Goal: Task Accomplishment & Management: Manage account settings

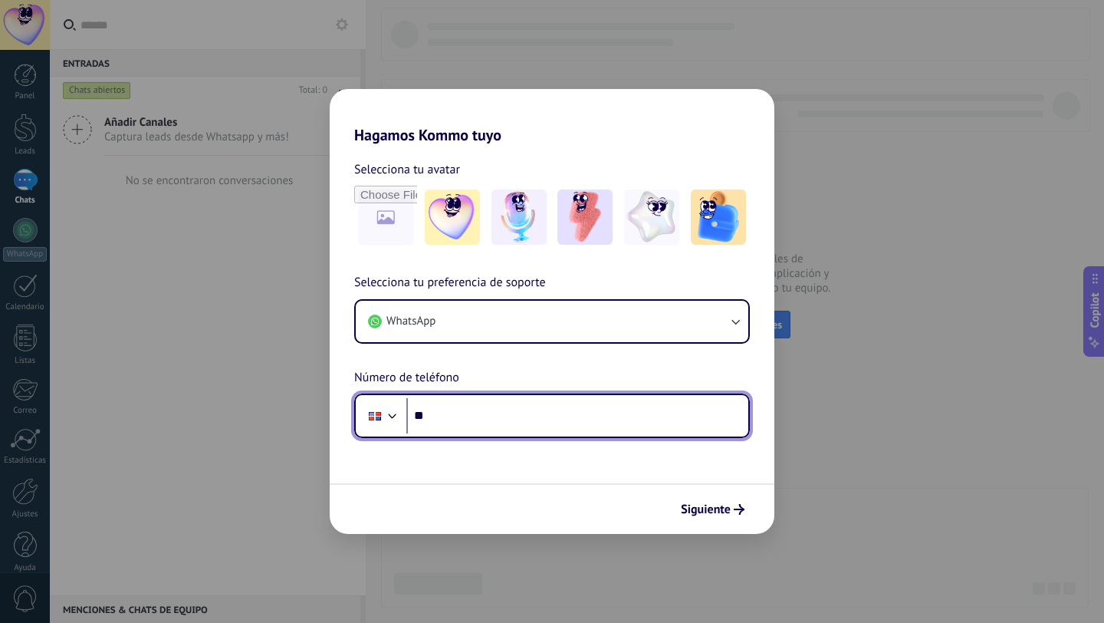
click at [449, 424] on input "**" at bounding box center [577, 415] width 342 height 35
type input "**********"
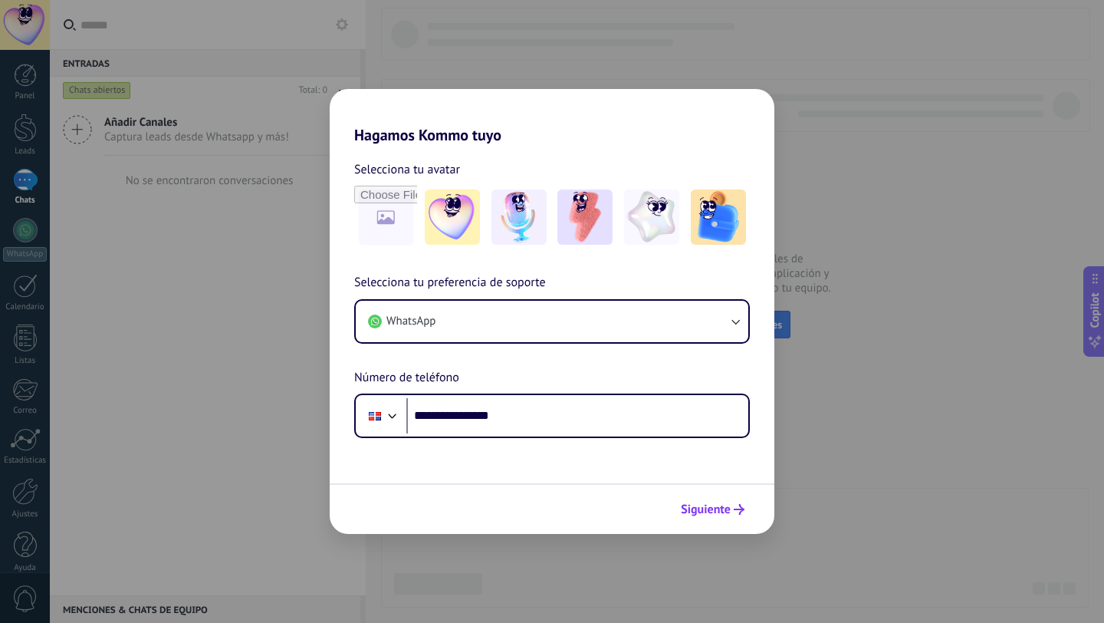
click at [702, 507] on span "Siguiente" at bounding box center [706, 509] width 50 height 11
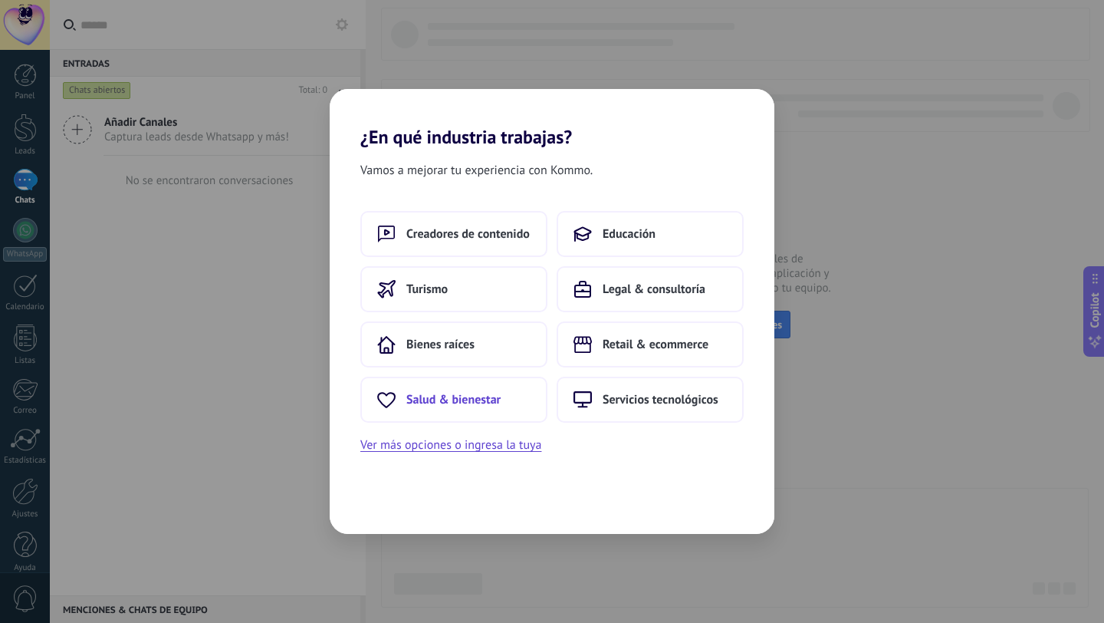
click at [481, 402] on span "Salud & bienestar" at bounding box center [453, 399] width 94 height 15
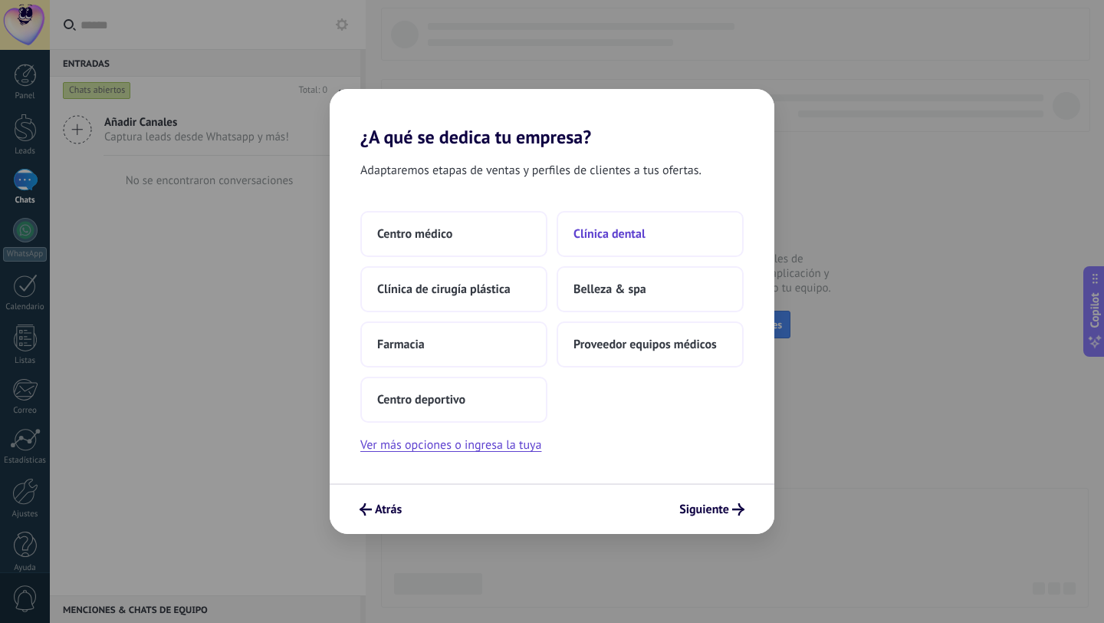
click at [653, 233] on button "Clínica dental" at bounding box center [650, 234] width 187 height 46
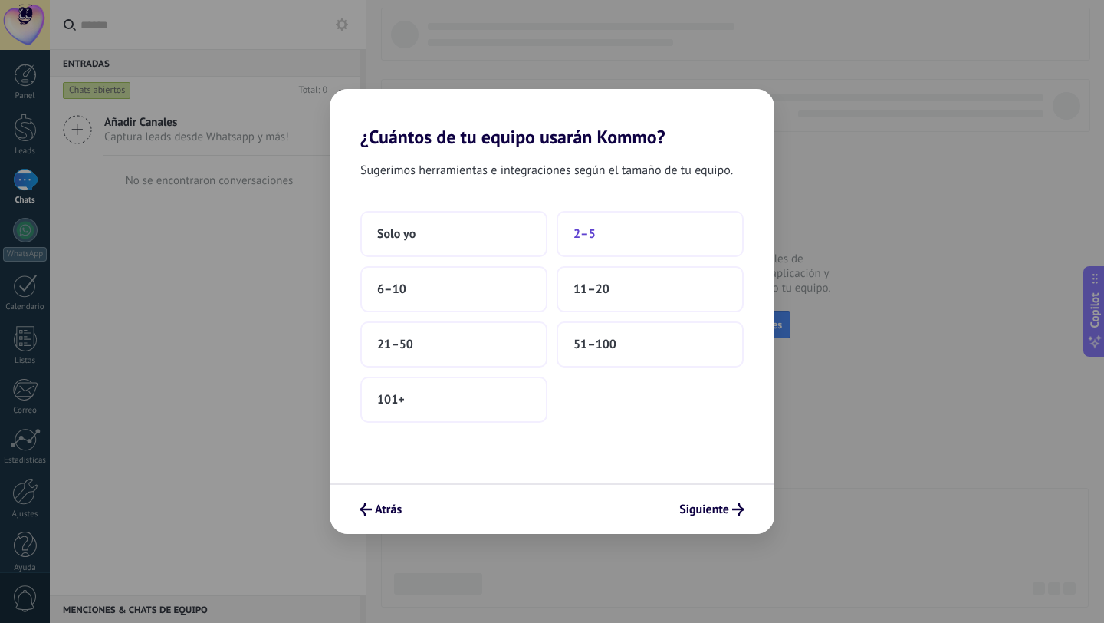
click at [618, 242] on button "2–5" at bounding box center [650, 234] width 187 height 46
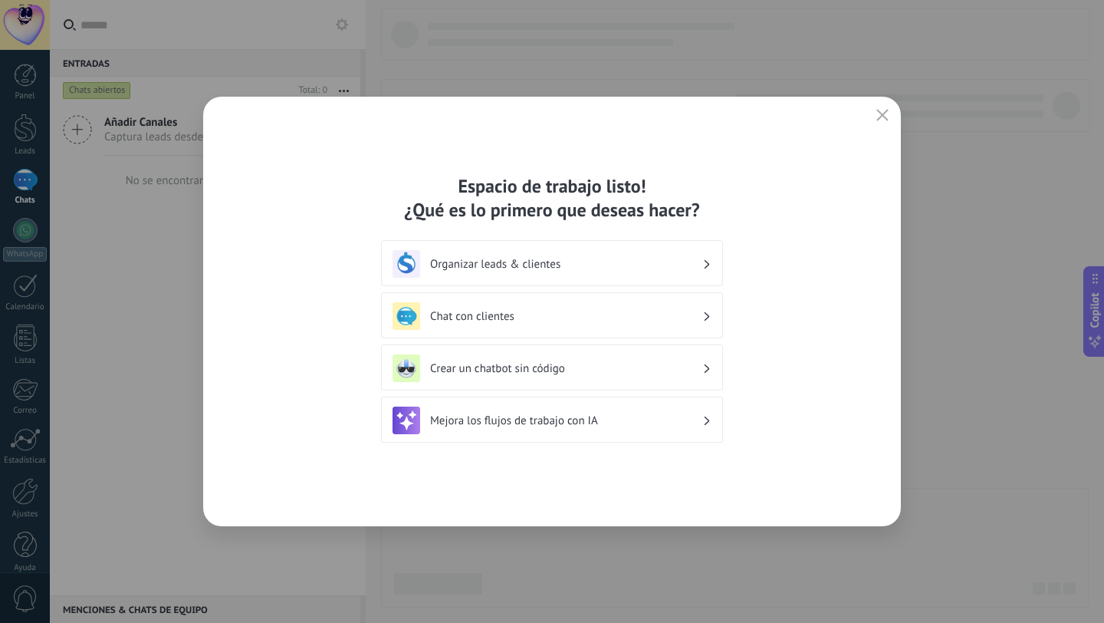
click at [594, 265] on h3 "Organizar leads & clientes" at bounding box center [566, 264] width 272 height 15
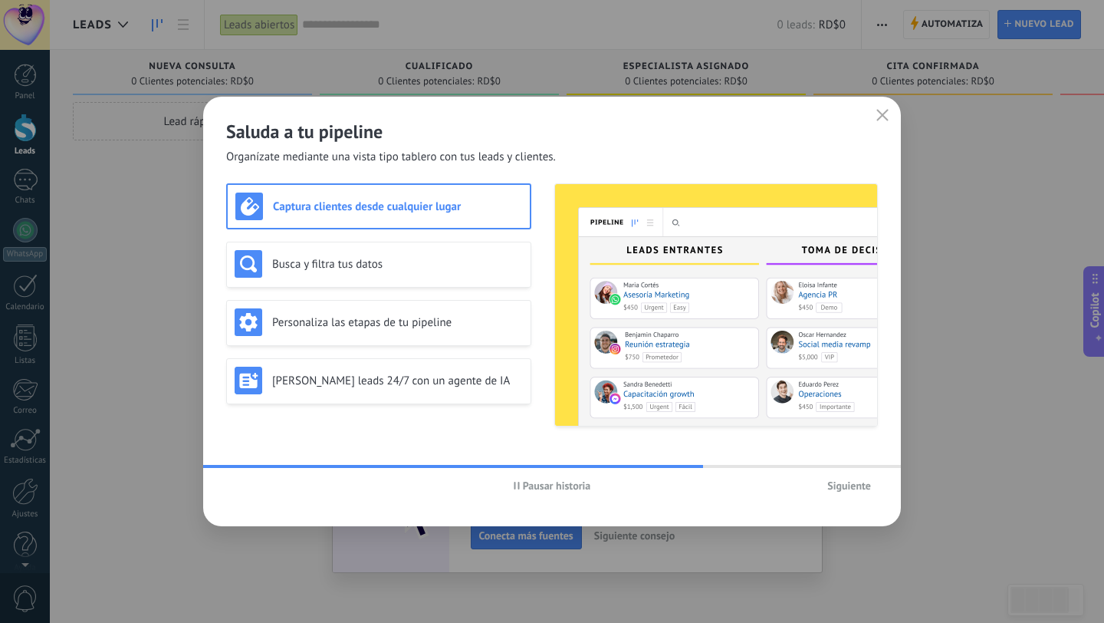
click at [857, 485] on span "Siguiente" at bounding box center [850, 485] width 44 height 11
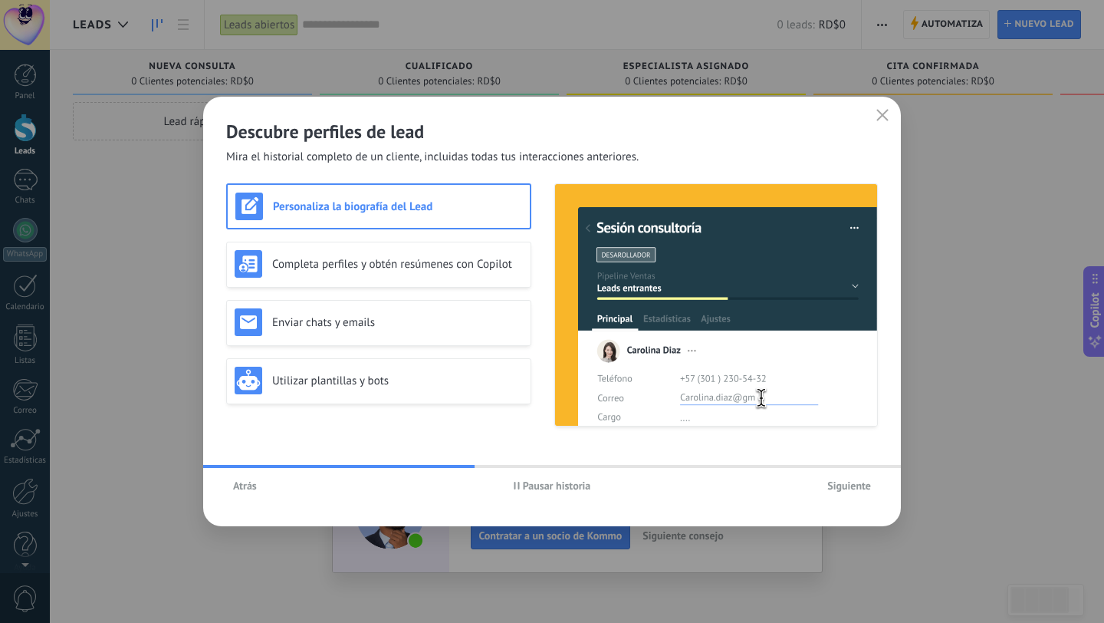
click at [857, 485] on span "Siguiente" at bounding box center [850, 485] width 44 height 11
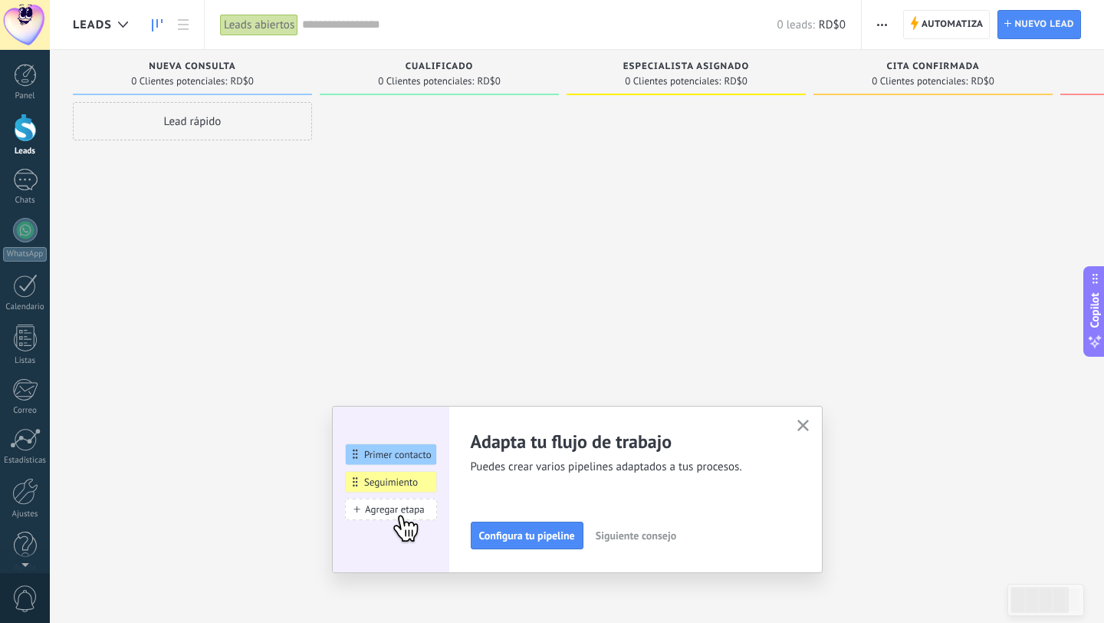
scroll to position [15, 0]
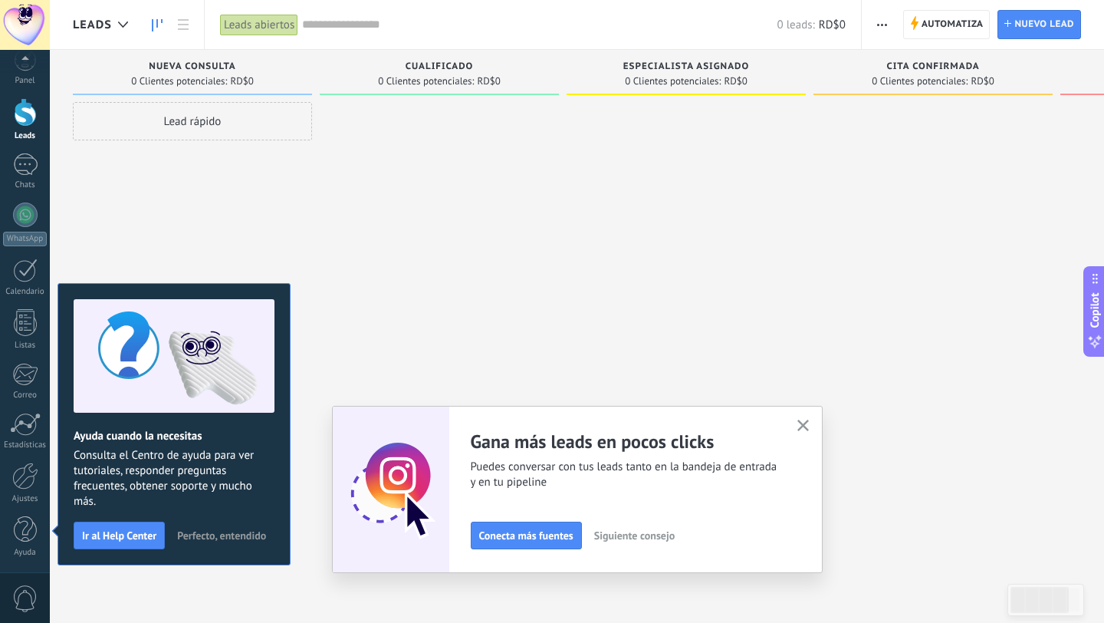
click at [802, 420] on icon "button" at bounding box center [804, 426] width 12 height 12
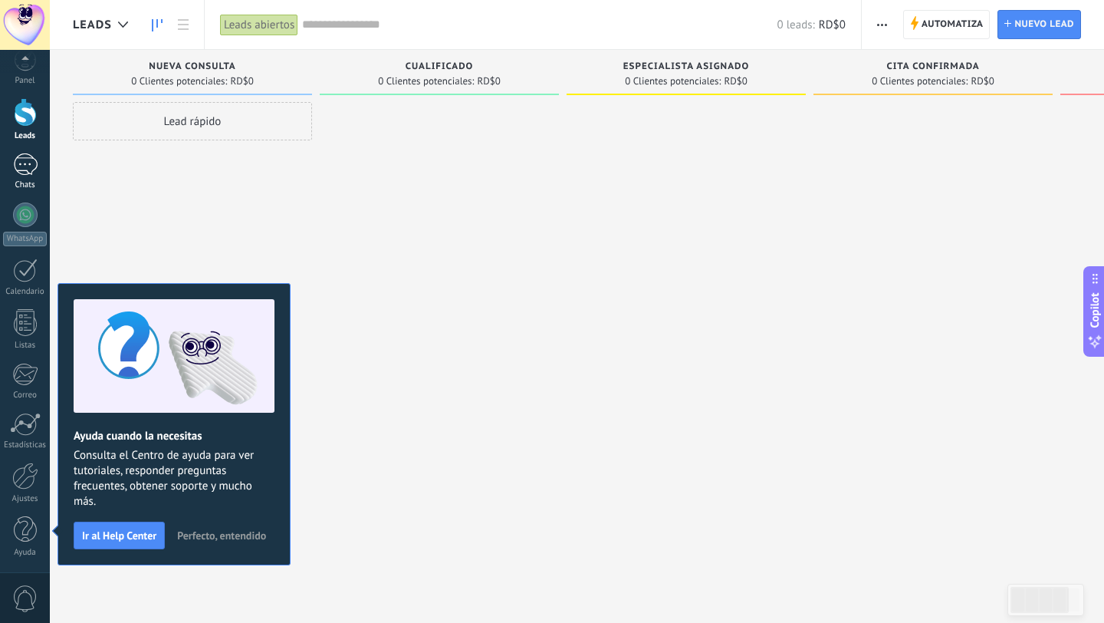
click at [31, 170] on div at bounding box center [25, 164] width 25 height 22
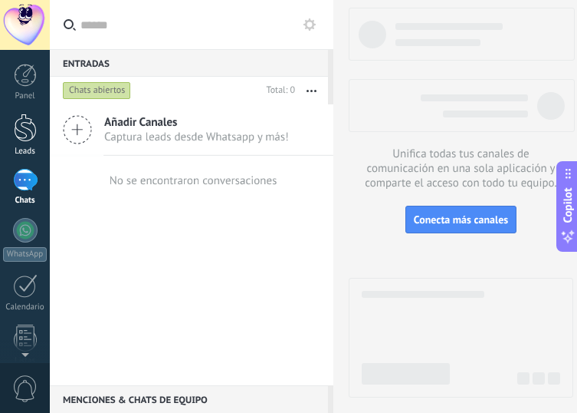
click at [22, 130] on div at bounding box center [25, 128] width 23 height 28
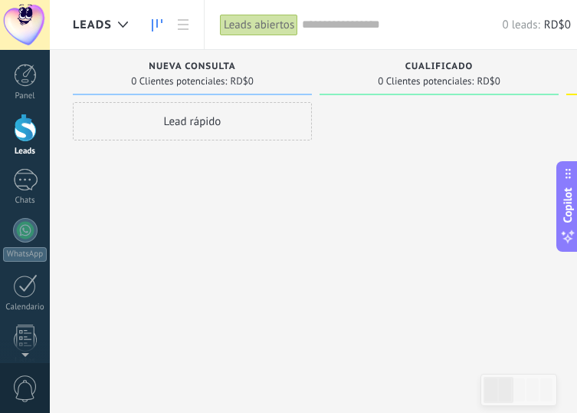
click at [357, 236] on div at bounding box center [439, 208] width 239 height 212
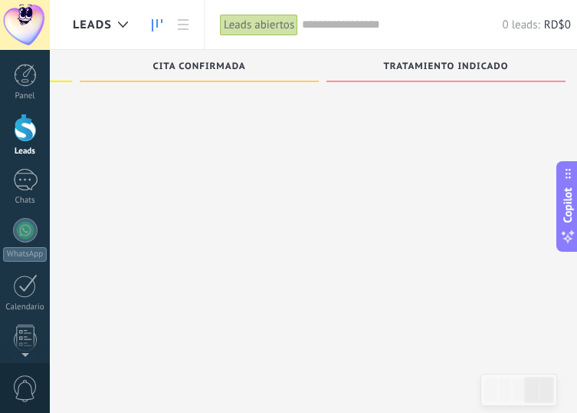
scroll to position [1, 12]
click at [186, 28] on icon at bounding box center [183, 24] width 11 height 11
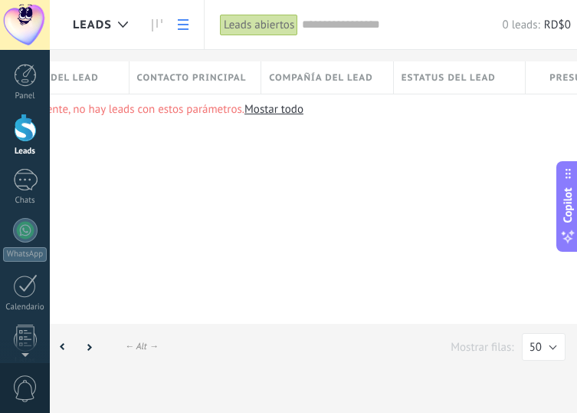
scroll to position [0, 174]
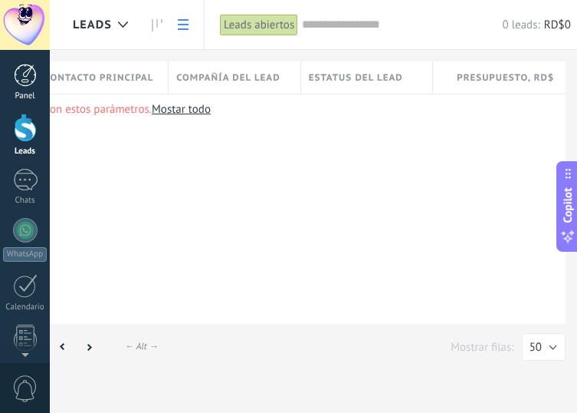
click at [23, 82] on div at bounding box center [25, 75] width 23 height 23
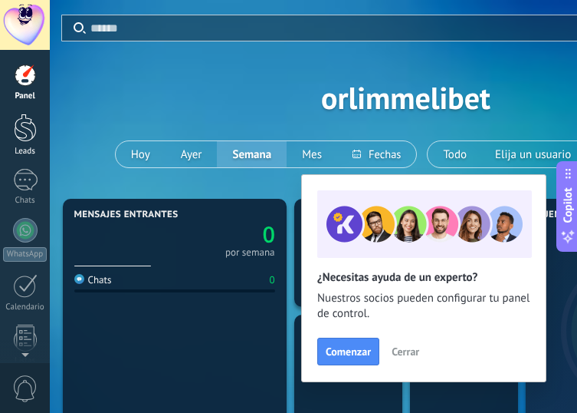
click at [29, 131] on div at bounding box center [25, 128] width 23 height 28
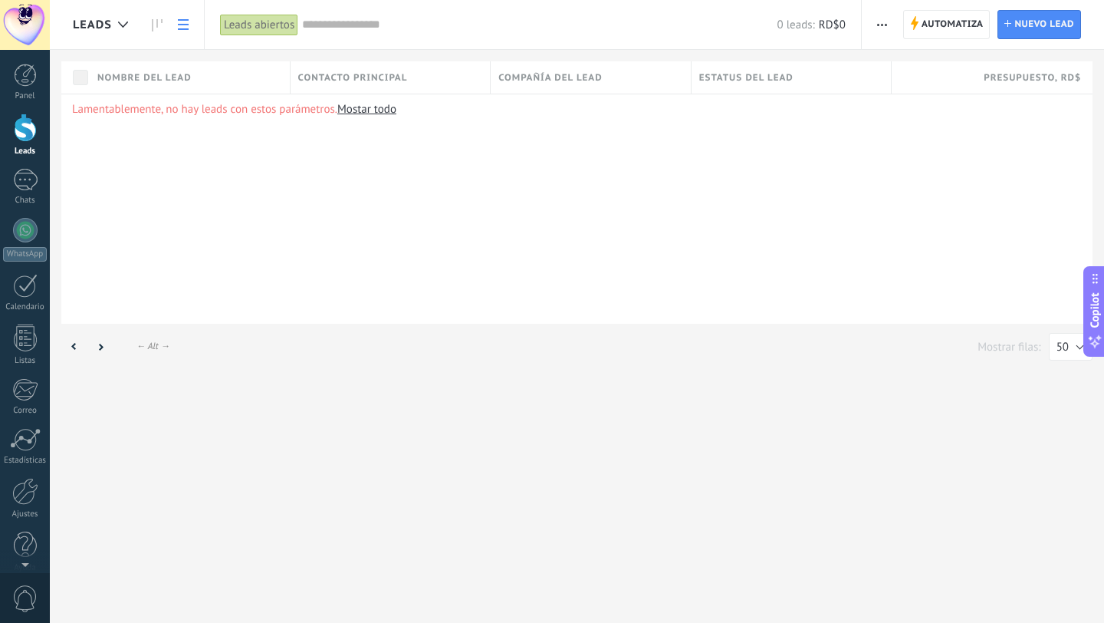
click at [884, 22] on span "button" at bounding box center [882, 24] width 10 height 29
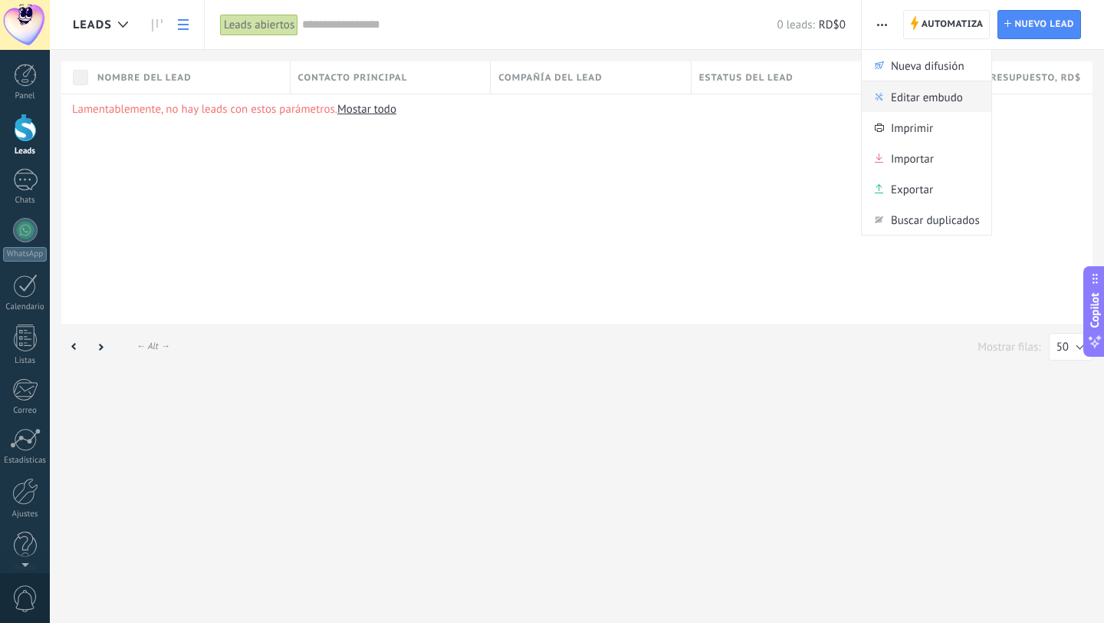
click at [917, 92] on span "Editar embudo" at bounding box center [927, 96] width 72 height 31
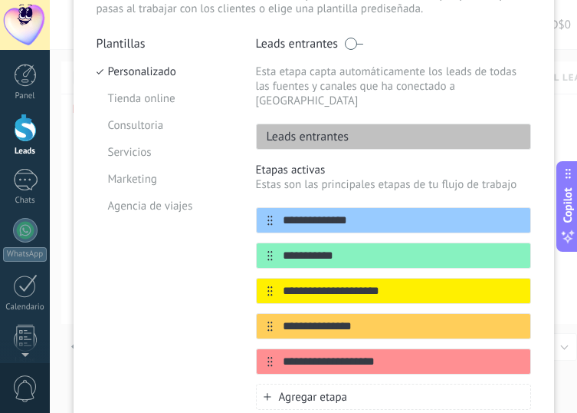
scroll to position [101, 0]
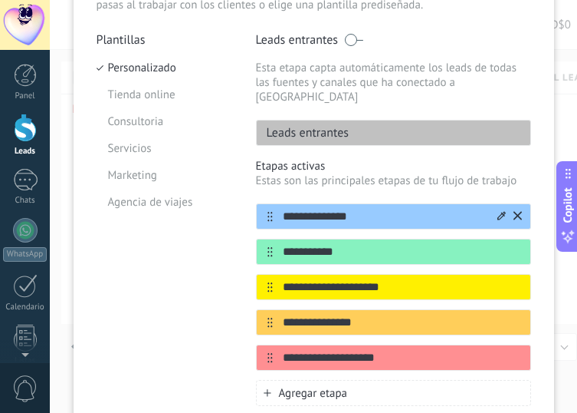
click at [330, 209] on input "**********" at bounding box center [384, 217] width 222 height 16
click at [340, 244] on input "**********" at bounding box center [384, 252] width 222 height 16
type input "*"
type input "*********"
click at [442, 279] on input "**********" at bounding box center [384, 287] width 222 height 16
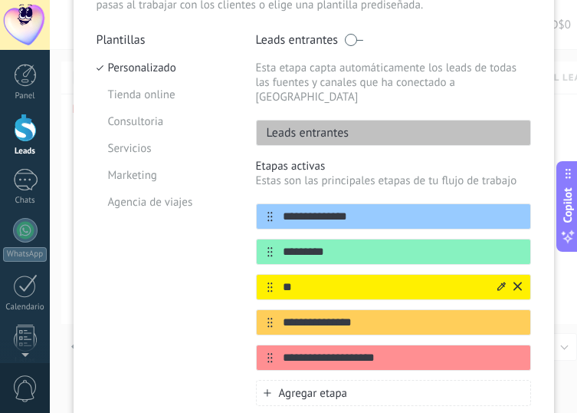
type input "*"
type input "*********"
click at [409, 315] on input "**********" at bounding box center [384, 322] width 222 height 16
drag, startPoint x: 408, startPoint y: 315, endPoint x: 269, endPoint y: 313, distance: 138.8
click at [273, 314] on input "**********" at bounding box center [384, 322] width 222 height 16
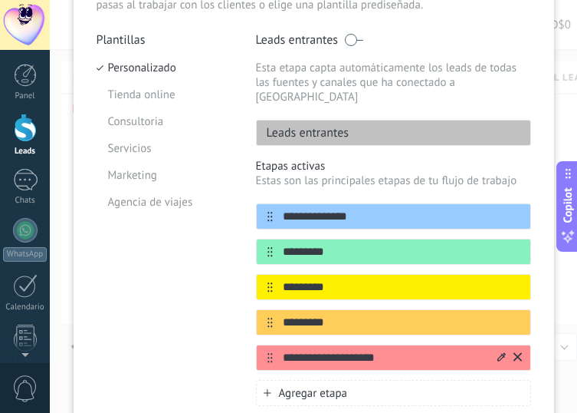
type input "*********"
click at [387, 350] on input "**********" at bounding box center [384, 358] width 222 height 16
drag, startPoint x: 387, startPoint y: 347, endPoint x: 245, endPoint y: 346, distance: 141.9
click at [245, 346] on div "**********" at bounding box center [314, 279] width 435 height 495
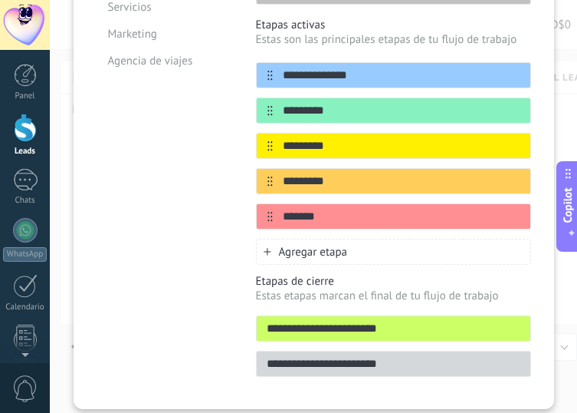
scroll to position [249, 0]
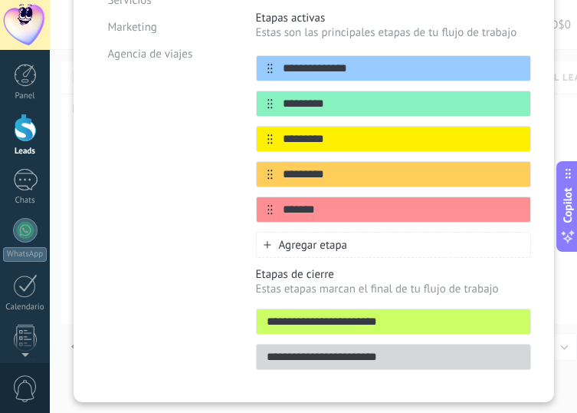
type input "*******"
click at [353, 235] on div "Agregar etapa" at bounding box center [393, 245] width 275 height 26
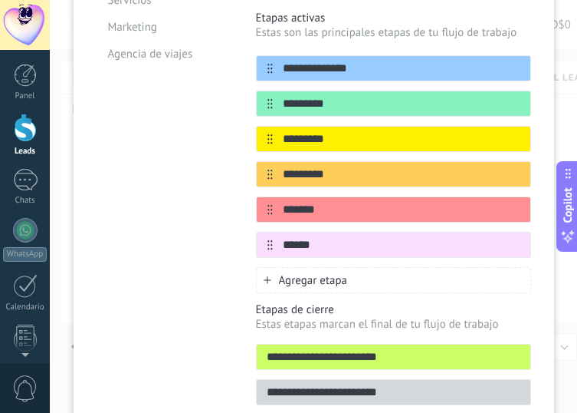
type input "******"
click at [225, 232] on div "Plantillas Personalizado Tienda online Consultoria Servicios Marketing Agencia …" at bounding box center [165, 149] width 137 height 530
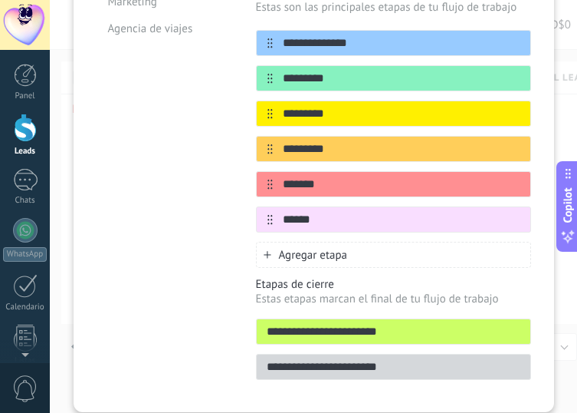
scroll to position [285, 0]
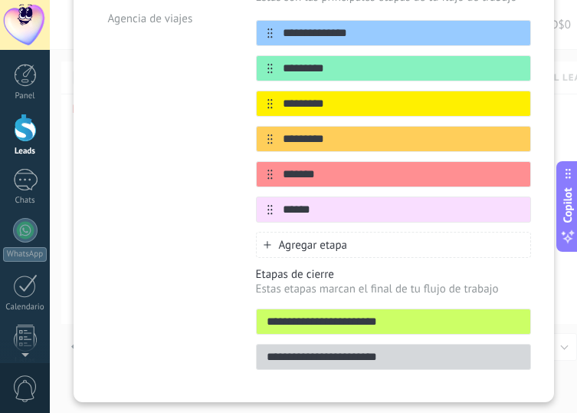
click at [367, 232] on div "Agregar etapa" at bounding box center [393, 245] width 275 height 26
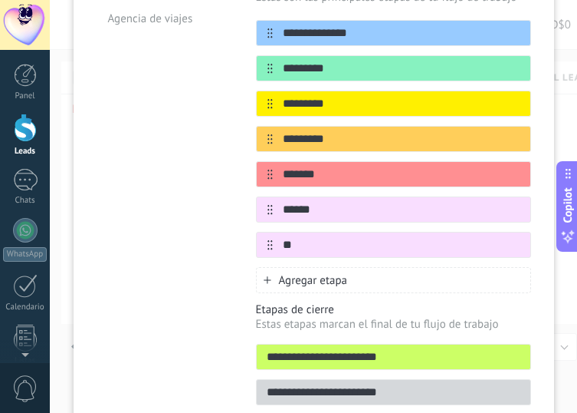
type input "*"
type input "**********"
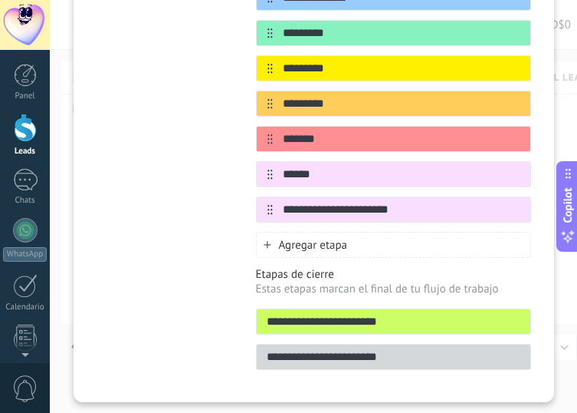
drag, startPoint x: 347, startPoint y: 314, endPoint x: 270, endPoint y: 307, distance: 77.0
click at [270, 314] on input "**********" at bounding box center [394, 322] width 274 height 16
type input "******"
drag, startPoint x: 347, startPoint y: 347, endPoint x: 258, endPoint y: 347, distance: 88.2
click at [258, 349] on input "**********" at bounding box center [394, 357] width 274 height 16
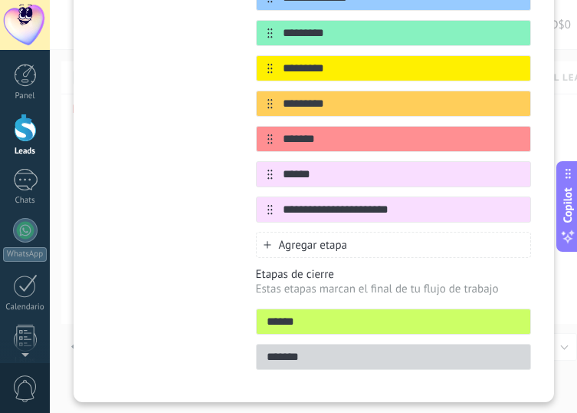
type input "*******"
click at [268, 314] on input "******" at bounding box center [394, 322] width 274 height 16
type input "******"
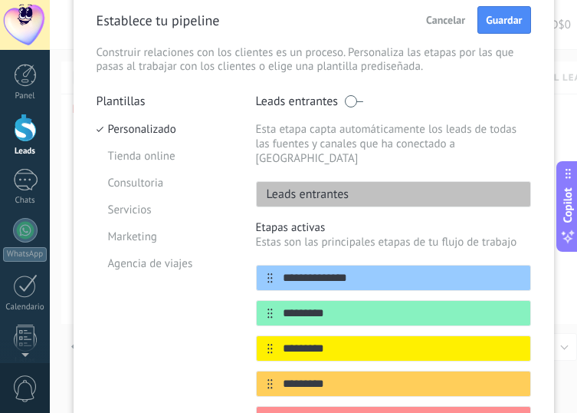
scroll to position [0, 0]
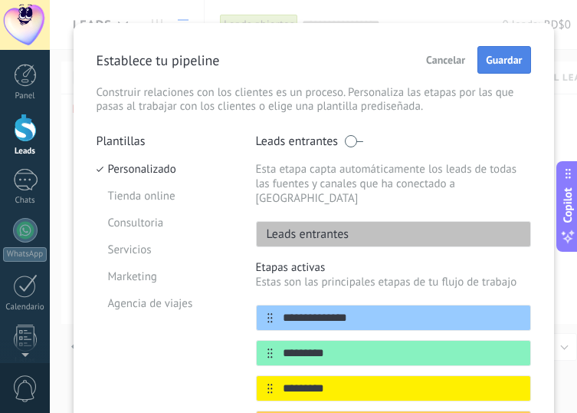
click at [507, 62] on span "Guardar" at bounding box center [504, 59] width 36 height 11
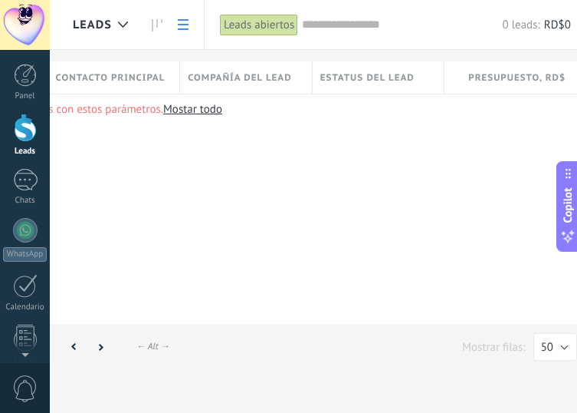
scroll to position [0, 12]
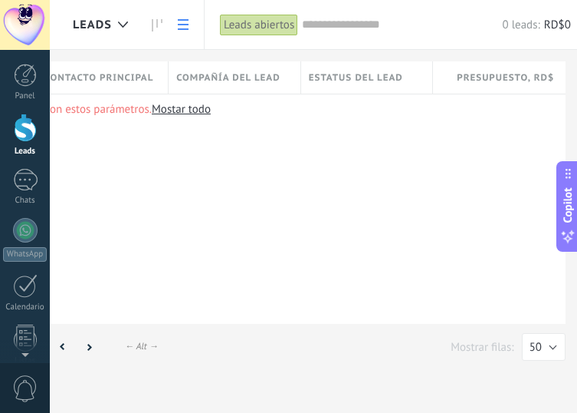
click at [24, 141] on div at bounding box center [25, 128] width 23 height 28
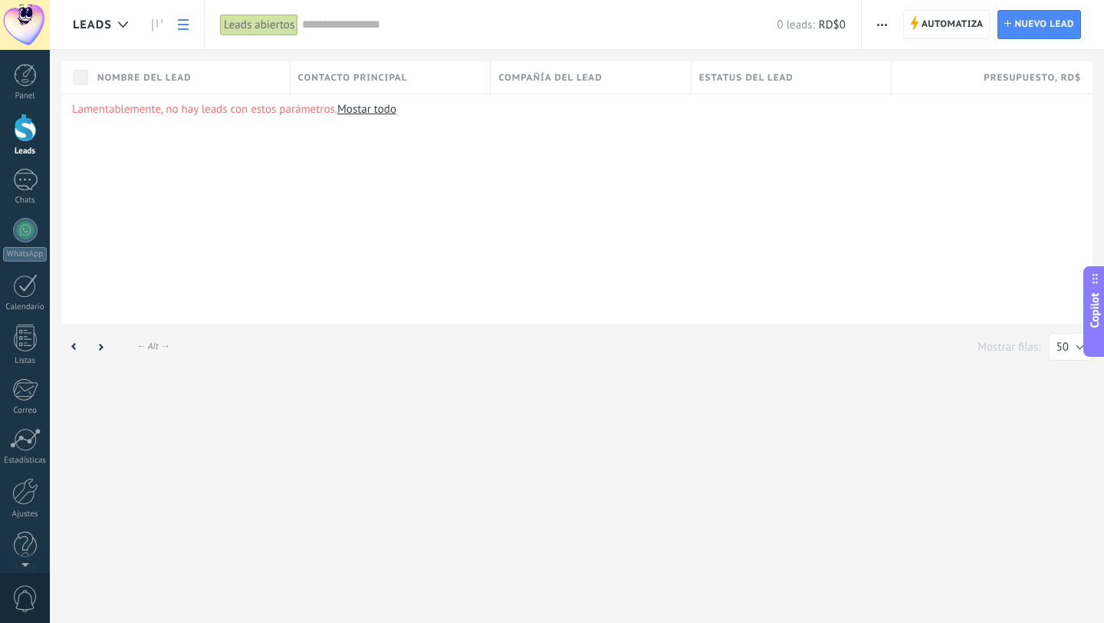
click at [25, 131] on div at bounding box center [25, 128] width 23 height 28
click at [884, 29] on span "button" at bounding box center [882, 24] width 10 height 29
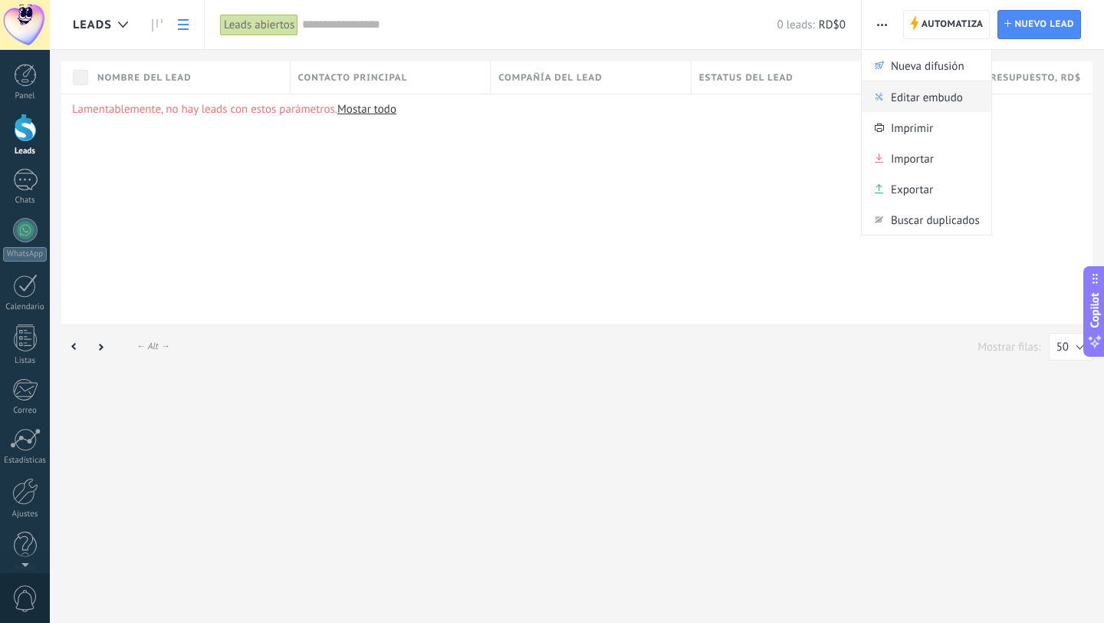
click at [919, 100] on span "Editar embudo" at bounding box center [927, 96] width 72 height 31
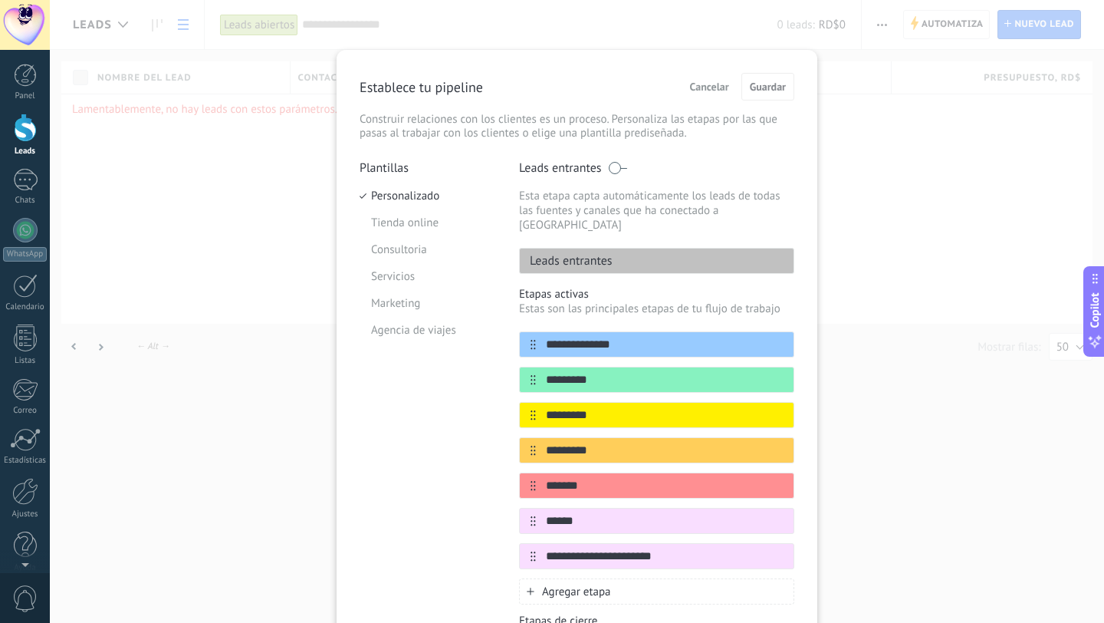
click at [890, 146] on div "**********" at bounding box center [577, 311] width 1055 height 623
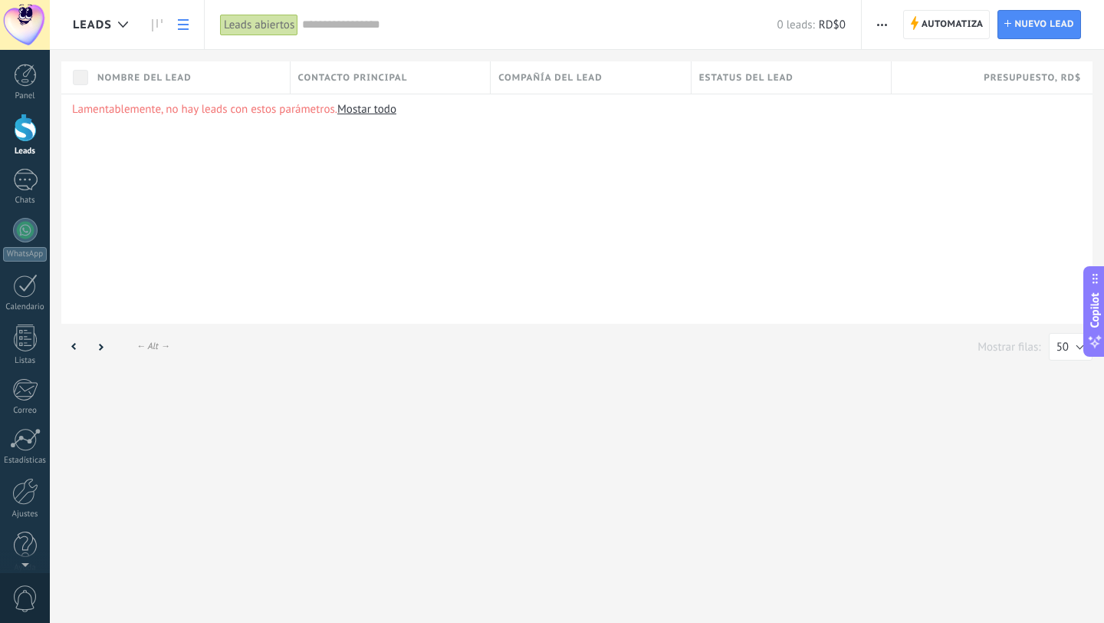
click at [248, 29] on div "Leads abiertos" at bounding box center [259, 25] width 78 height 22
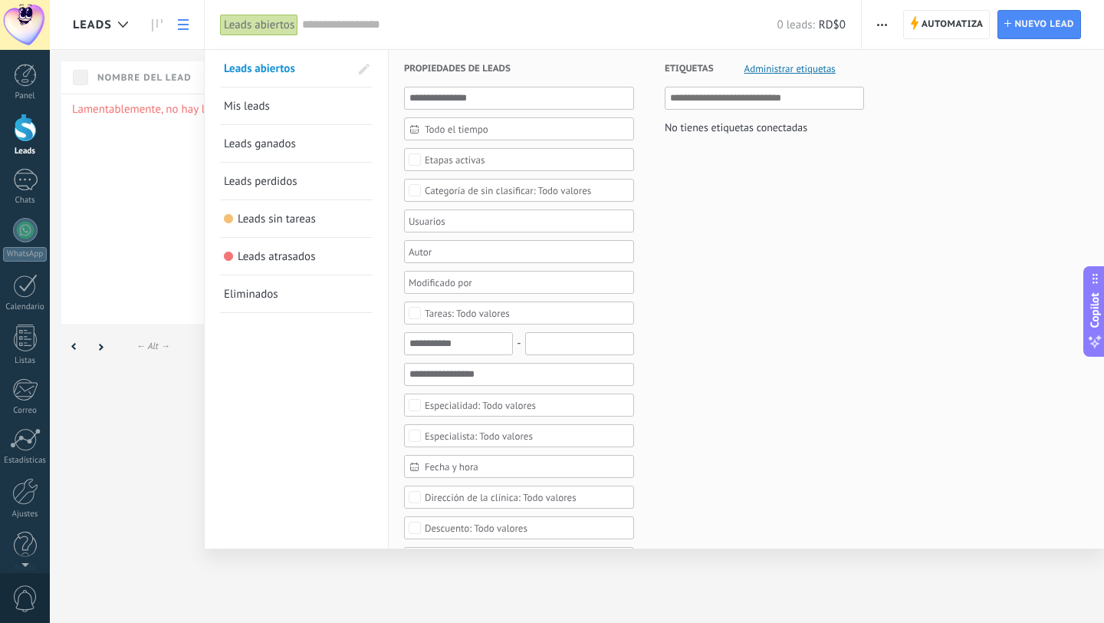
click at [101, 173] on div at bounding box center [552, 311] width 1104 height 623
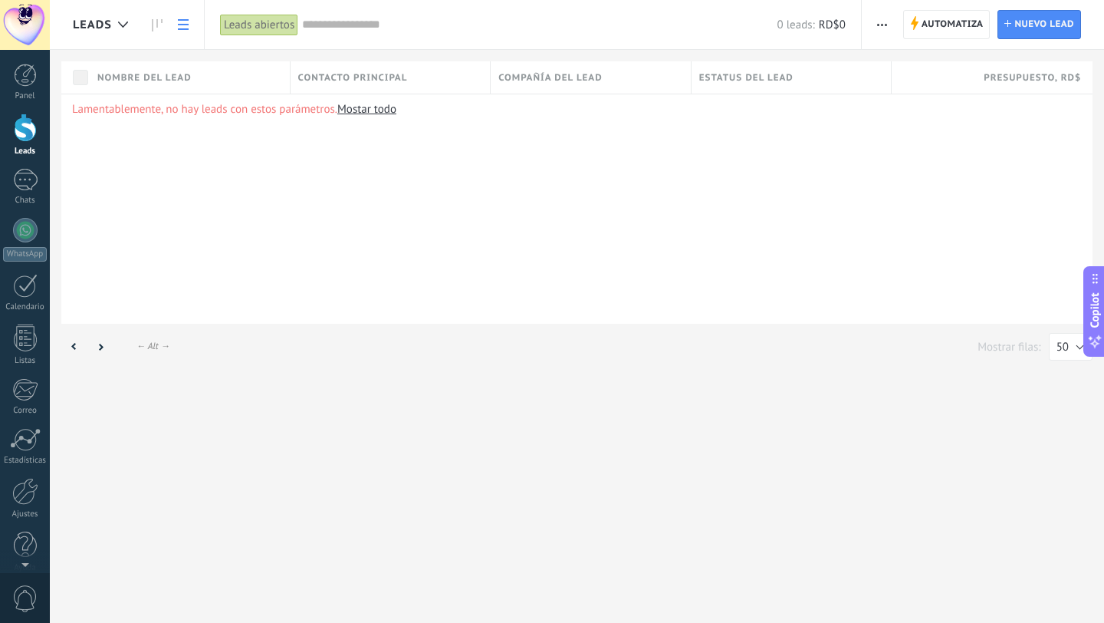
click at [33, 139] on div at bounding box center [25, 128] width 23 height 28
click at [120, 24] on use at bounding box center [123, 24] width 10 height 6
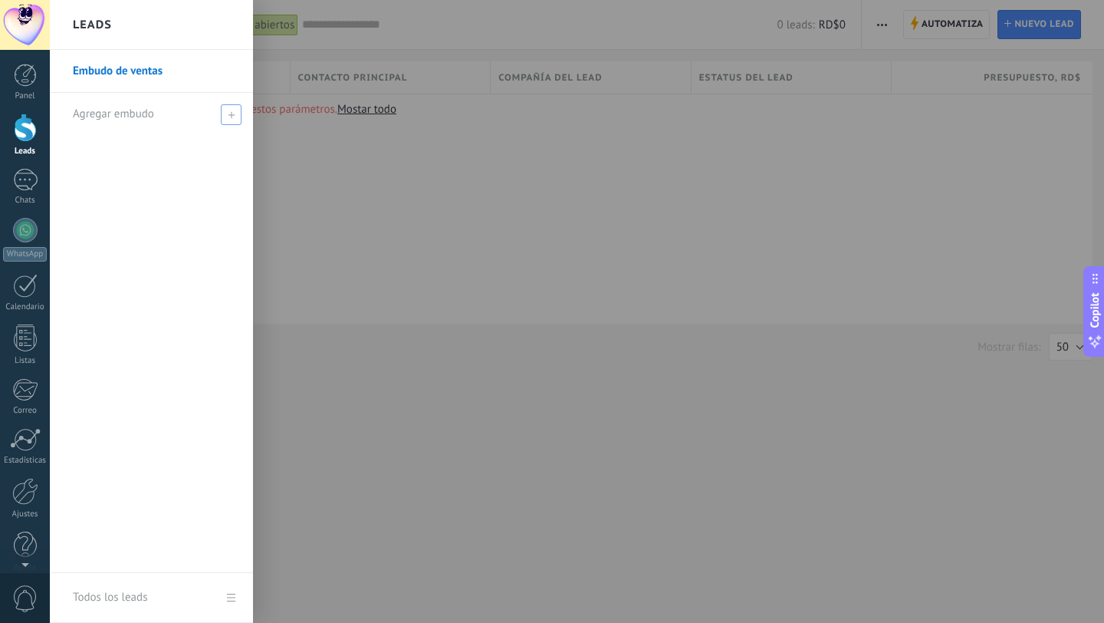
click at [118, 117] on span "Agregar embudo" at bounding box center [113, 114] width 81 height 15
click at [229, 113] on span at bounding box center [233, 114] width 14 height 11
click at [156, 119] on input "text" at bounding box center [145, 114] width 144 height 25
type input "****"
click at [231, 114] on span at bounding box center [233, 114] width 14 height 11
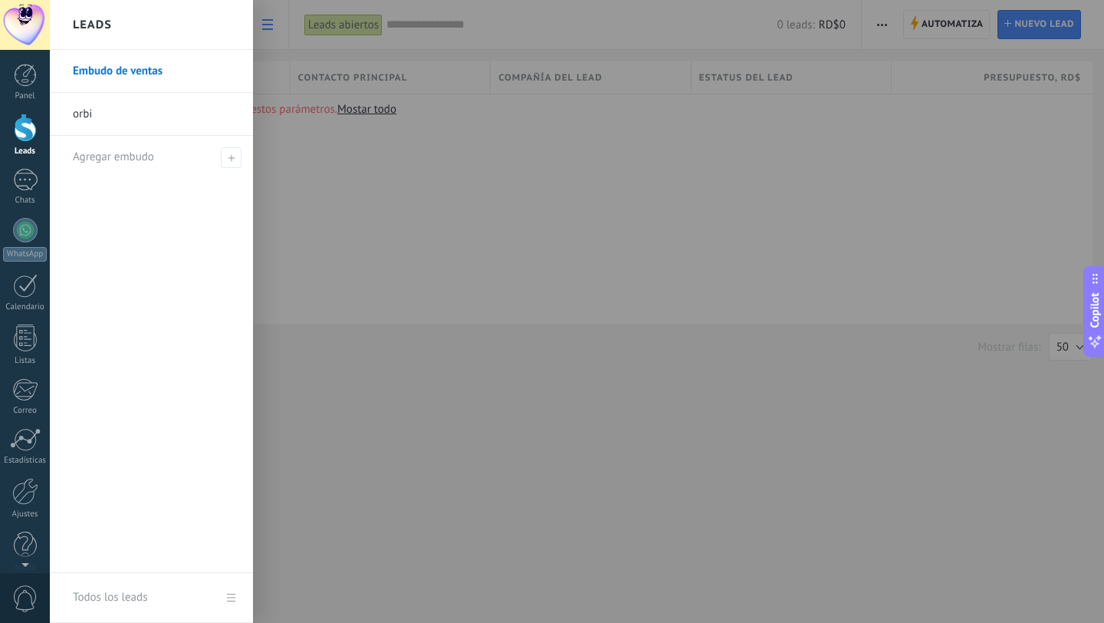
click at [100, 117] on link "orbi" at bounding box center [155, 114] width 165 height 43
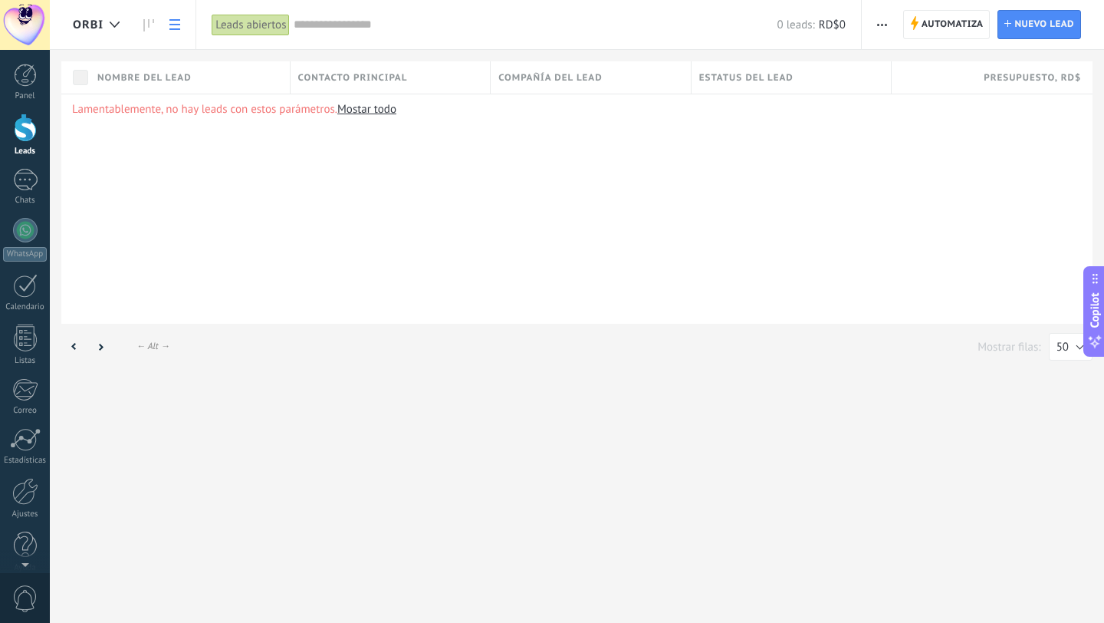
click at [885, 25] on use "button" at bounding box center [882, 25] width 10 height 2
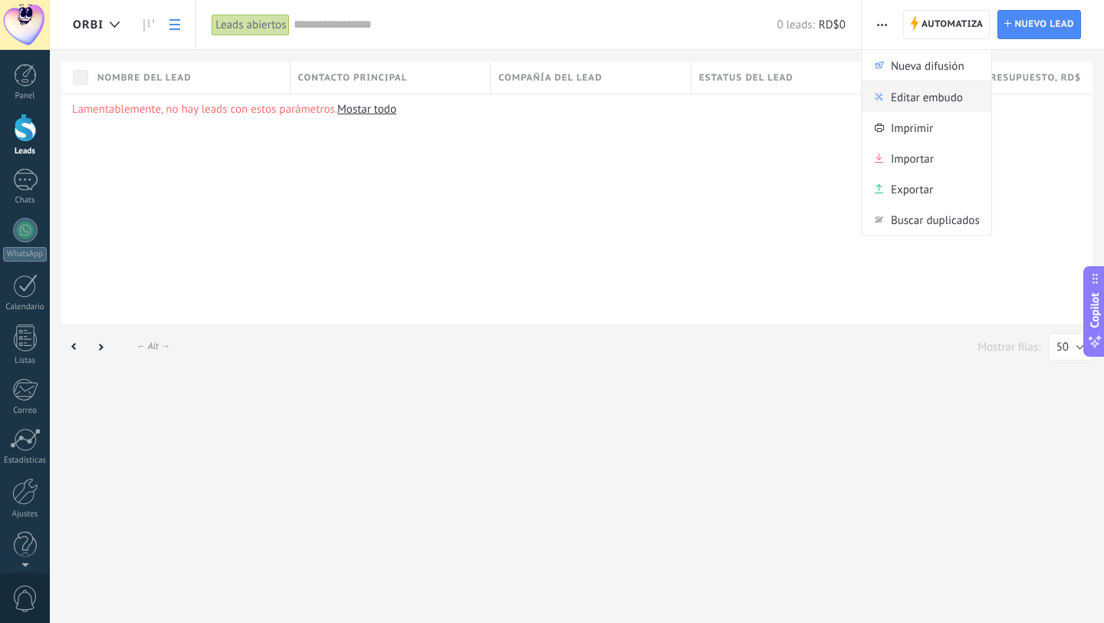
click at [925, 104] on span "Editar embudo" at bounding box center [927, 96] width 72 height 31
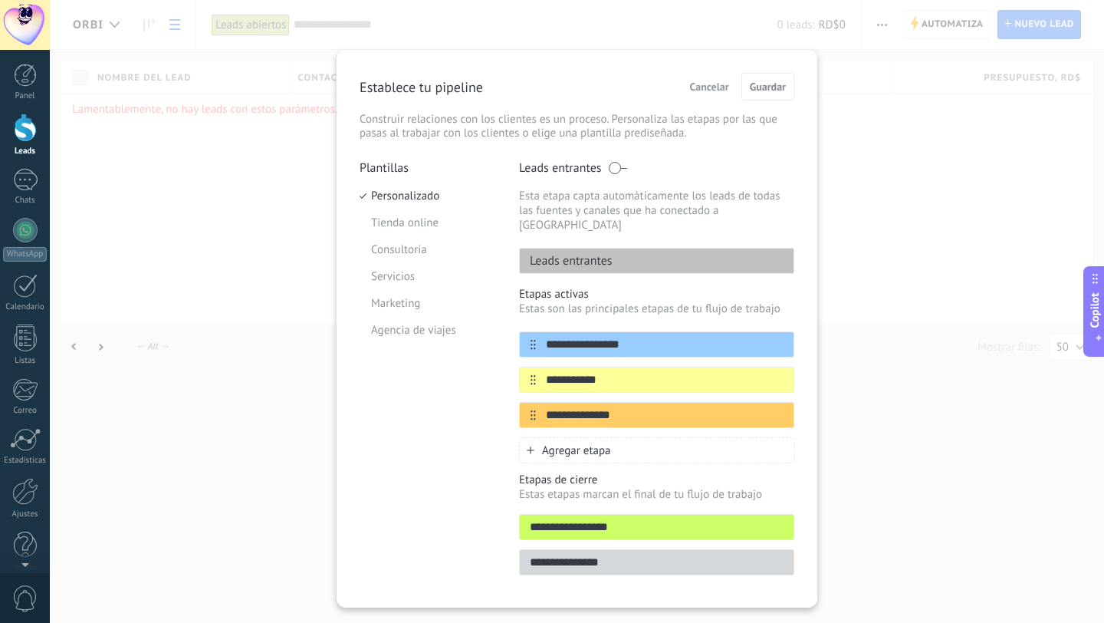
click at [923, 179] on div "**********" at bounding box center [577, 311] width 1055 height 623
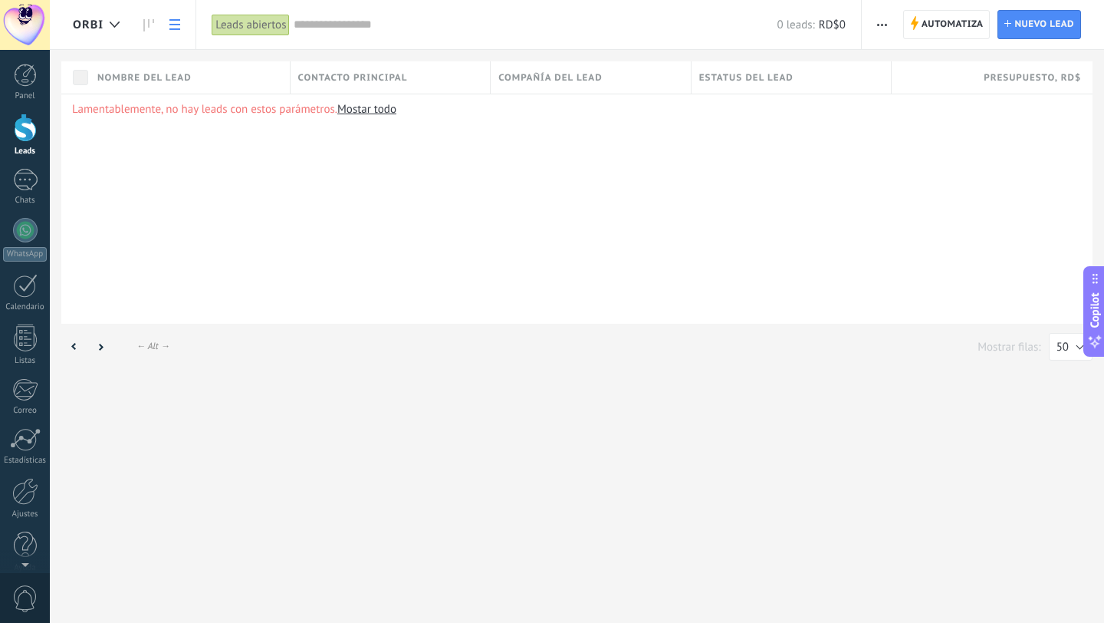
click at [173, 25] on icon at bounding box center [174, 24] width 11 height 11
click at [116, 25] on use at bounding box center [115, 24] width 10 height 6
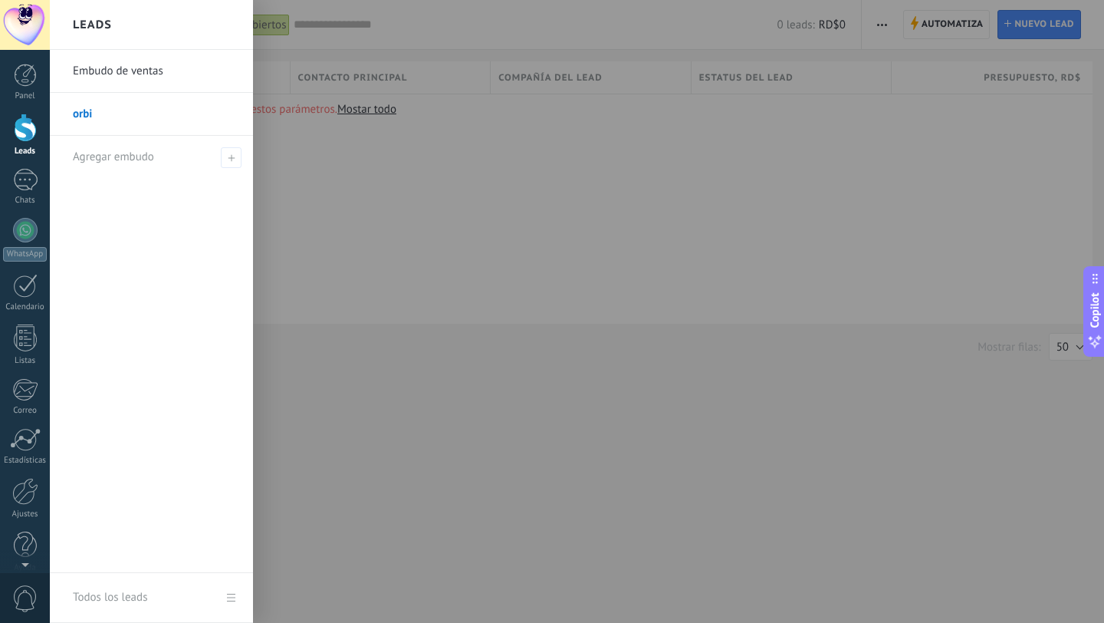
click at [143, 74] on link "Embudo de ventas" at bounding box center [155, 71] width 165 height 43
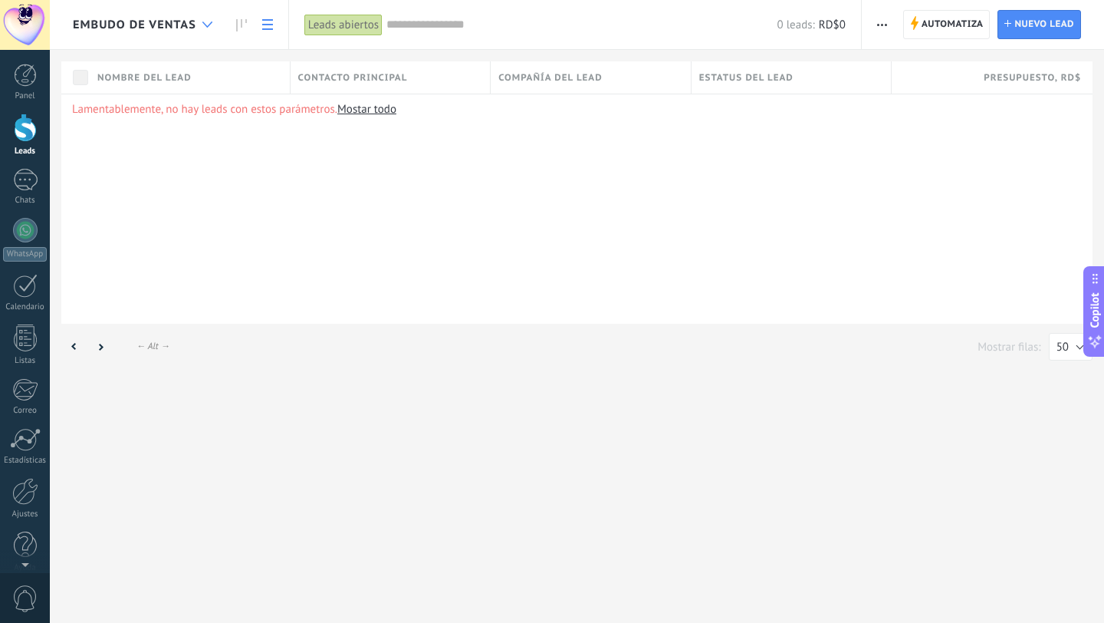
click at [201, 23] on div at bounding box center [207, 25] width 25 height 30
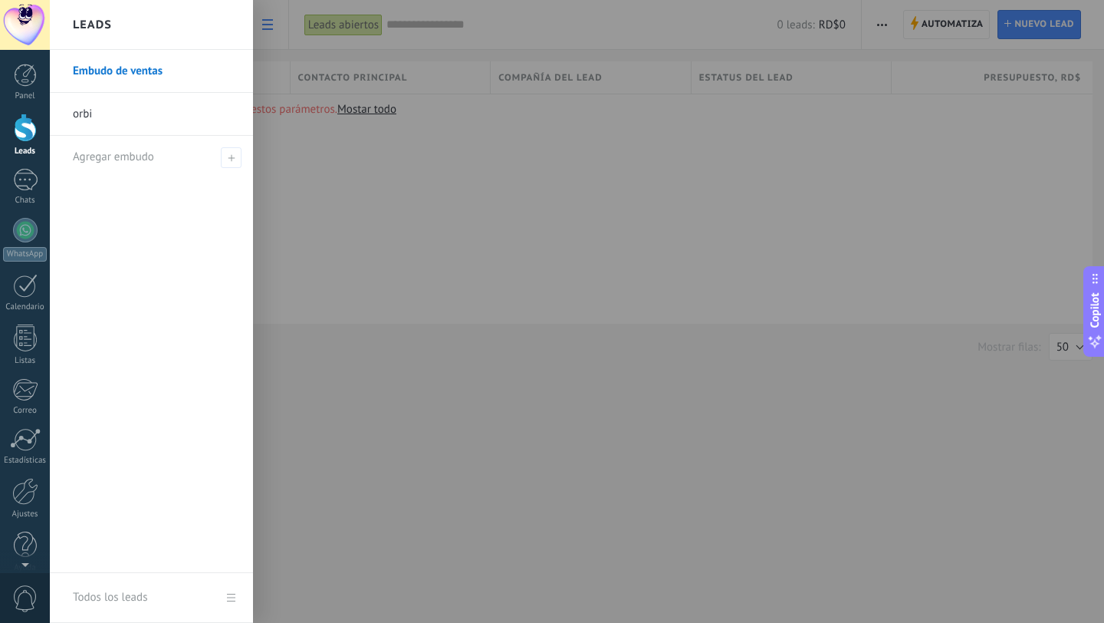
click at [365, 147] on div at bounding box center [602, 311] width 1104 height 623
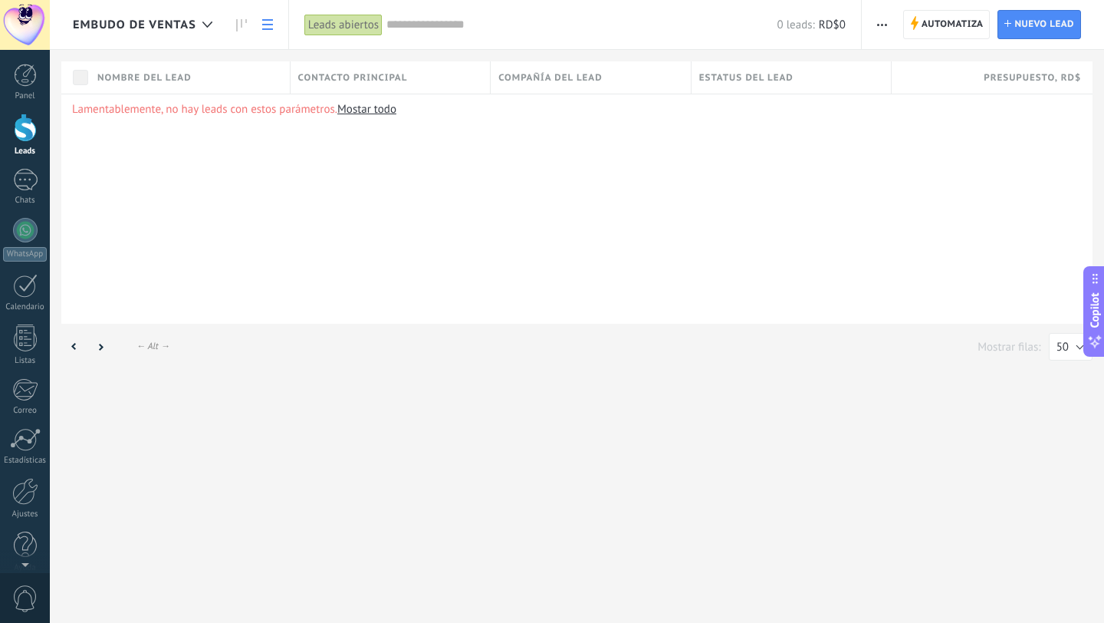
click at [878, 26] on span "button" at bounding box center [882, 24] width 10 height 29
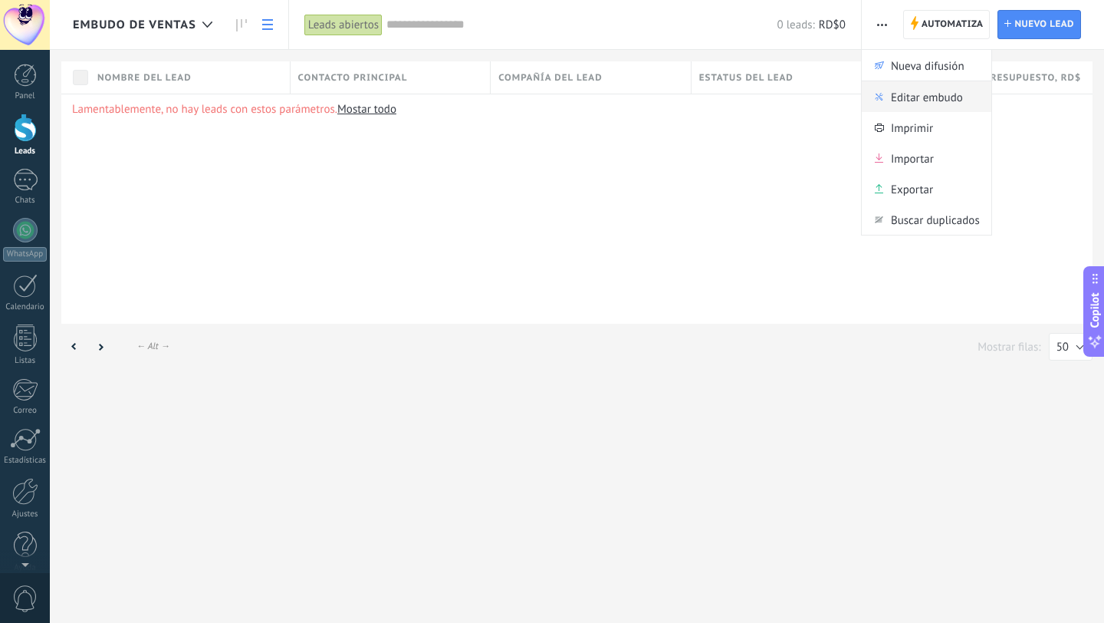
click at [927, 102] on span "Editar embudo" at bounding box center [927, 96] width 72 height 31
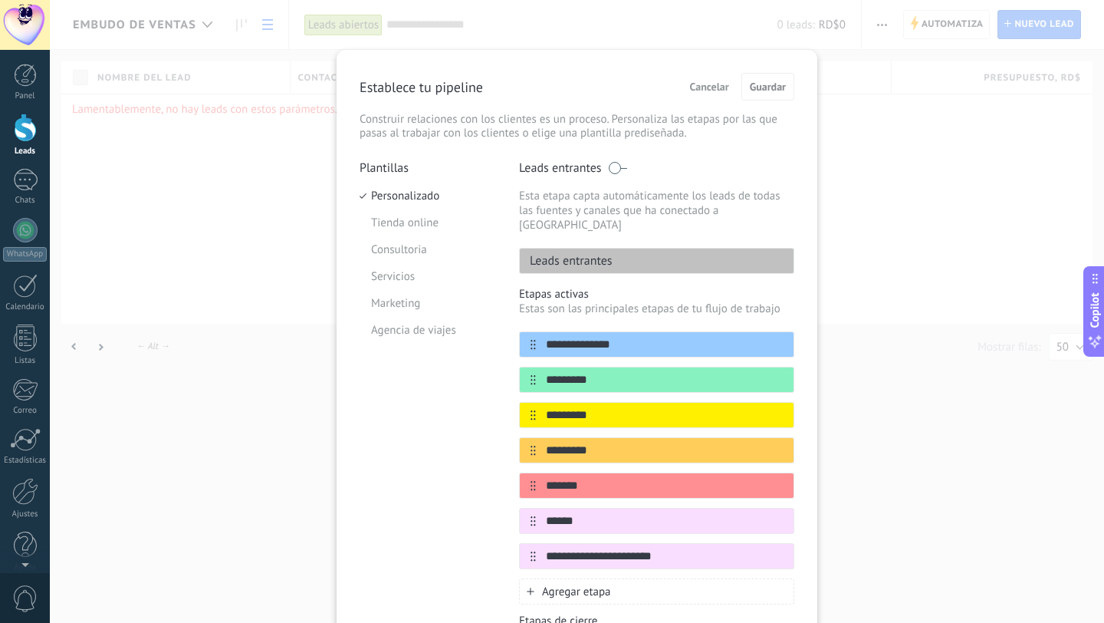
click at [969, 134] on div "**********" at bounding box center [577, 311] width 1055 height 623
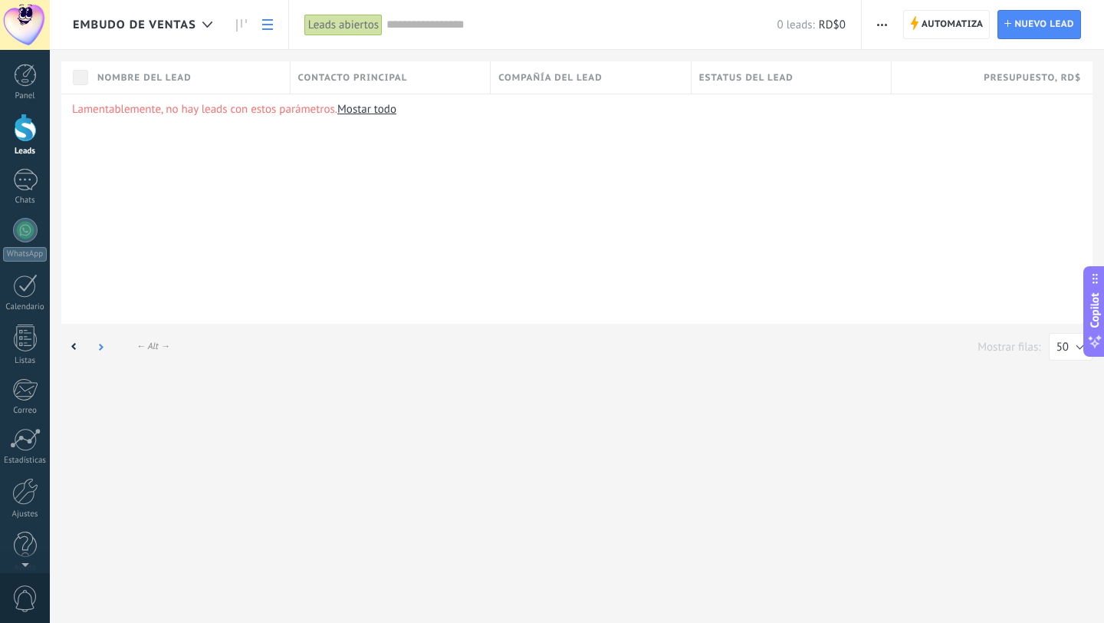
click at [96, 346] on div at bounding box center [100, 347] width 26 height 30
click at [71, 345] on div at bounding box center [74, 347] width 26 height 30
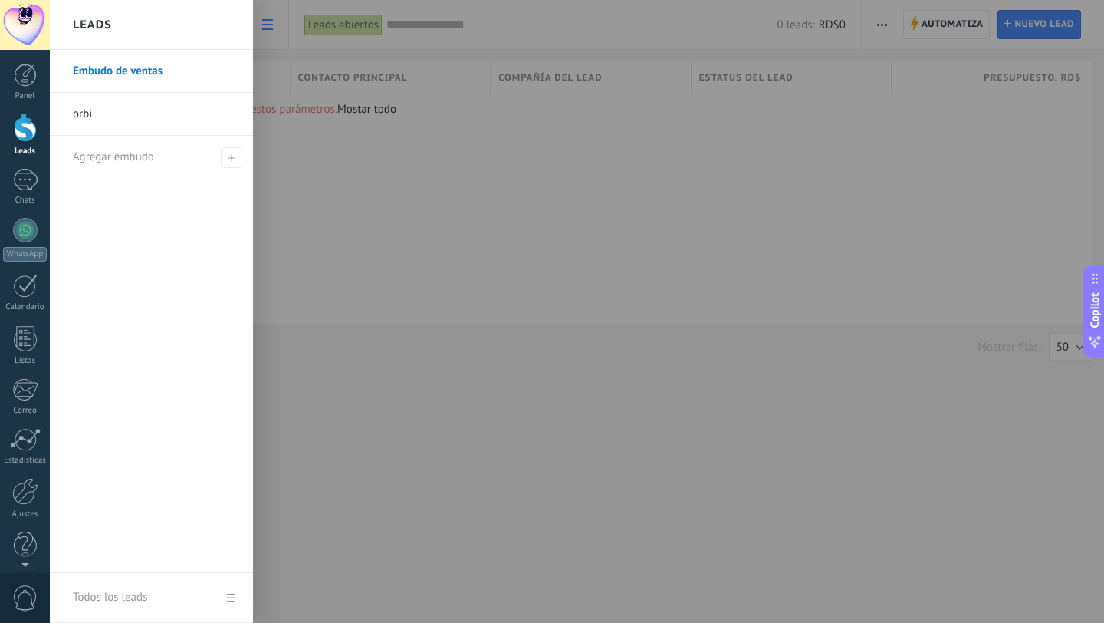
click at [35, 140] on div at bounding box center [25, 128] width 23 height 28
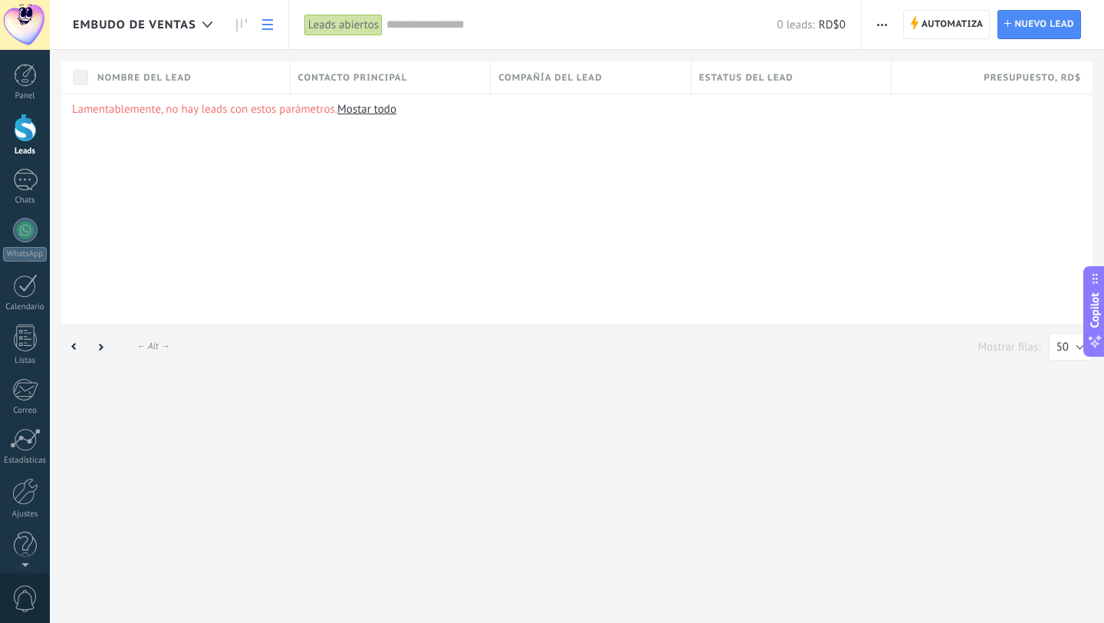
click at [335, 19] on div "Leads abiertos" at bounding box center [343, 25] width 78 height 22
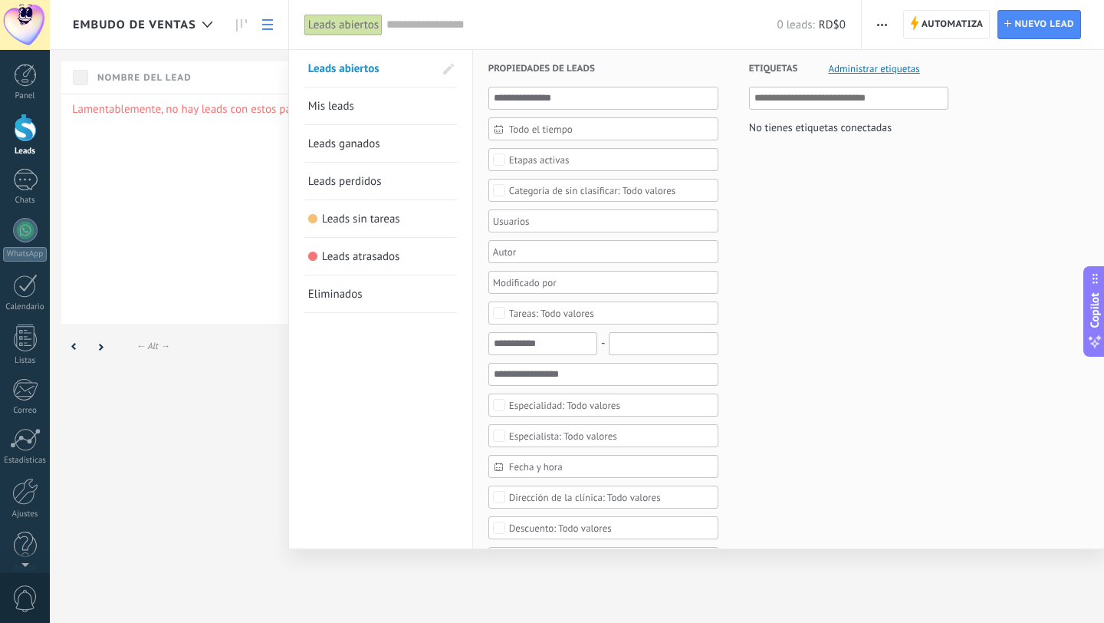
click at [241, 126] on div at bounding box center [552, 311] width 1104 height 623
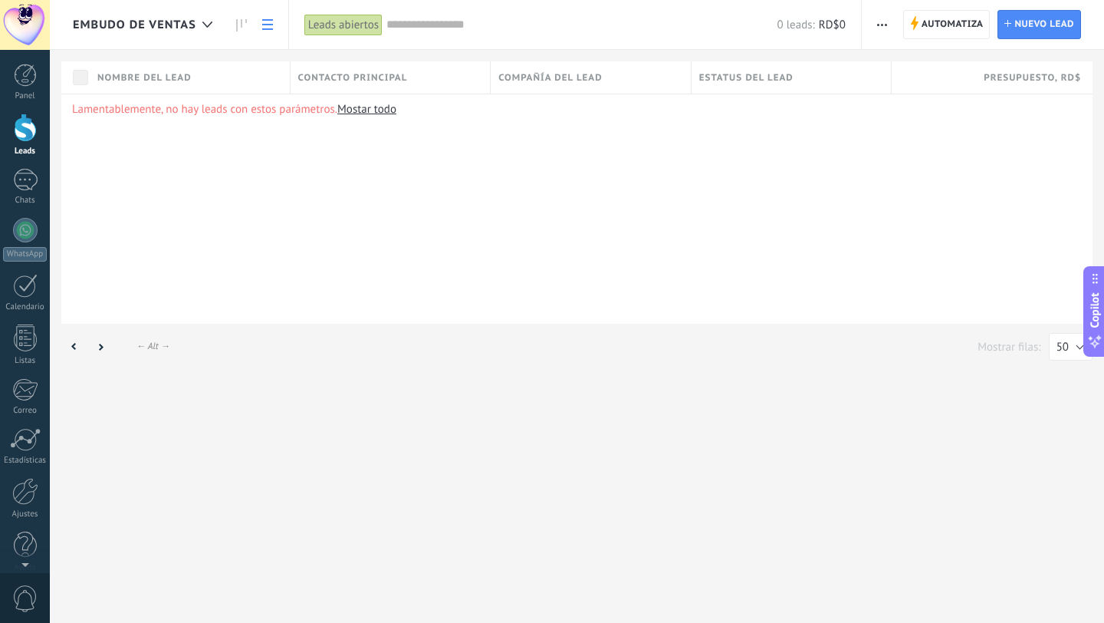
click at [268, 22] on icon at bounding box center [267, 24] width 11 height 11
click at [879, 24] on icon "button" at bounding box center [882, 25] width 10 height 2
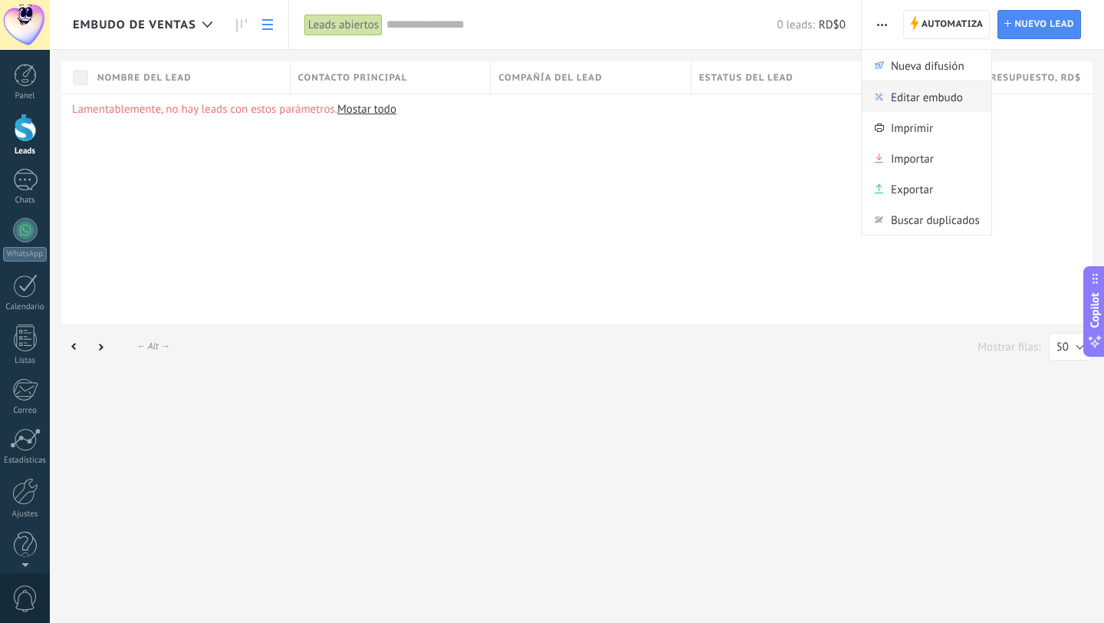
click at [933, 102] on span "Editar embudo" at bounding box center [927, 96] width 72 height 31
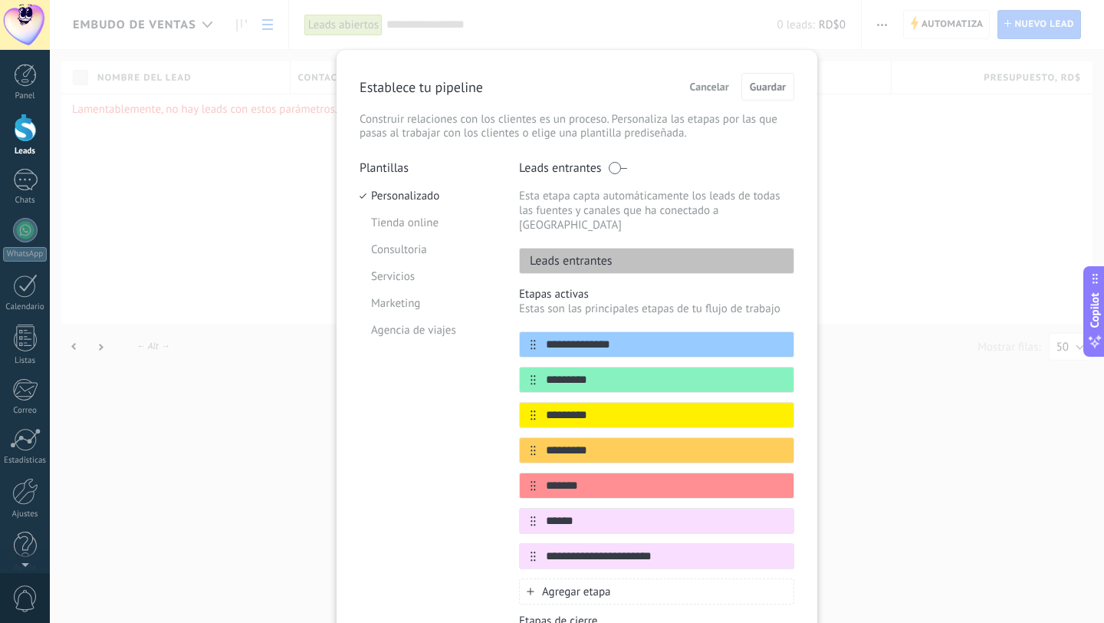
click at [622, 251] on div "Leads entrantes" at bounding box center [656, 261] width 275 height 26
click at [910, 118] on div "**********" at bounding box center [577, 311] width 1055 height 623
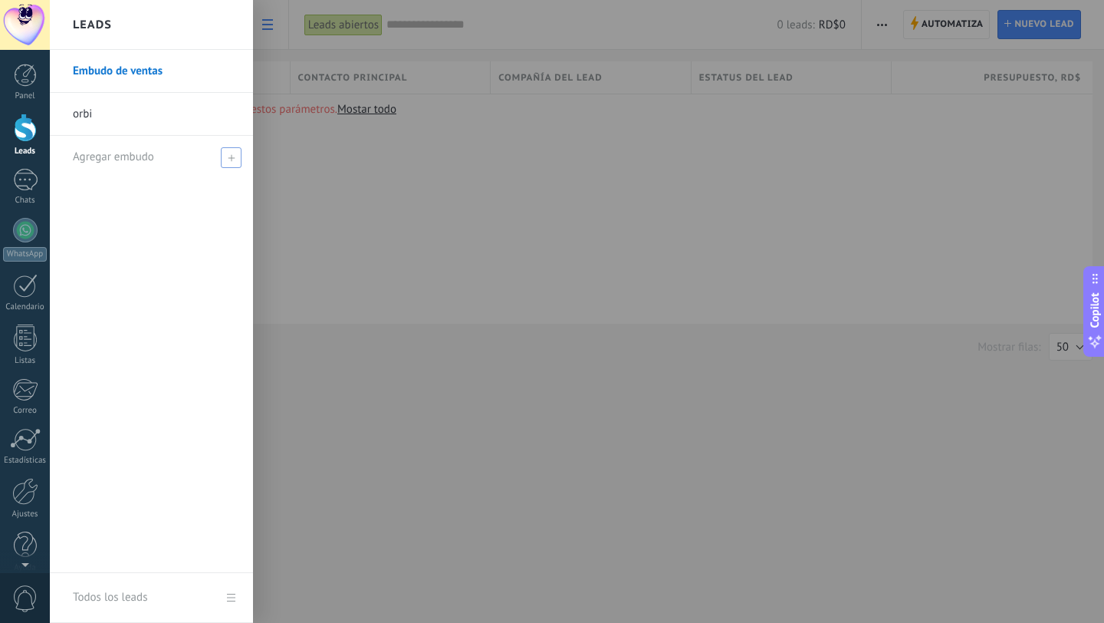
click at [225, 162] on span at bounding box center [231, 157] width 21 height 21
click at [123, 110] on link "orbi" at bounding box center [155, 114] width 165 height 43
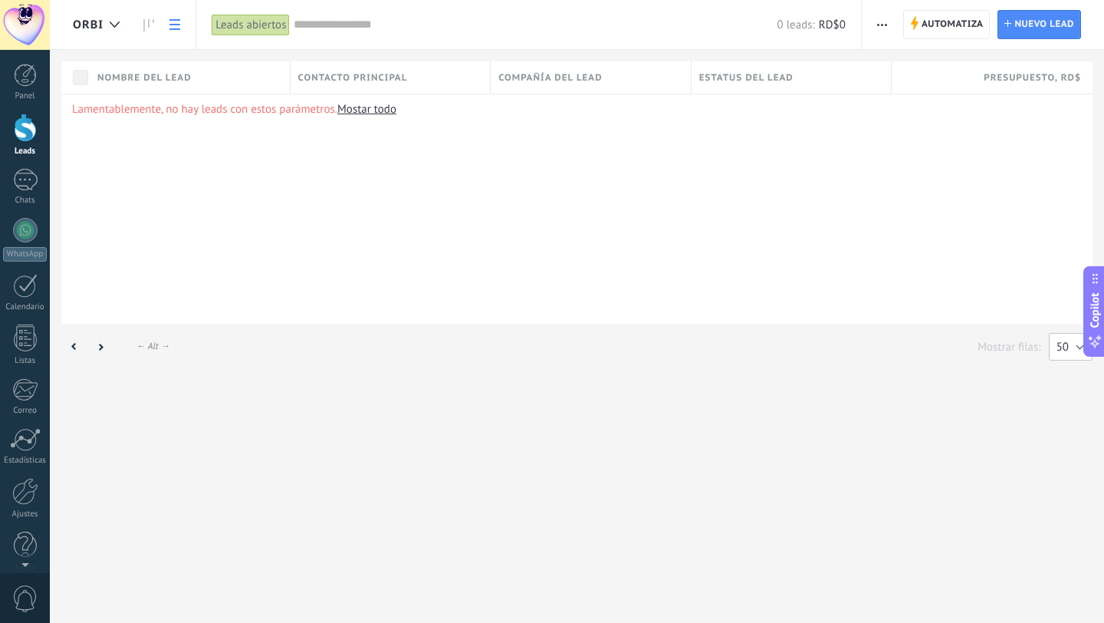
click at [1074, 354] on button "50" at bounding box center [1071, 347] width 44 height 28
click at [1064, 272] on span "25" at bounding box center [1064, 269] width 48 height 15
click at [1038, 30] on span "Nuevo lead" at bounding box center [1045, 25] width 60 height 28
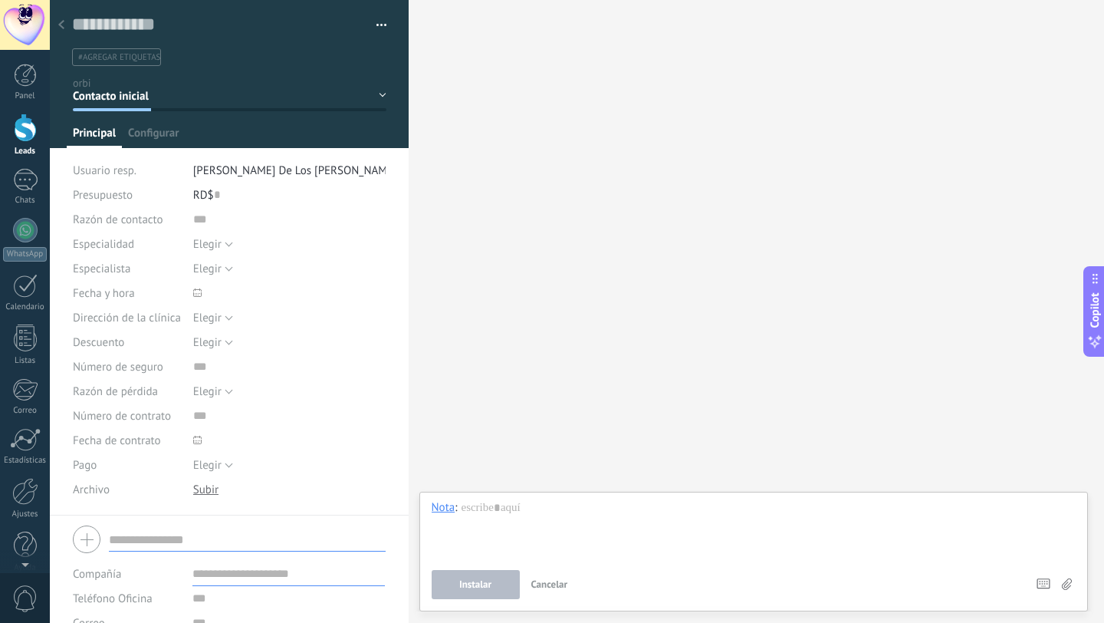
click at [61, 28] on use at bounding box center [61, 24] width 6 height 9
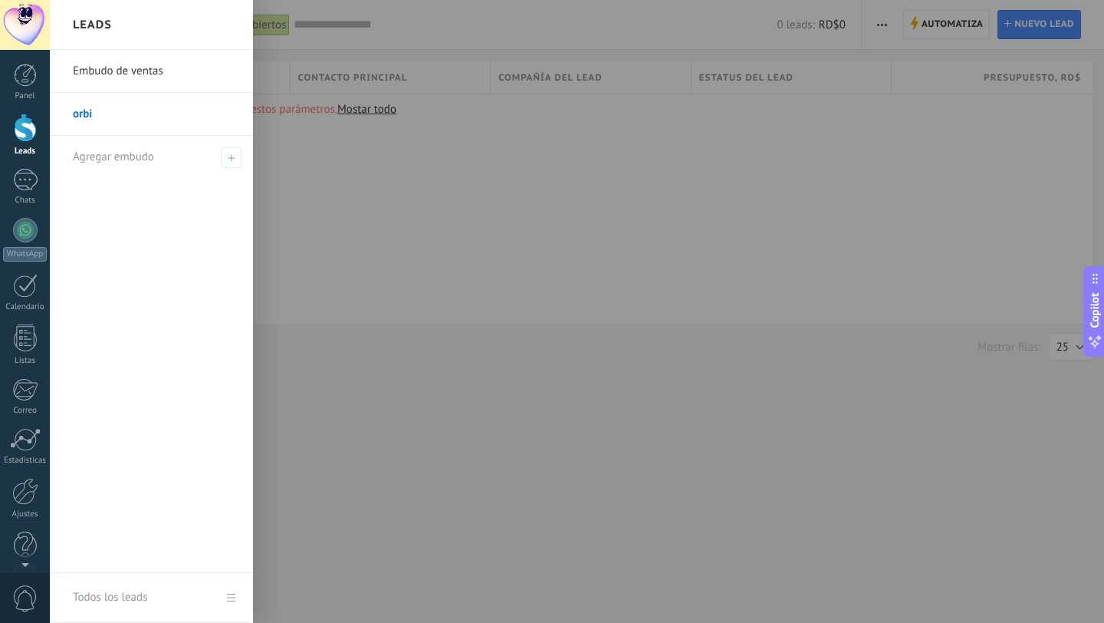
click at [22, 143] on link "Leads" at bounding box center [25, 135] width 50 height 43
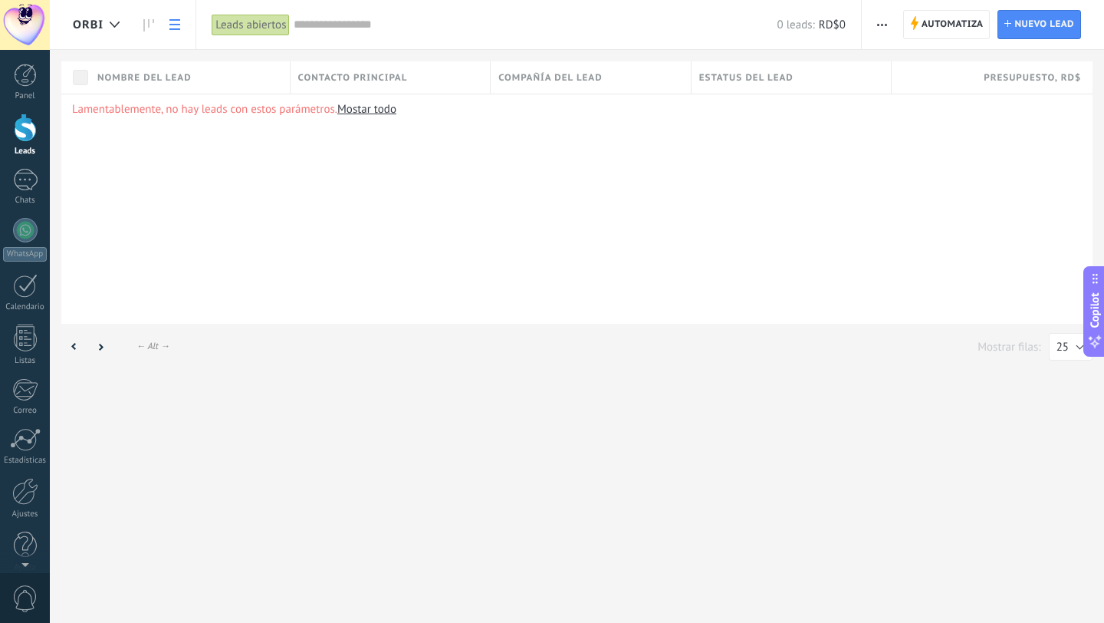
click at [367, 113] on link "Mostar todo" at bounding box center [366, 109] width 59 height 15
click at [938, 28] on span "Automatiza" at bounding box center [953, 25] width 62 height 28
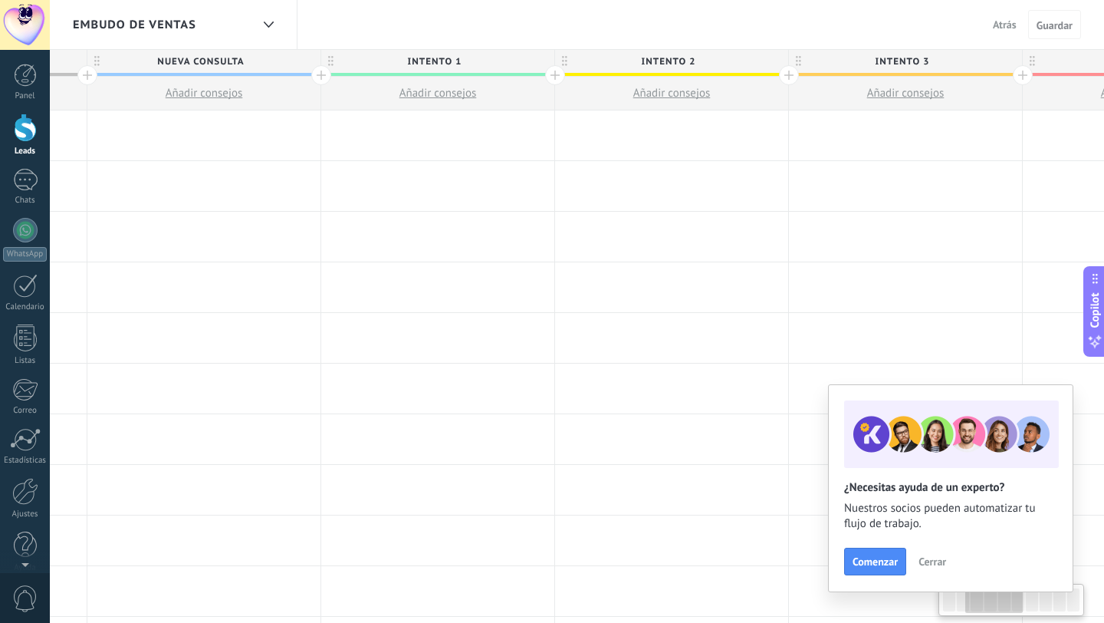
scroll to position [0, 450]
click at [1061, 26] on span "Guardar" at bounding box center [1055, 25] width 36 height 11
click at [929, 565] on span "Cerrar" at bounding box center [933, 561] width 28 height 11
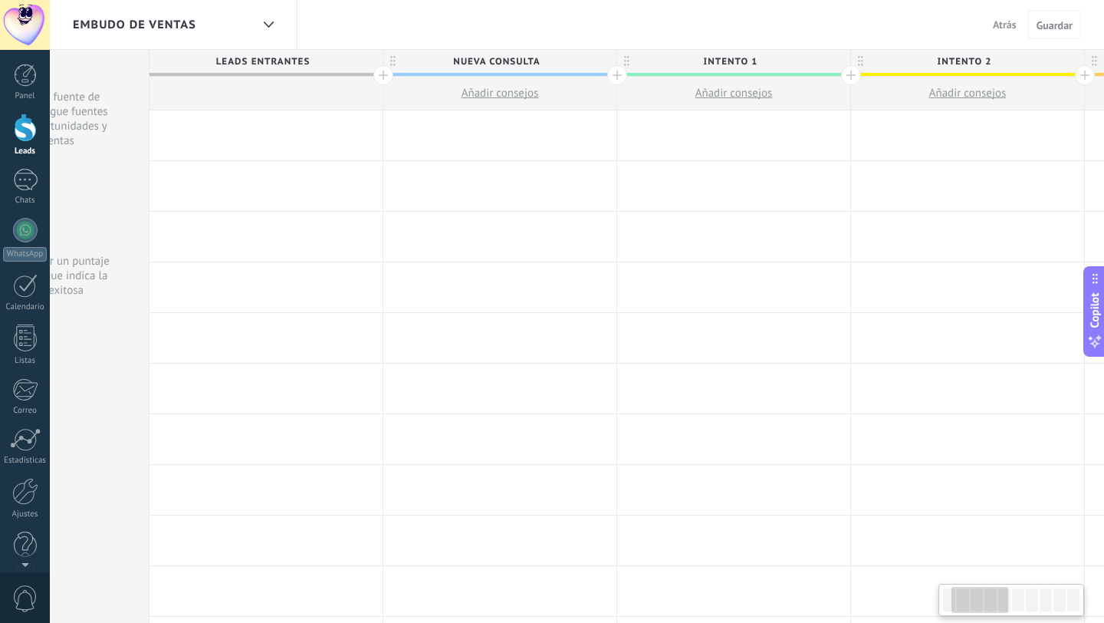
scroll to position [0, 0]
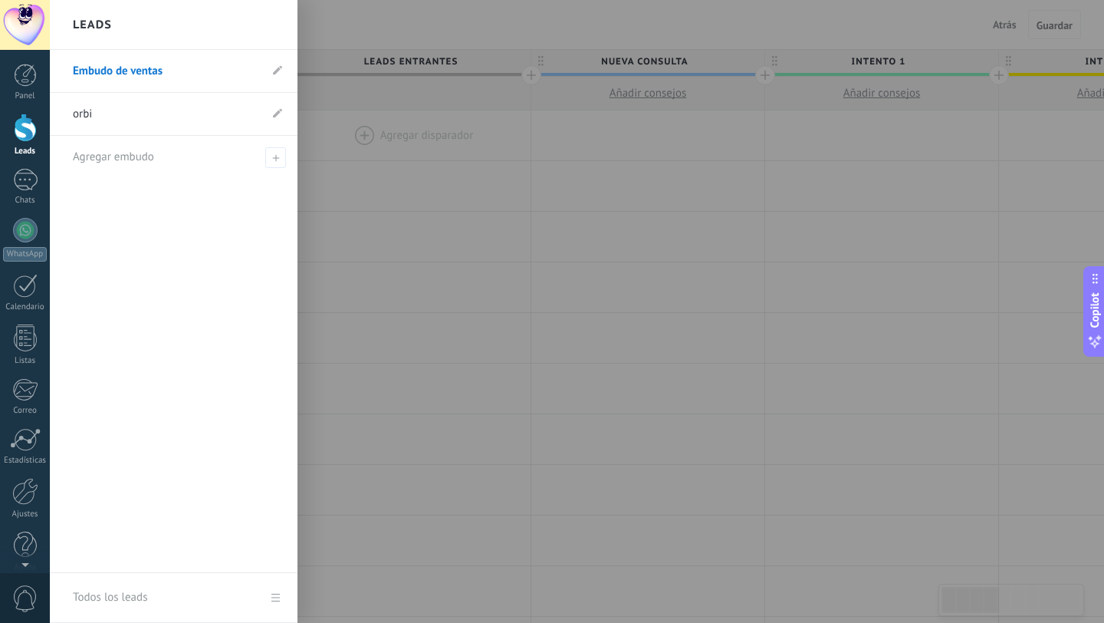
click at [27, 137] on div at bounding box center [25, 128] width 23 height 28
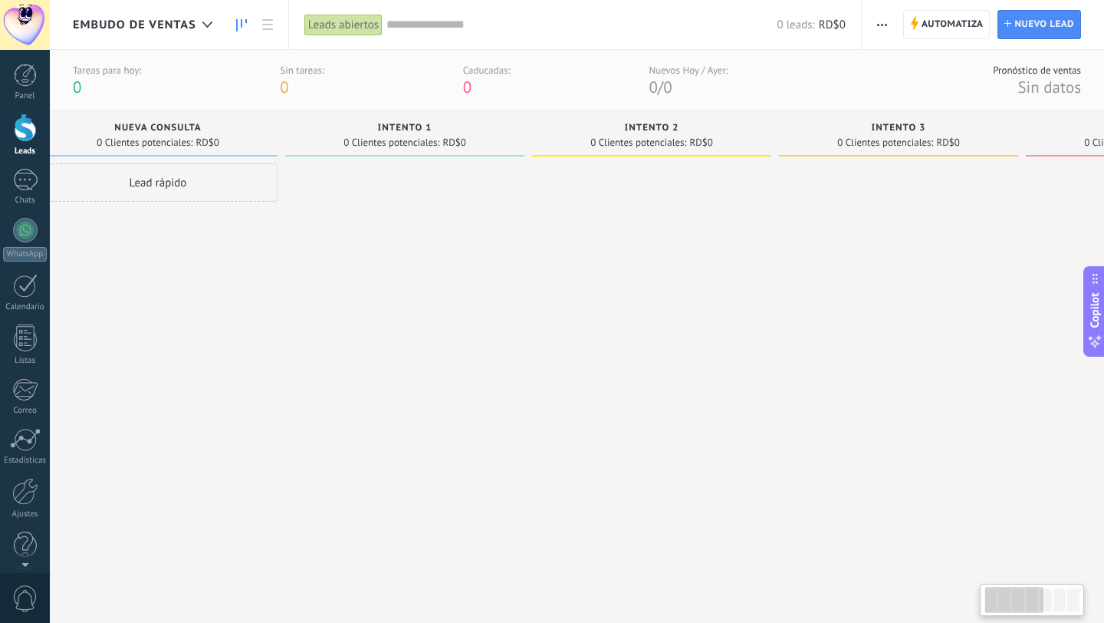
scroll to position [0, 36]
click at [200, 181] on div "Lead rápido" at bounding box center [156, 182] width 239 height 38
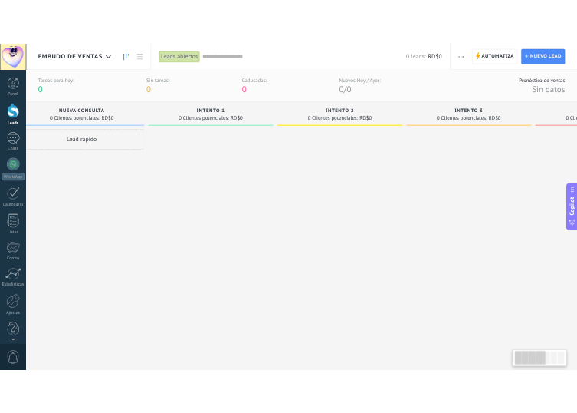
scroll to position [0, 29]
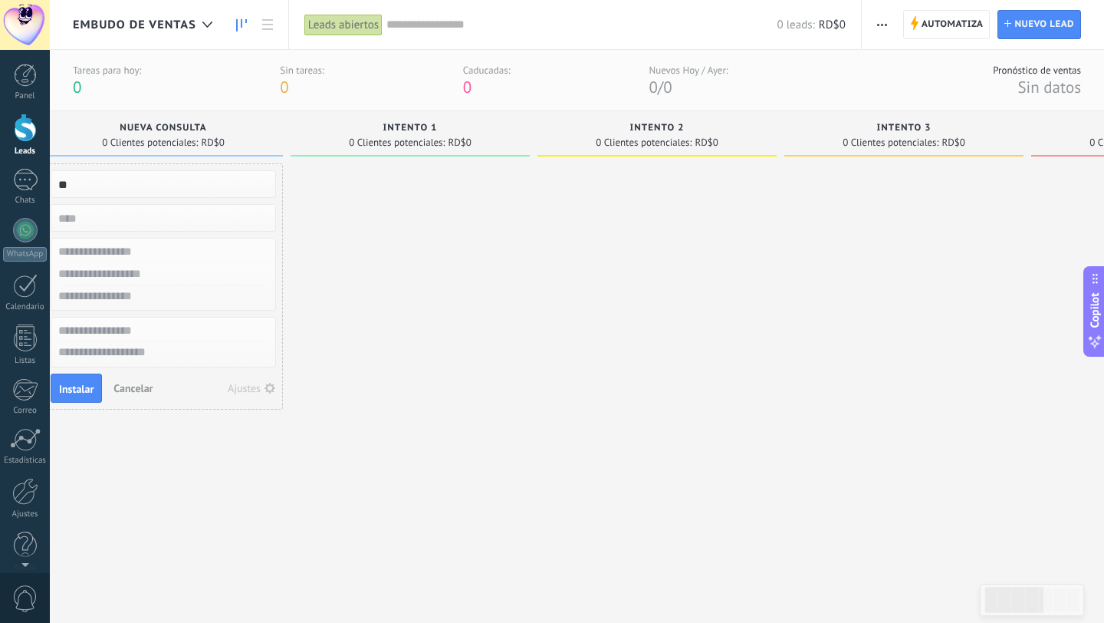
type input "*"
type input "**********"
click at [155, 226] on input "numeric" at bounding box center [162, 217] width 224 height 21
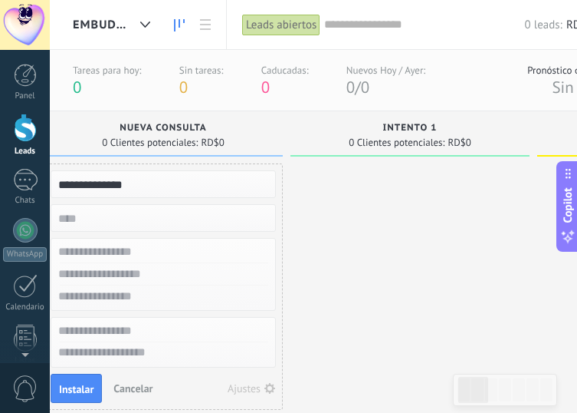
click at [107, 250] on input "text" at bounding box center [162, 252] width 224 height 22
type input "**********"
click at [110, 279] on input "text" at bounding box center [162, 274] width 224 height 22
type input "**********"
click at [126, 300] on input "text" at bounding box center [162, 296] width 224 height 22
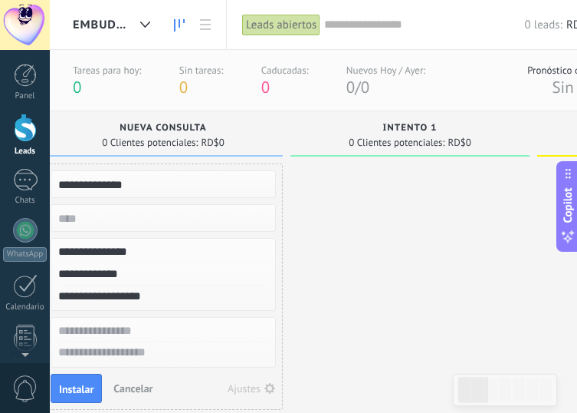
type input "**********"
click at [115, 330] on input "text" at bounding box center [162, 331] width 224 height 22
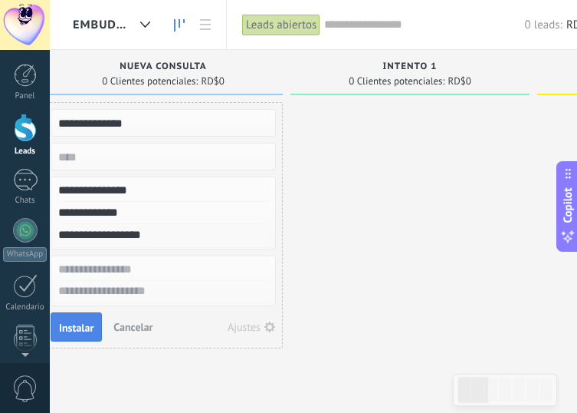
click at [83, 331] on span "Instalar" at bounding box center [76, 327] width 35 height 11
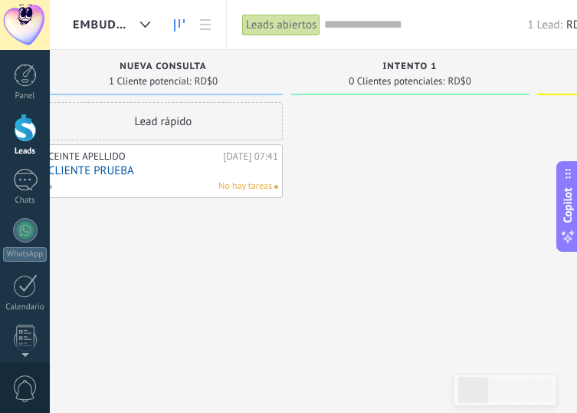
click at [189, 179] on div "No hay tareas" at bounding box center [160, 186] width 225 height 14
click at [150, 181] on div "No hay tareas" at bounding box center [160, 186] width 225 height 14
click at [216, 242] on div "Lead rápido CEINTE APELLIDO [DATE] 07:41 CLIENTE PRUEBA No hay tareas" at bounding box center [162, 208] width 239 height 212
click at [96, 158] on div "CEINTE APELLIDO" at bounding box center [133, 156] width 171 height 12
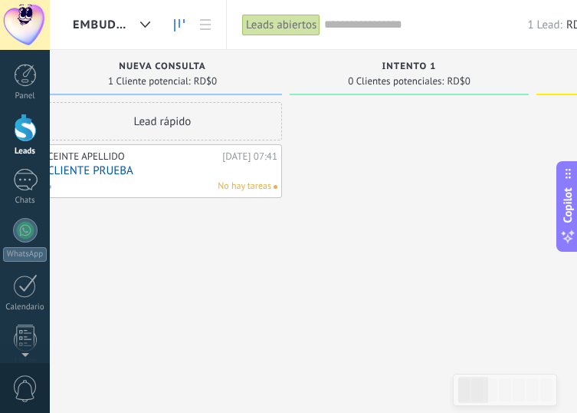
click at [96, 166] on link "CLIENTE PRUEBA" at bounding box center [163, 170] width 230 height 13
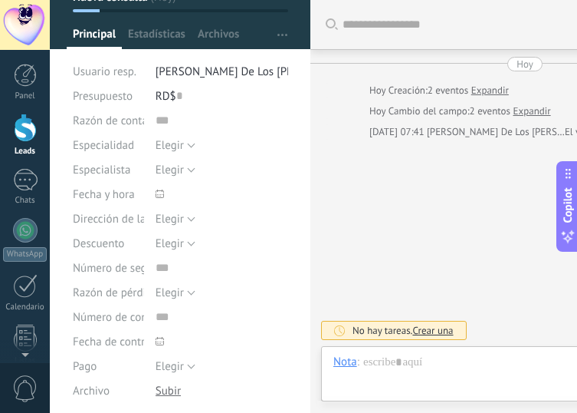
scroll to position [107, 0]
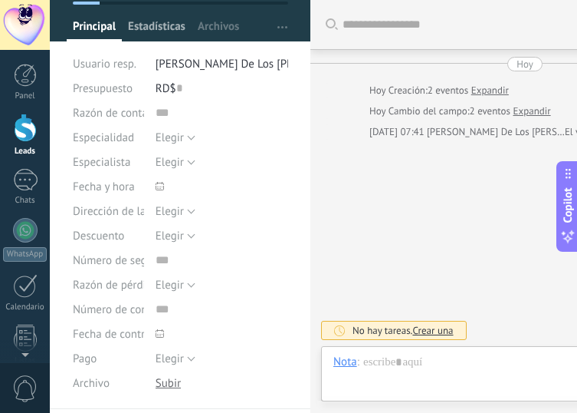
click at [154, 26] on span "Estadísticas" at bounding box center [157, 30] width 58 height 22
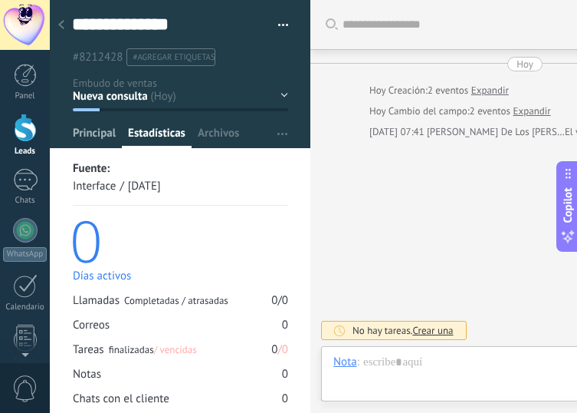
click at [94, 134] on span "Principal" at bounding box center [94, 137] width 43 height 22
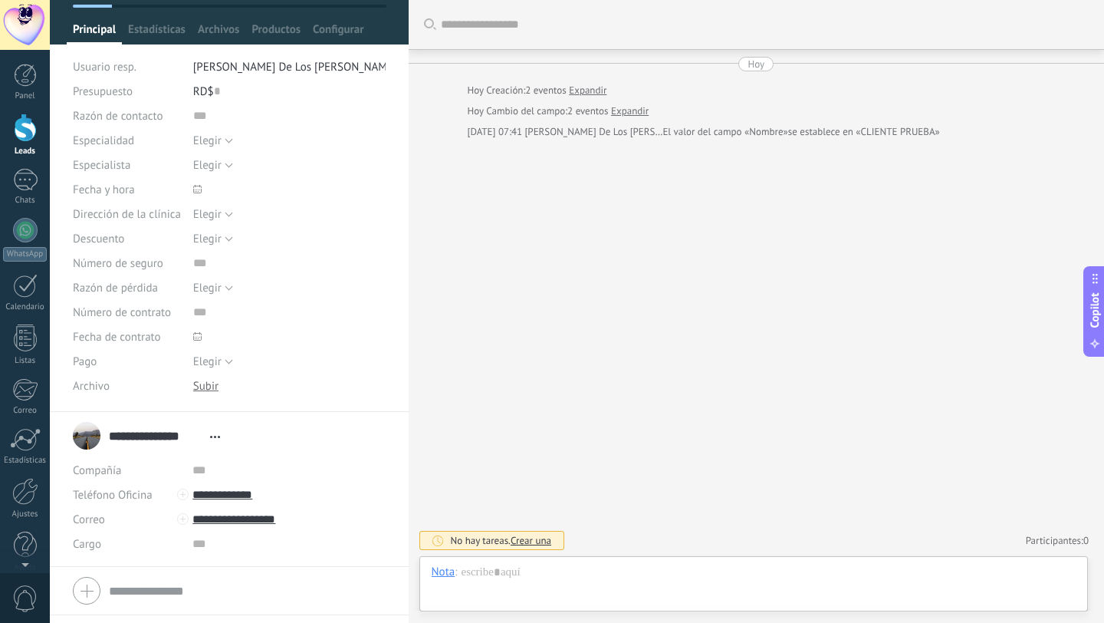
scroll to position [145, 0]
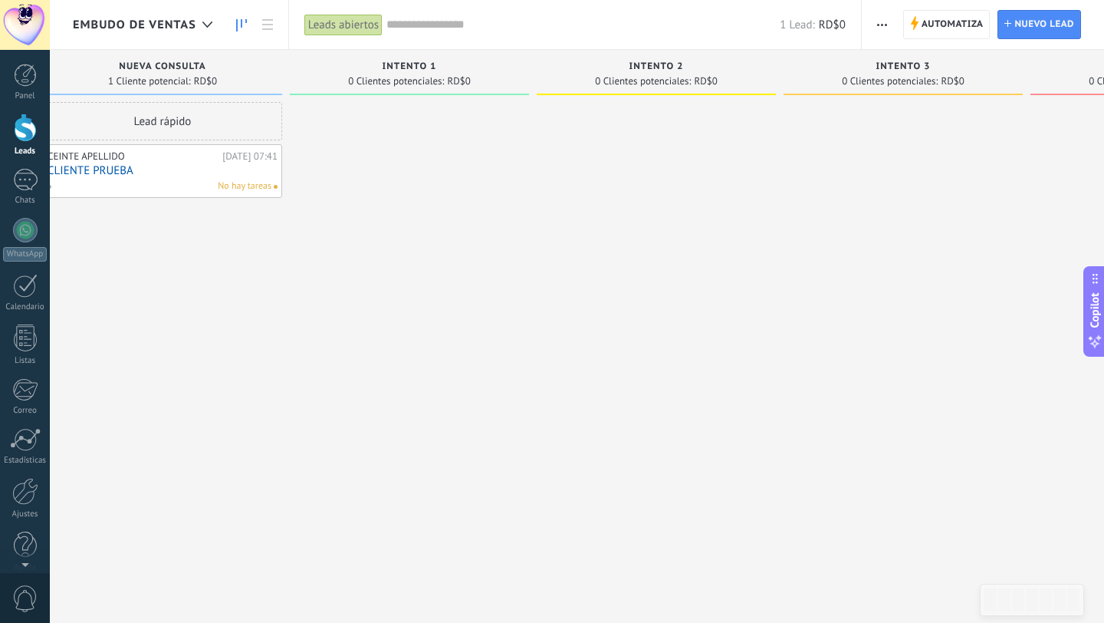
click at [90, 156] on div "CEINTE APELLIDO" at bounding box center [133, 156] width 171 height 12
click at [535, 495] on div "Intento 1 0 Clientes potenciales: RD$0" at bounding box center [412, 287] width 247 height 475
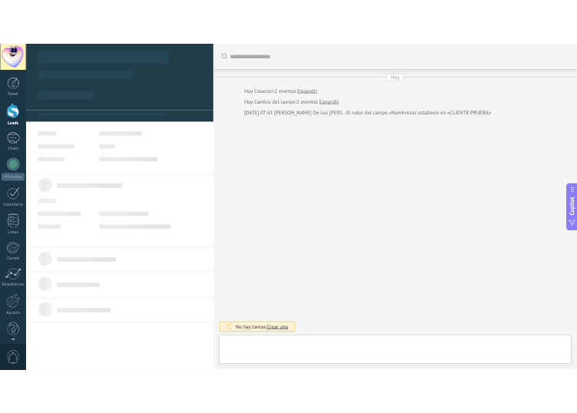
scroll to position [23, 0]
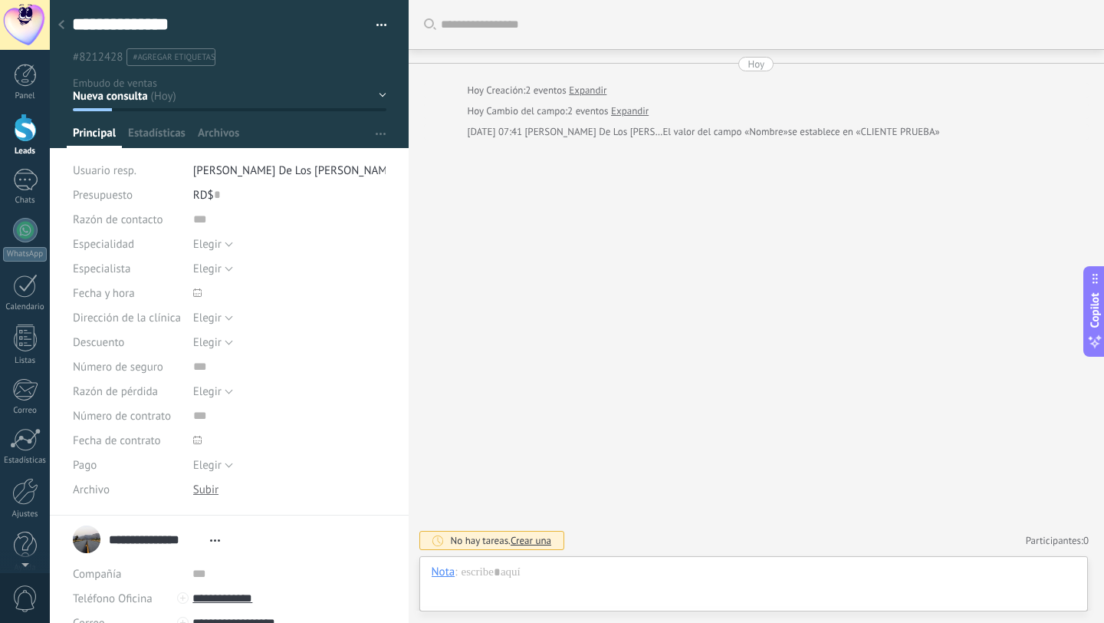
type textarea "**********"
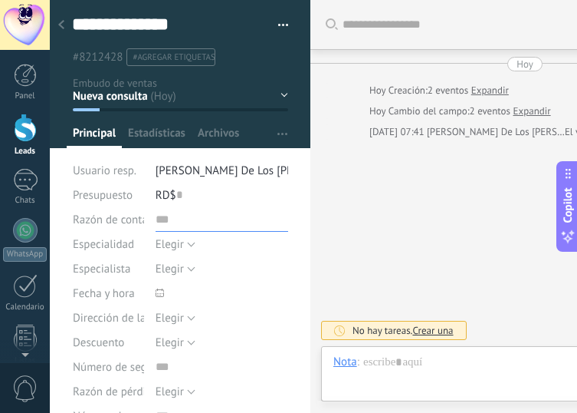
click at [156, 229] on input "text" at bounding box center [222, 219] width 133 height 25
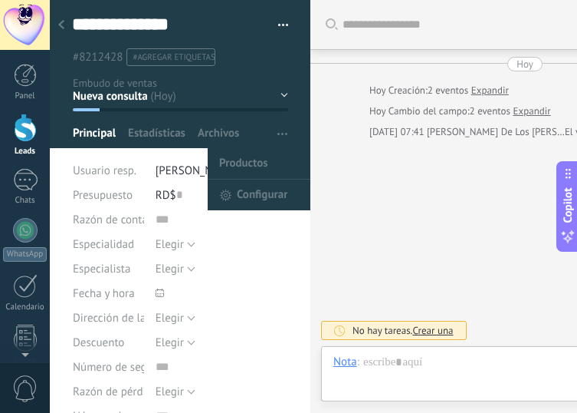
click at [248, 193] on span "Configurar" at bounding box center [262, 194] width 51 height 31
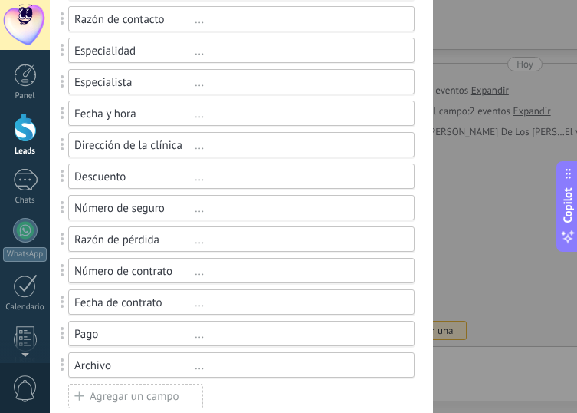
scroll to position [0, 0]
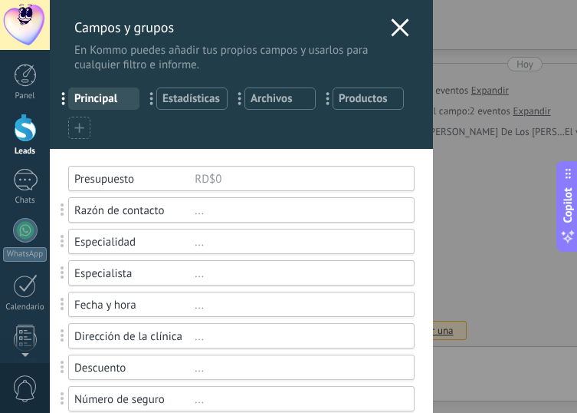
click at [383, 253] on div "Especialidad ..." at bounding box center [241, 241] width 347 height 25
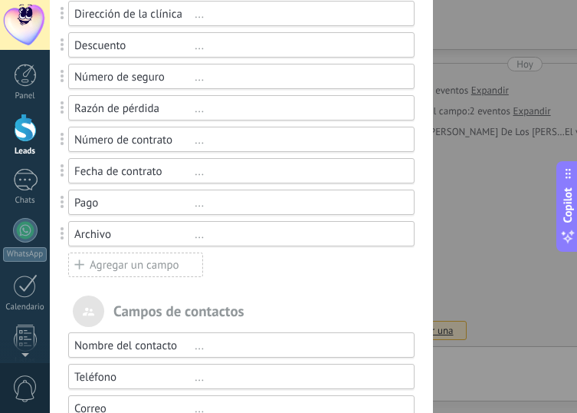
scroll to position [328, 0]
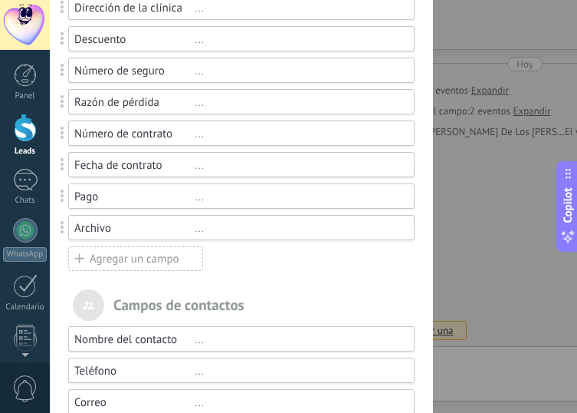
click at [143, 259] on div "Agregar un campo" at bounding box center [135, 258] width 135 height 25
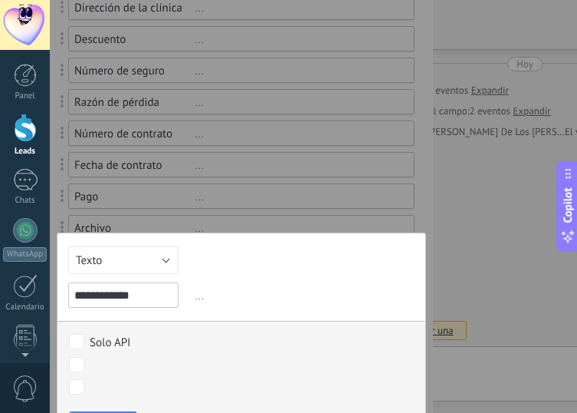
type input "**********"
click at [157, 258] on button "Texto" at bounding box center [123, 260] width 110 height 28
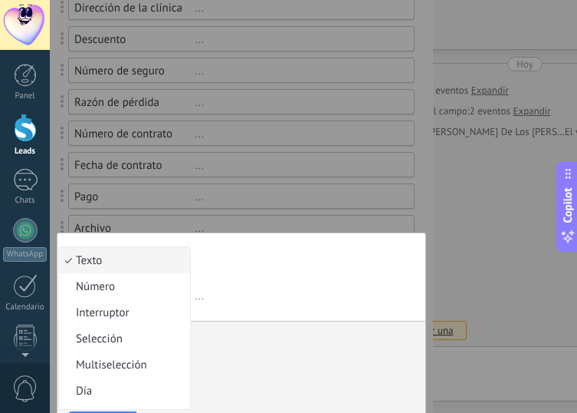
click at [257, 271] on div "**********" at bounding box center [242, 343] width 370 height 222
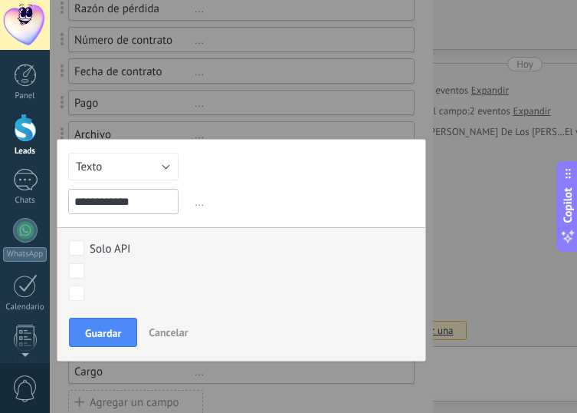
scroll to position [433, 0]
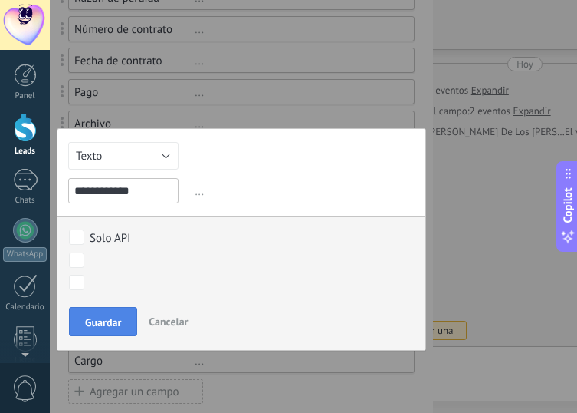
click at [117, 321] on span "Guardar" at bounding box center [103, 322] width 36 height 11
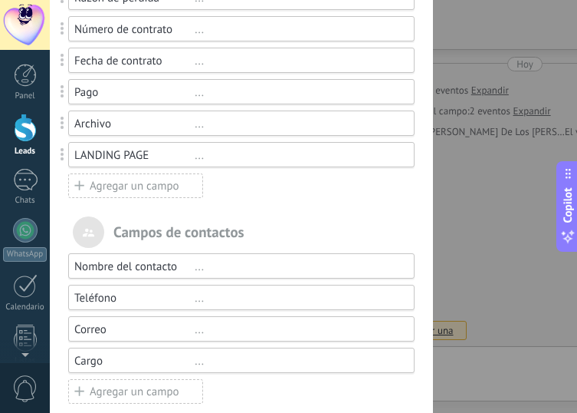
click at [158, 189] on div "Agregar un campo" at bounding box center [135, 185] width 135 height 25
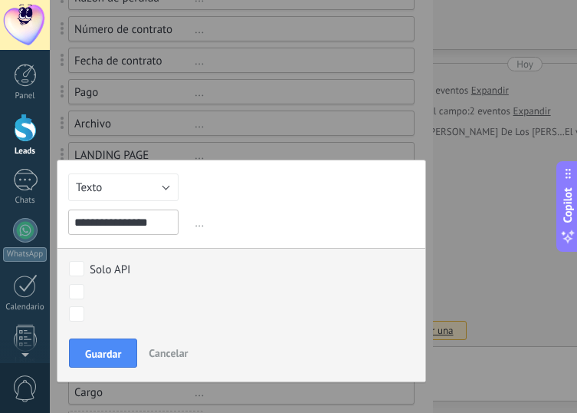
type input "**********"
click at [113, 184] on button "Texto" at bounding box center [123, 187] width 110 height 28
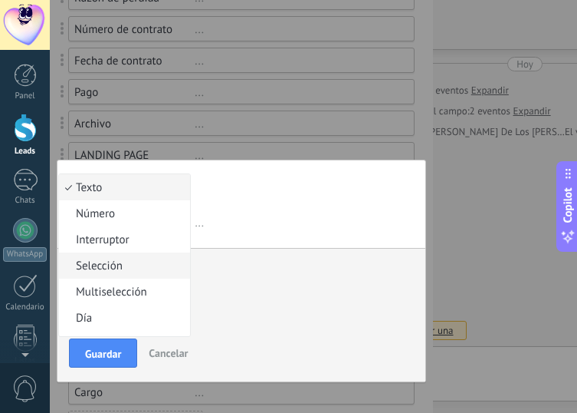
click at [117, 273] on span "Selección" at bounding box center [122, 265] width 127 height 15
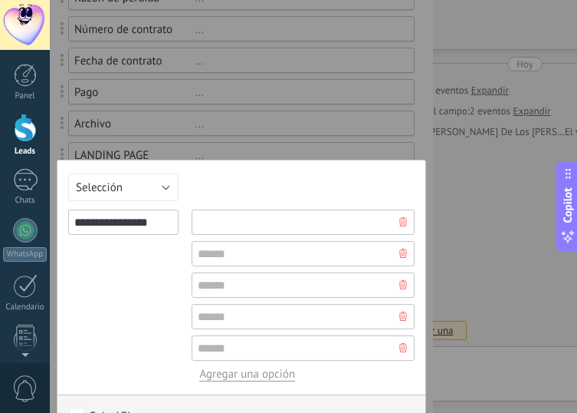
click at [267, 229] on input "text" at bounding box center [303, 221] width 223 height 25
type input "**********"
click at [265, 245] on input "text" at bounding box center [303, 253] width 223 height 25
type input "**********"
click at [252, 286] on input "text" at bounding box center [303, 284] width 223 height 25
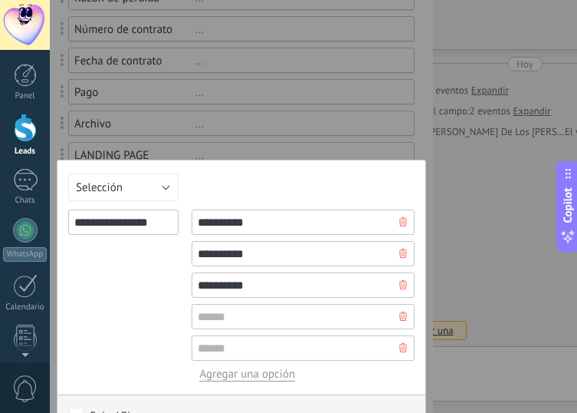
type input "**********"
click at [247, 316] on input "text" at bounding box center [303, 316] width 223 height 25
type input "**********"
click at [243, 348] on input "text" at bounding box center [303, 347] width 223 height 25
type input "**********"
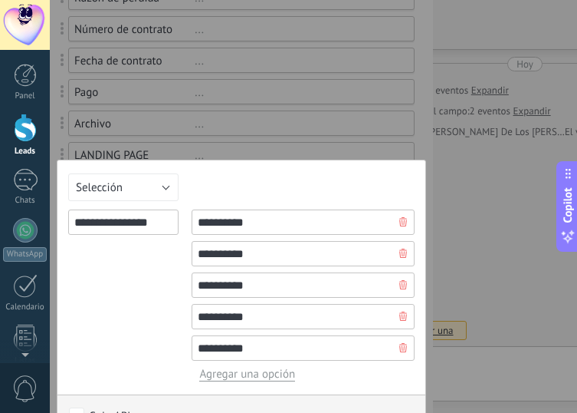
click at [126, 334] on div "**********" at bounding box center [123, 295] width 110 height 172
click at [121, 277] on div "**********" at bounding box center [123, 295] width 110 height 172
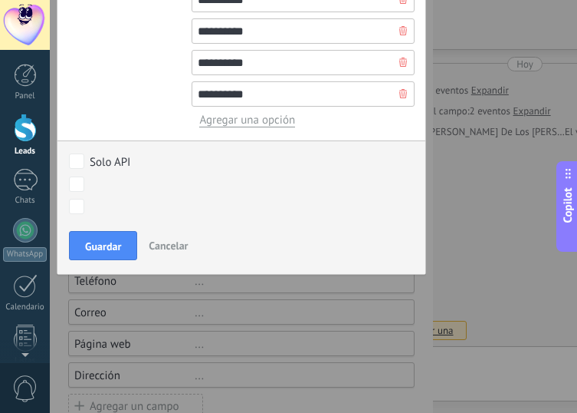
scroll to position [702, 0]
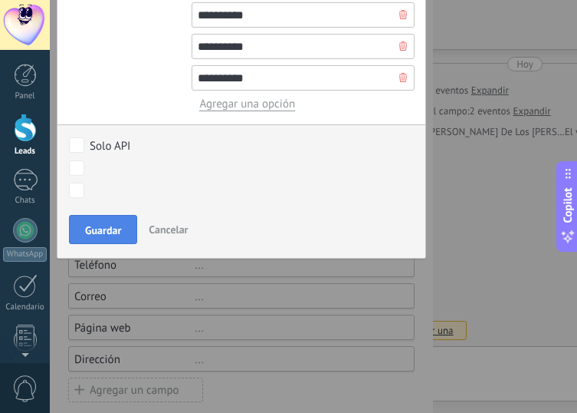
click at [114, 235] on span "Guardar" at bounding box center [103, 230] width 36 height 11
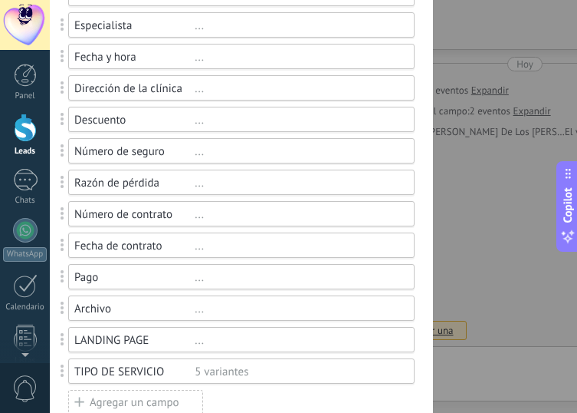
scroll to position [0, 0]
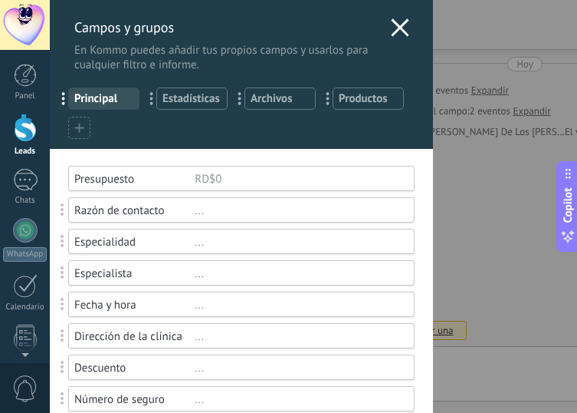
click at [400, 21] on use at bounding box center [400, 27] width 18 height 18
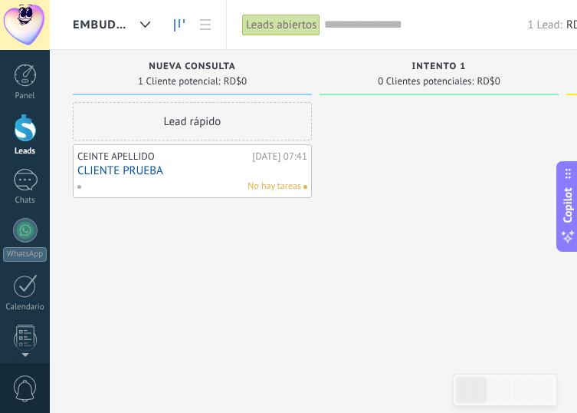
click at [127, 160] on div "CEINTE APELLIDO" at bounding box center [162, 156] width 171 height 12
click at [150, 167] on link "CLIENTE PRUEBA" at bounding box center [192, 170] width 230 height 13
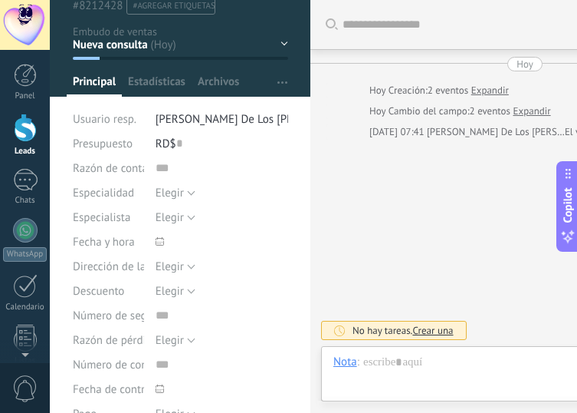
scroll to position [70, 0]
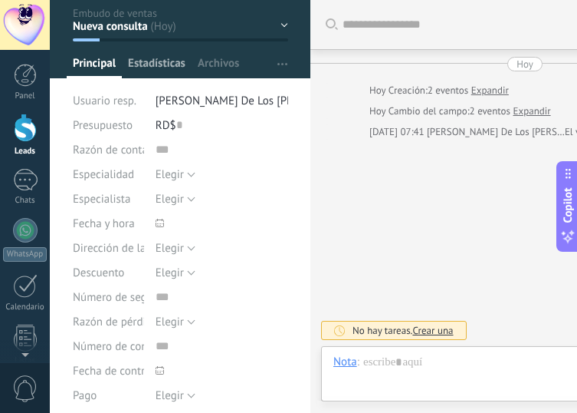
click at [173, 67] on span "Estadísticas" at bounding box center [157, 67] width 58 height 22
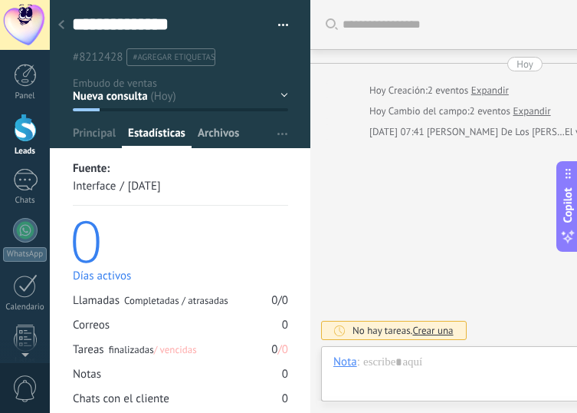
click at [223, 137] on span "Archivos" at bounding box center [218, 137] width 41 height 22
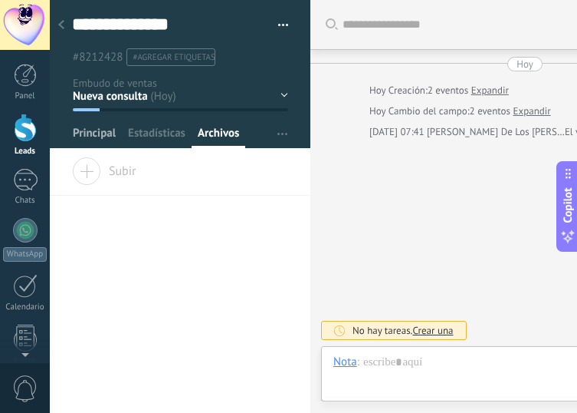
click at [86, 136] on span "Principal" at bounding box center [94, 137] width 43 height 22
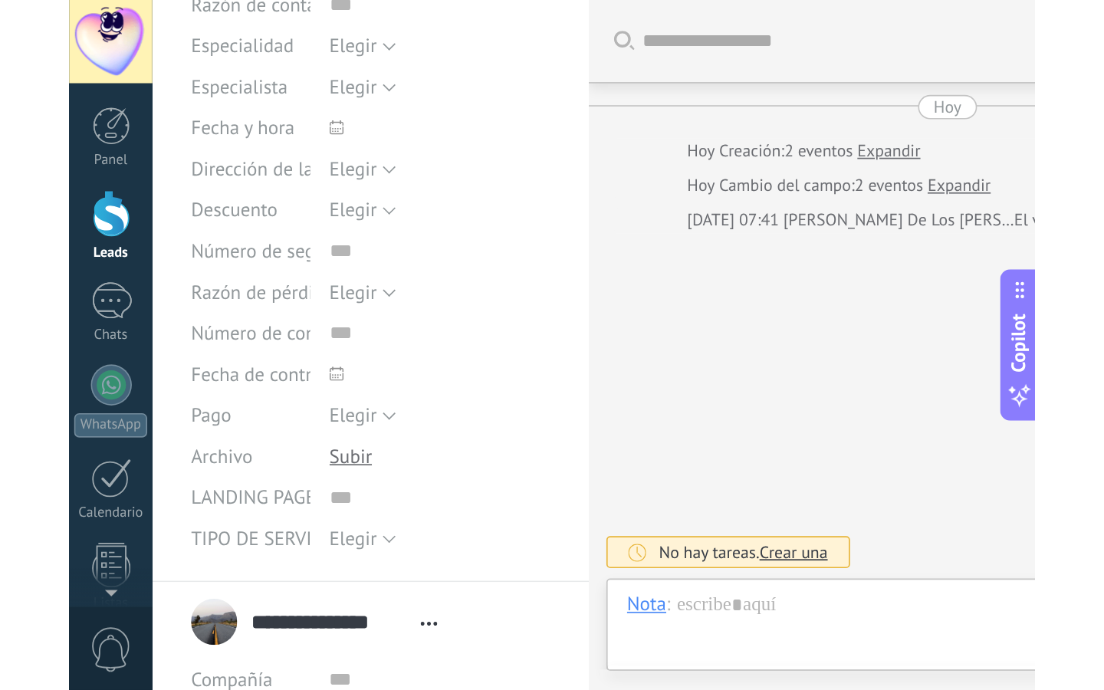
scroll to position [404, 0]
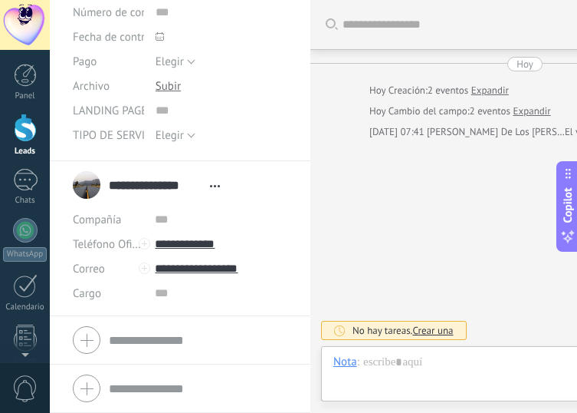
click at [165, 349] on form "Compañía Teléfono Oficina Ofic. directo Celular Fax Casa Otro Teléfono Oficina …" at bounding box center [180, 340] width 215 height 38
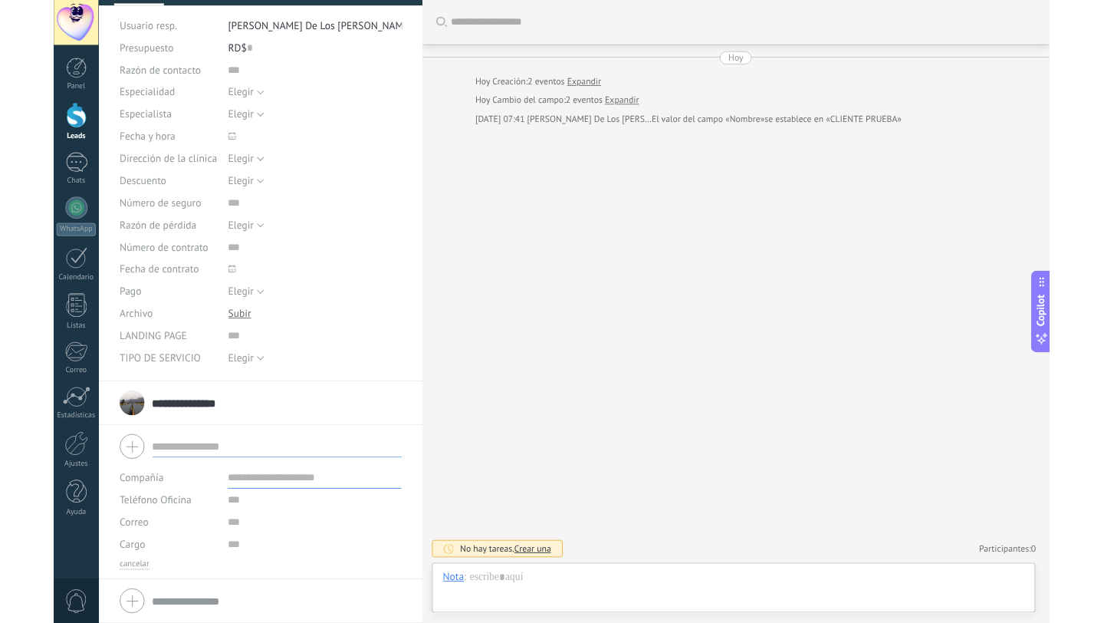
scroll to position [210, 0]
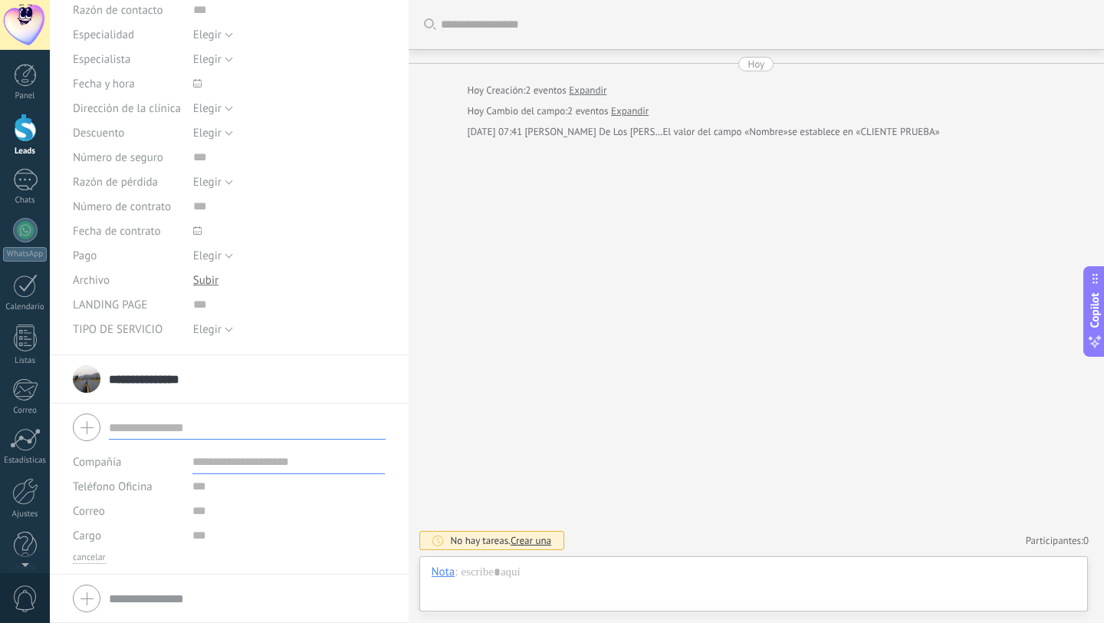
click at [600, 91] on link "Expandir" at bounding box center [588, 90] width 38 height 15
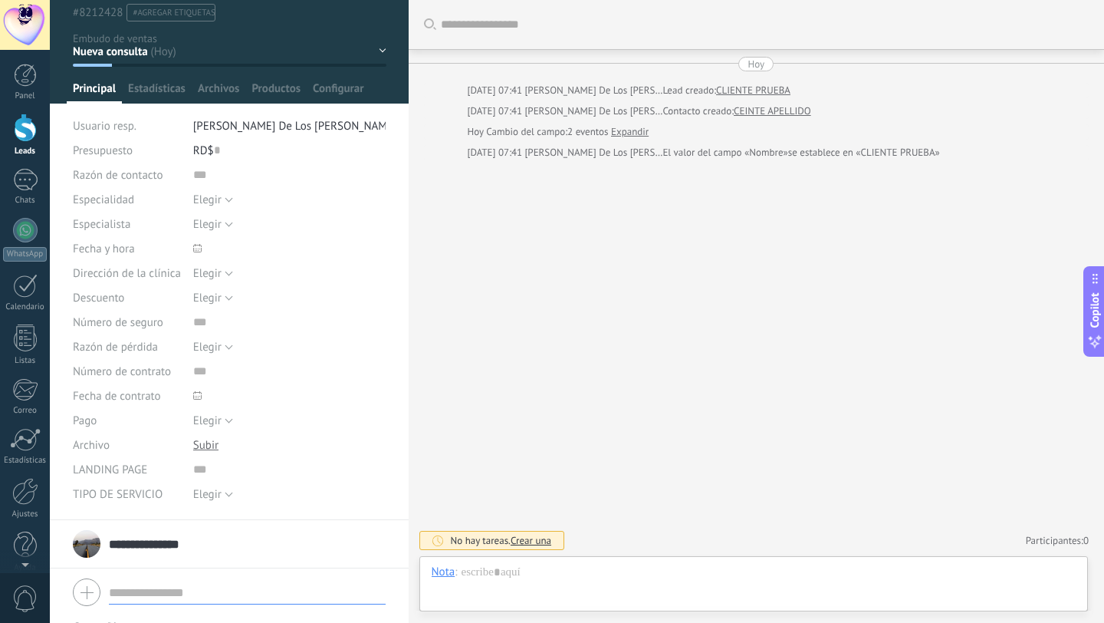
scroll to position [47, 0]
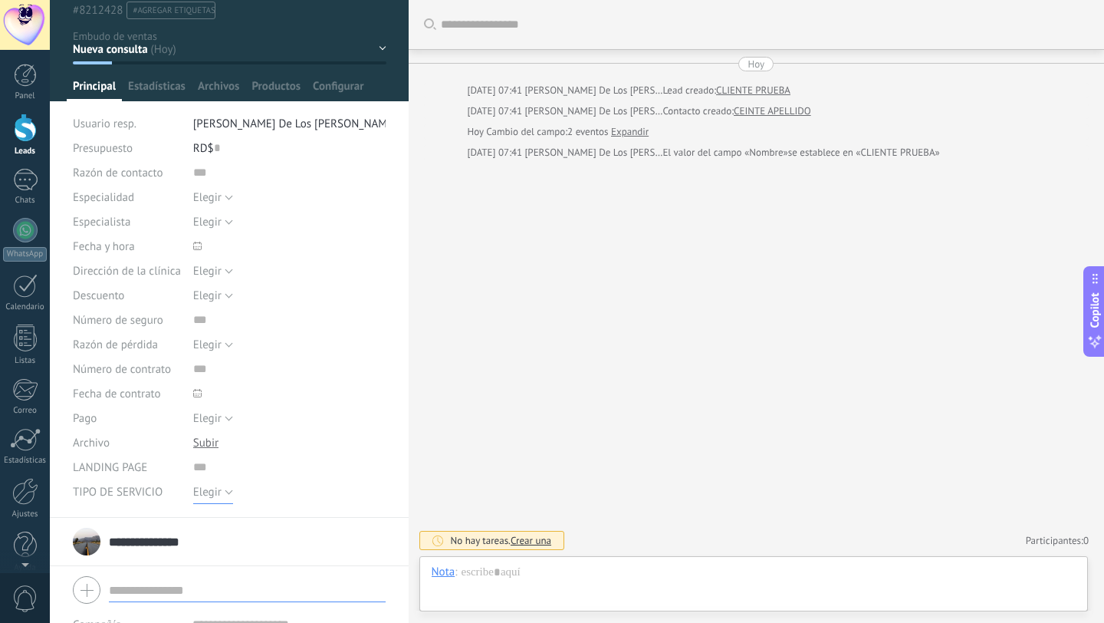
click at [215, 489] on span "Elegir" at bounding box center [207, 492] width 28 height 15
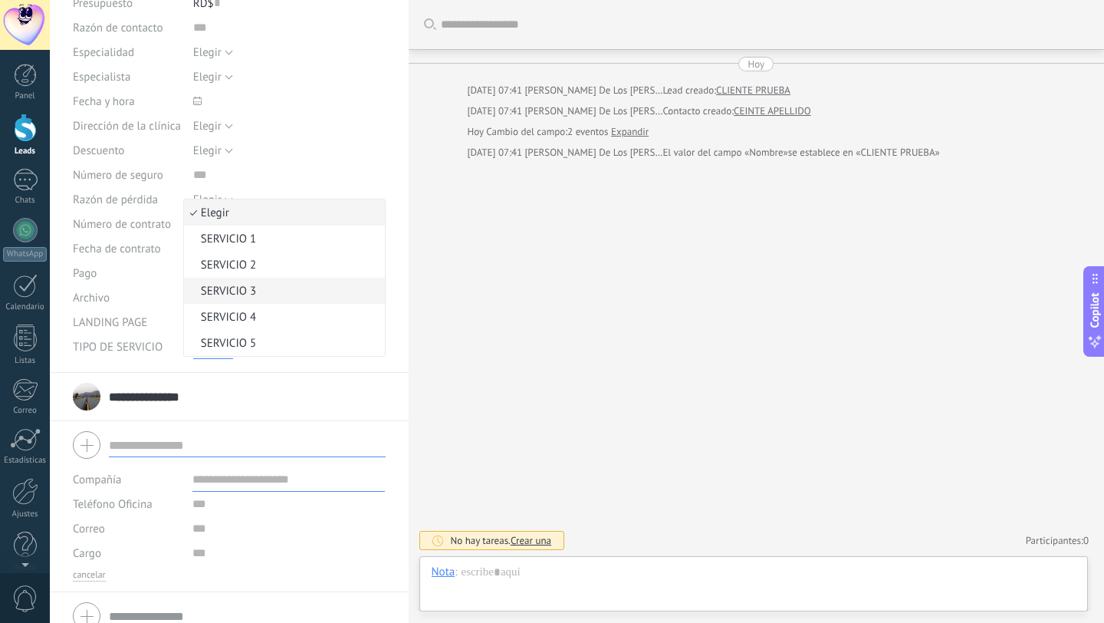
scroll to position [210, 0]
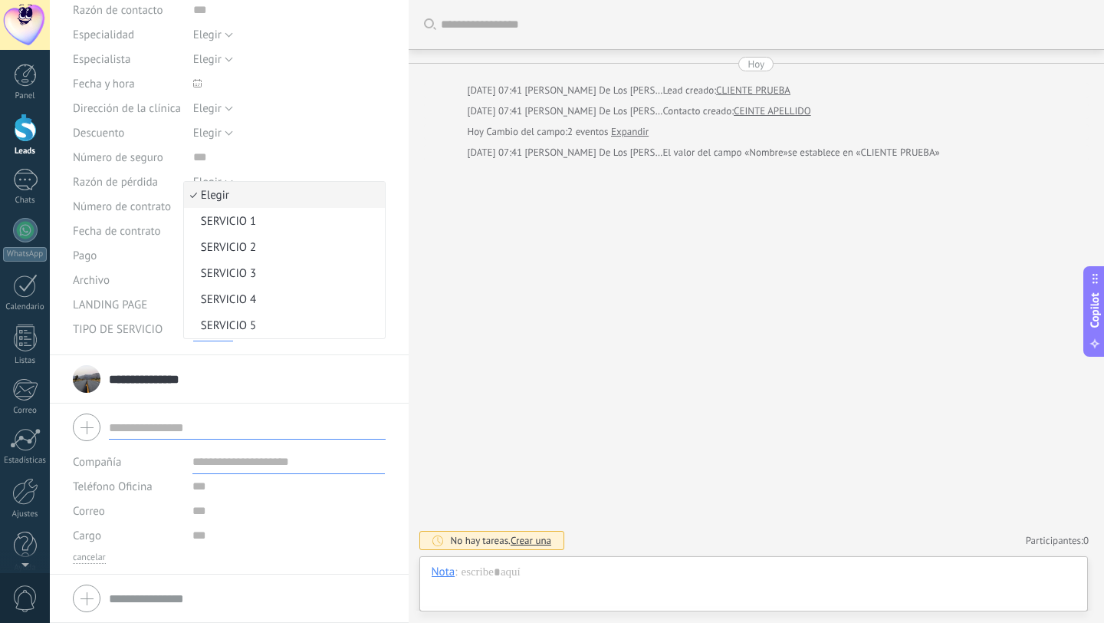
click at [258, 371] on div "**********" at bounding box center [229, 379] width 313 height 38
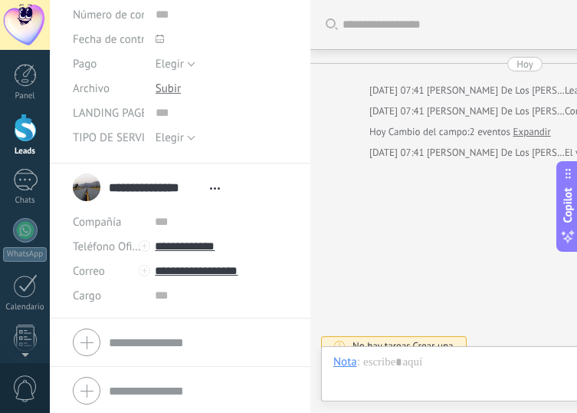
scroll to position [404, 0]
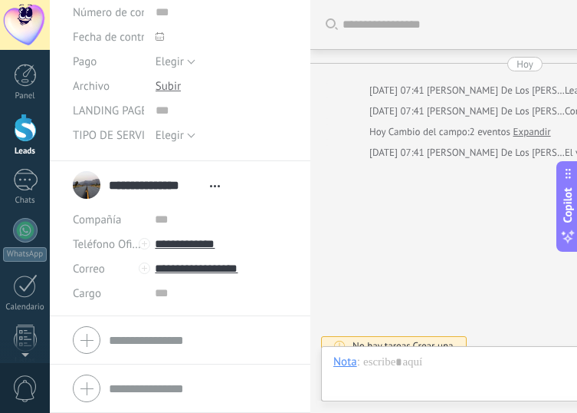
click at [90, 338] on div at bounding box center [180, 340] width 215 height 38
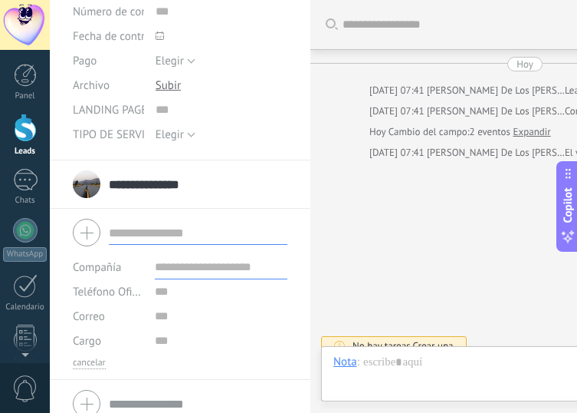
scroll to position [420, 0]
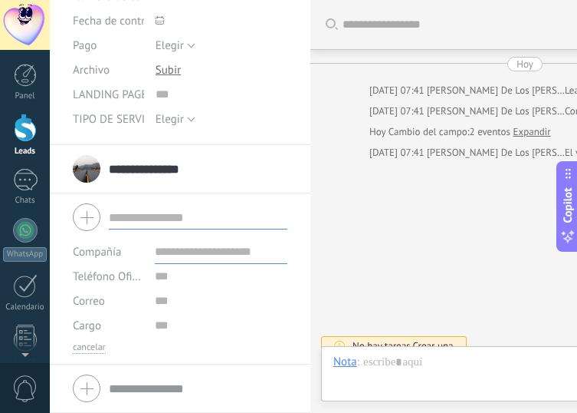
click at [89, 168] on div "**********" at bounding box center [138, 169] width 130 height 38
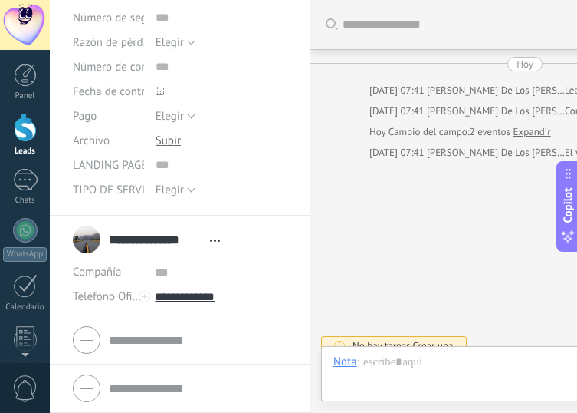
scroll to position [404, 0]
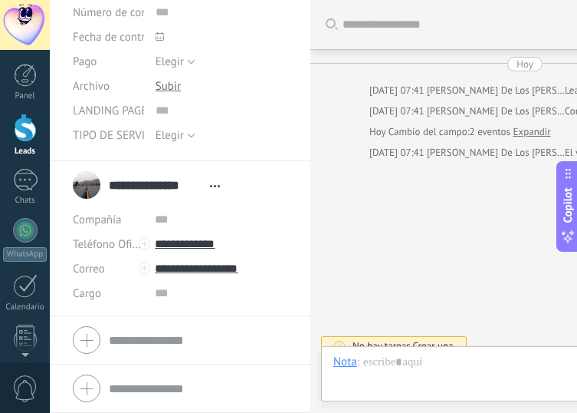
click at [88, 344] on div at bounding box center [180, 340] width 215 height 38
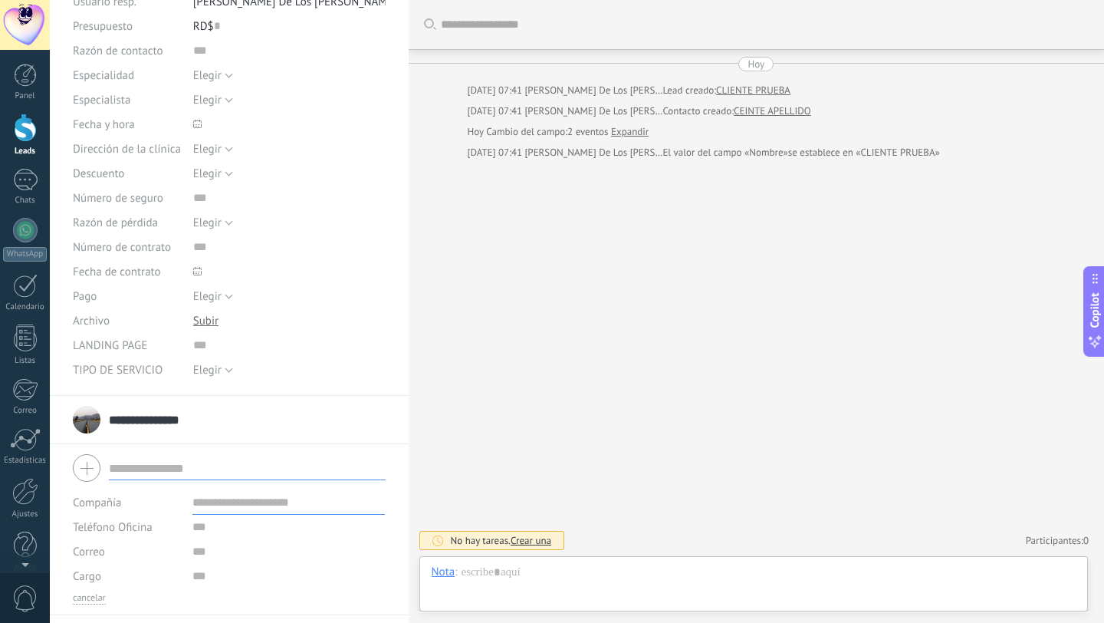
scroll to position [210, 0]
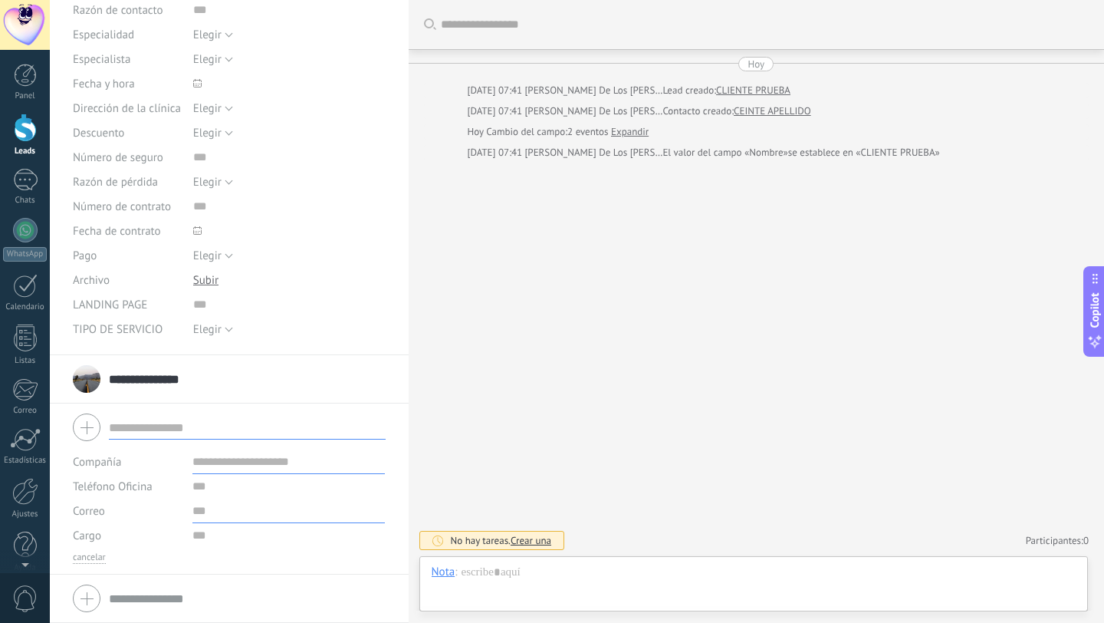
click at [196, 509] on input "text" at bounding box center [288, 510] width 192 height 25
click at [198, 492] on input "text" at bounding box center [288, 486] width 192 height 25
click at [196, 520] on input "text" at bounding box center [288, 510] width 192 height 25
click at [195, 535] on input "text" at bounding box center [288, 535] width 192 height 25
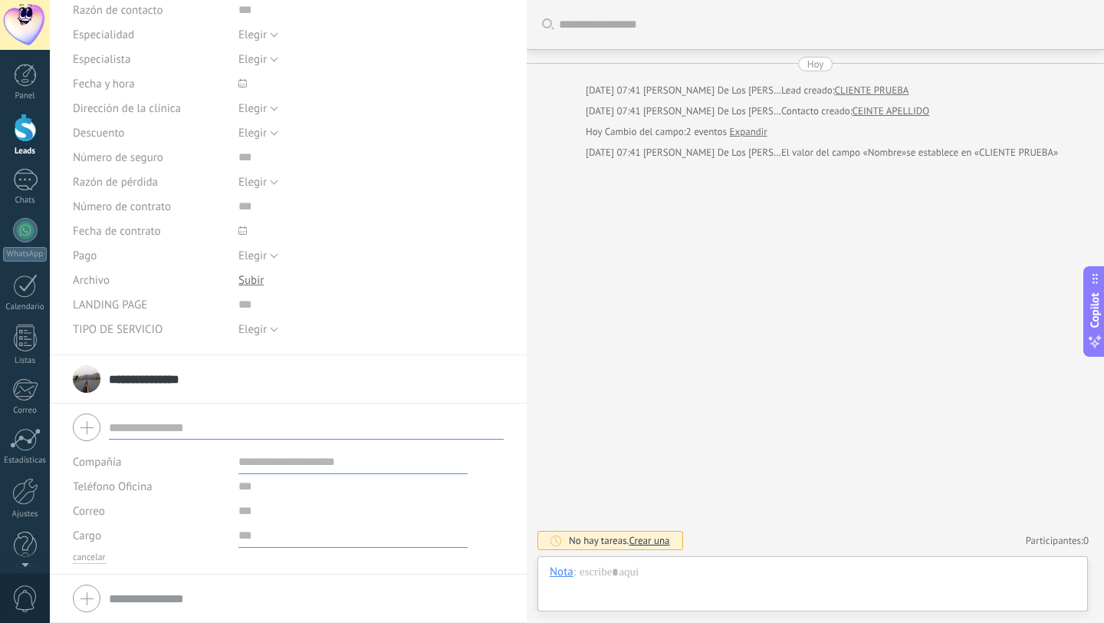
drag, startPoint x: 409, startPoint y: 304, endPoint x: 566, endPoint y: 312, distance: 157.4
click at [527, 312] on div at bounding box center [527, 311] width 0 height 623
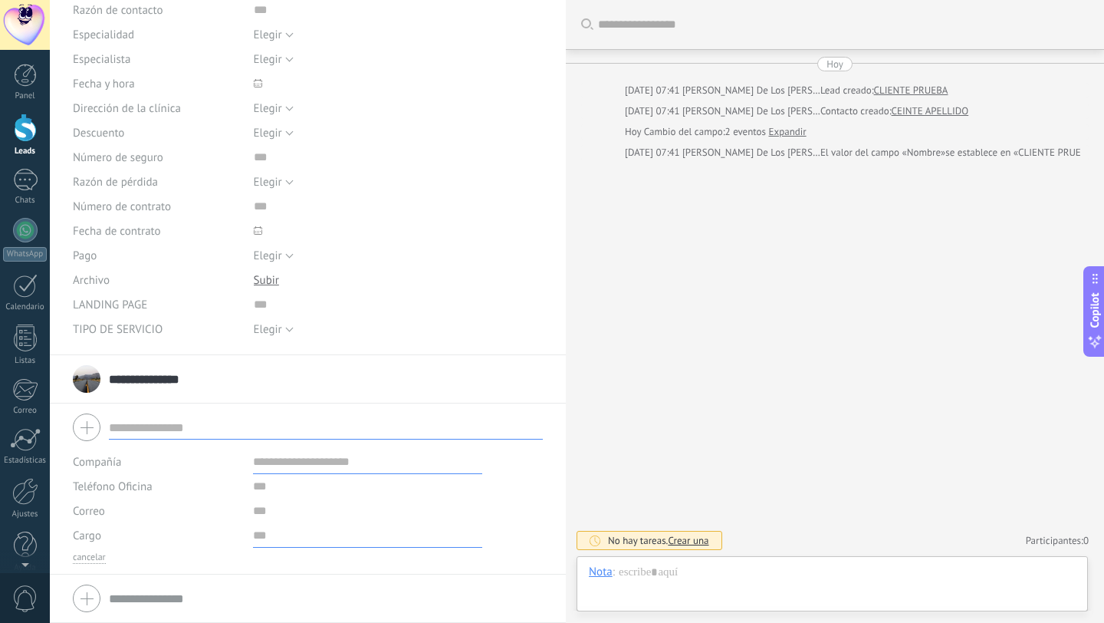
scroll to position [23, 0]
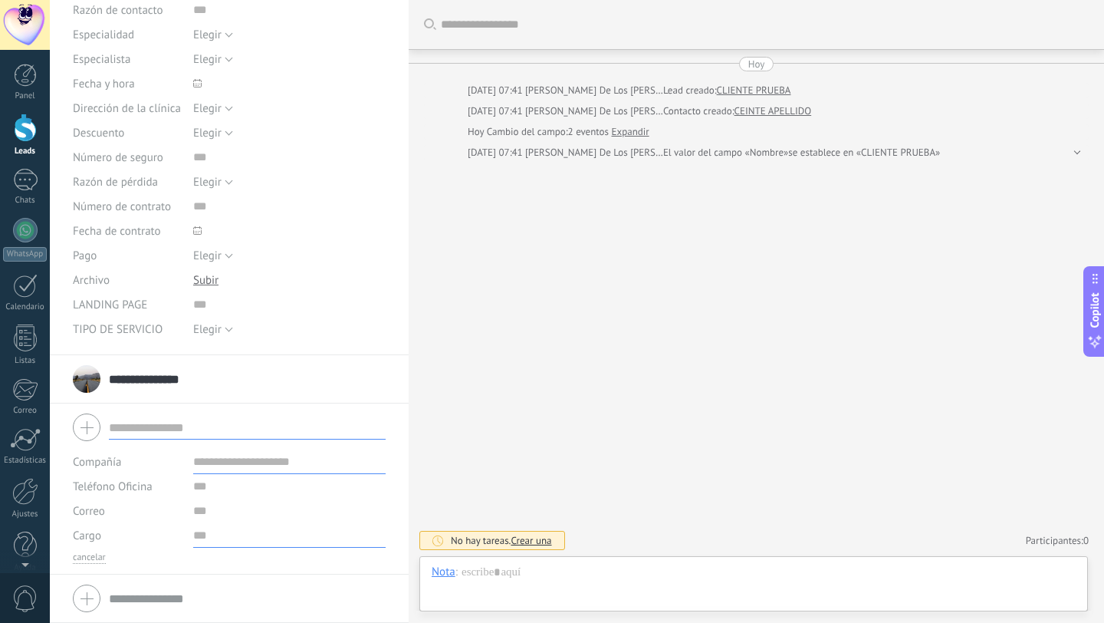
drag, startPoint x: 564, startPoint y: 268, endPoint x: 407, endPoint y: 272, distance: 157.3
click at [409, 272] on div at bounding box center [409, 311] width 0 height 623
click at [84, 425] on div at bounding box center [229, 427] width 313 height 38
click at [89, 595] on div at bounding box center [229, 598] width 313 height 38
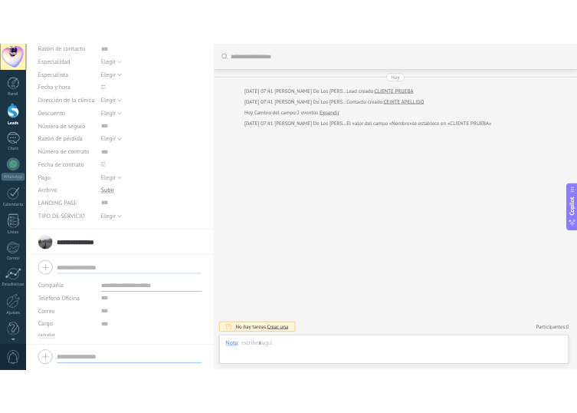
scroll to position [334, 0]
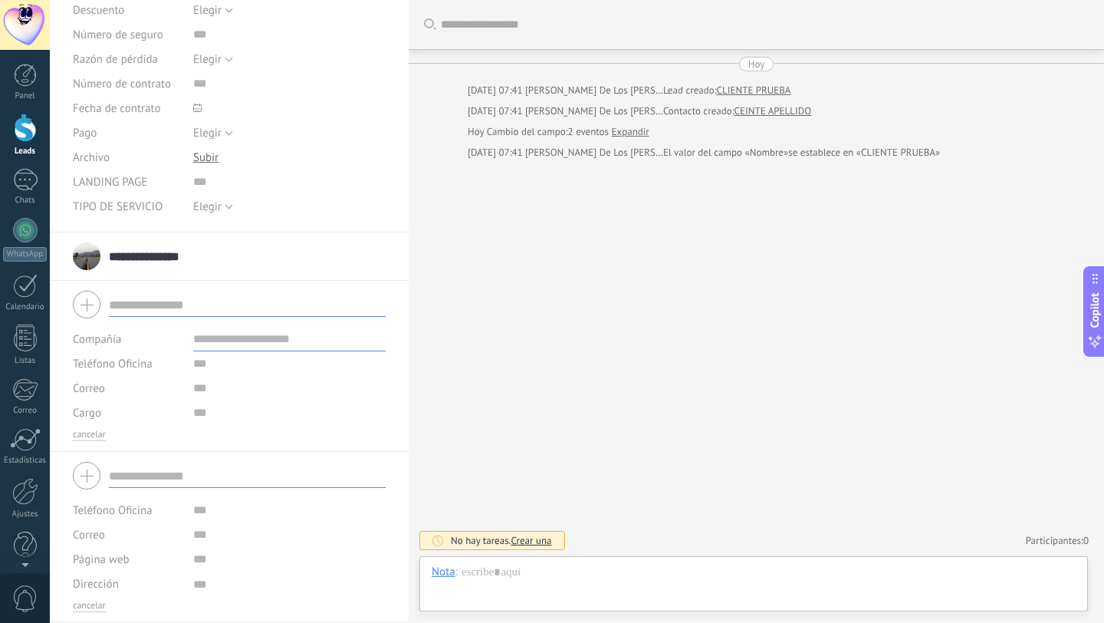
click at [93, 474] on div at bounding box center [229, 475] width 313 height 38
click at [88, 478] on div at bounding box center [229, 475] width 313 height 38
click at [87, 478] on div at bounding box center [229, 475] width 313 height 38
click at [97, 473] on div at bounding box center [229, 475] width 313 height 38
type textarea "**********"
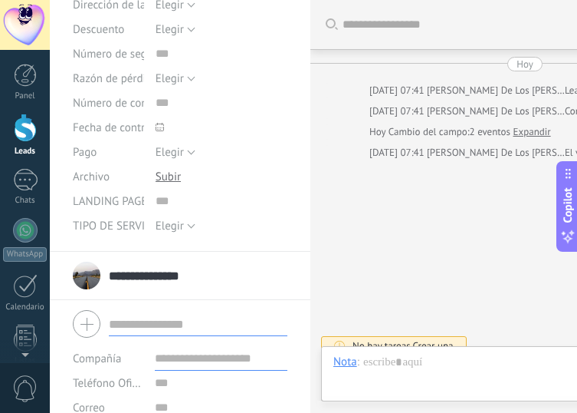
scroll to position [0, 0]
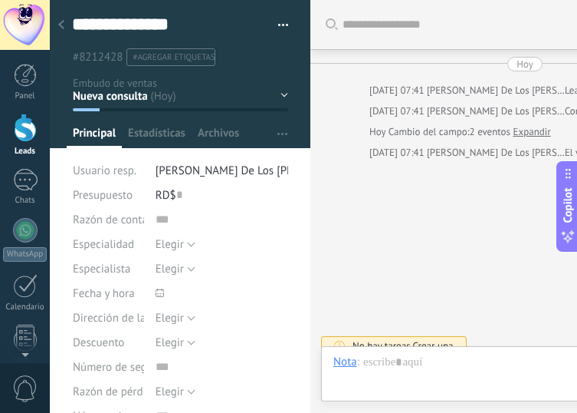
click at [278, 137] on span "button" at bounding box center [283, 133] width 10 height 29
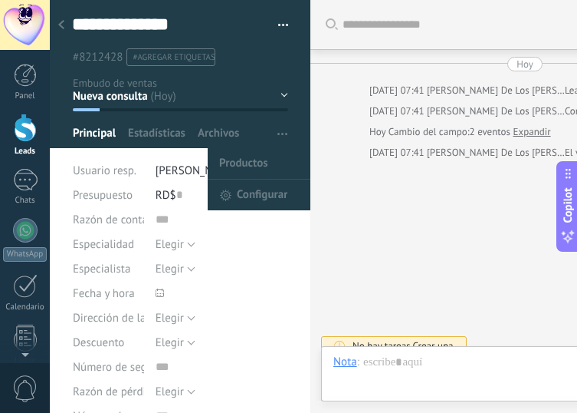
click at [278, 137] on span "button" at bounding box center [283, 133] width 10 height 29
click at [258, 190] on span "Configurar" at bounding box center [262, 194] width 51 height 31
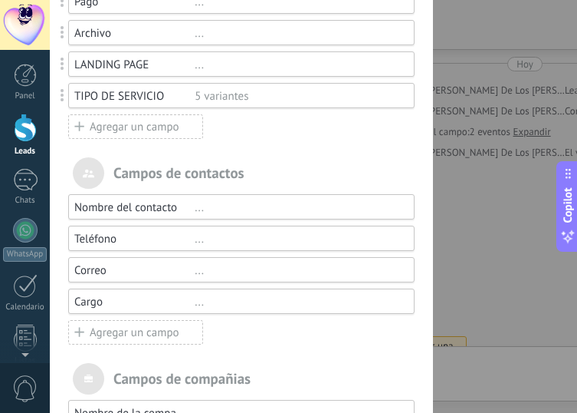
scroll to position [534, 0]
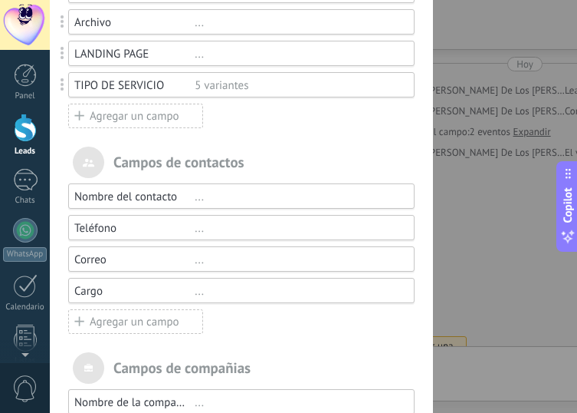
click at [151, 326] on div "Agregar un campo" at bounding box center [135, 321] width 135 height 25
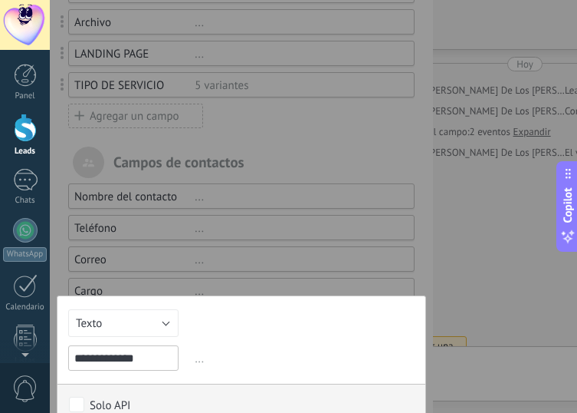
type input "**********"
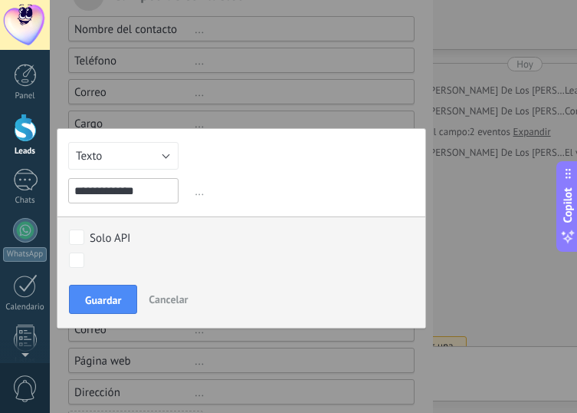
scroll to position [703, 0]
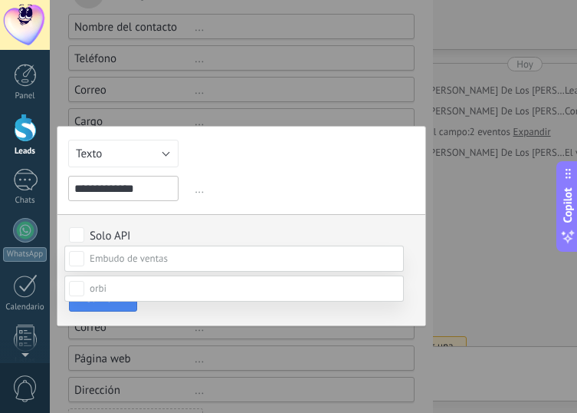
click at [77, 261] on body ".abecls-1,.abecls-2{fill-rule:evenodd}.abecls-2{fill:#fff} .abhcls-1{fill:none}…" at bounding box center [294, 206] width 589 height 413
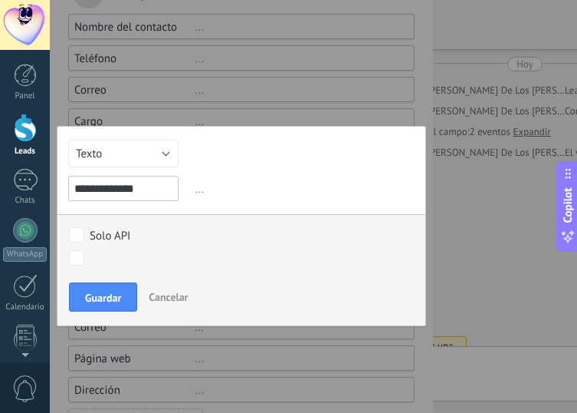
click at [77, 261] on body ".abecls-1,.abecls-2{fill-rule:evenodd}.abecls-2{fill:#fff} .abhcls-1{fill:none}…" at bounding box center [294, 206] width 589 height 413
click at [120, 301] on span "Guardar" at bounding box center [103, 297] width 36 height 11
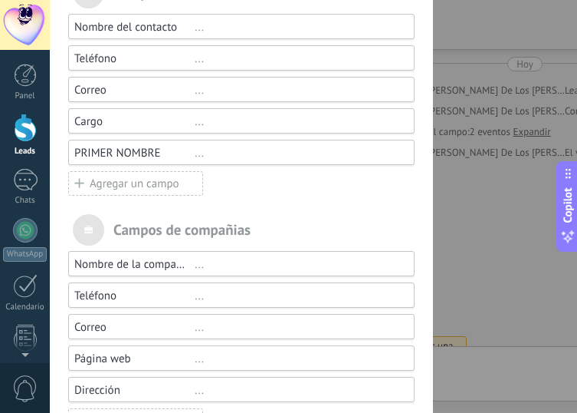
click at [174, 184] on div "Agregar un campo" at bounding box center [135, 183] width 135 height 25
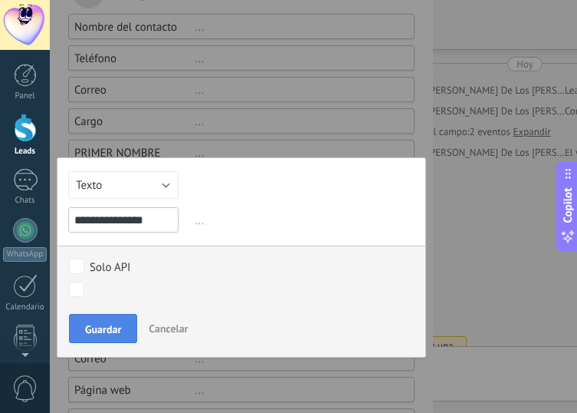
type input "**********"
click at [121, 336] on button "Guardar" at bounding box center [103, 328] width 68 height 29
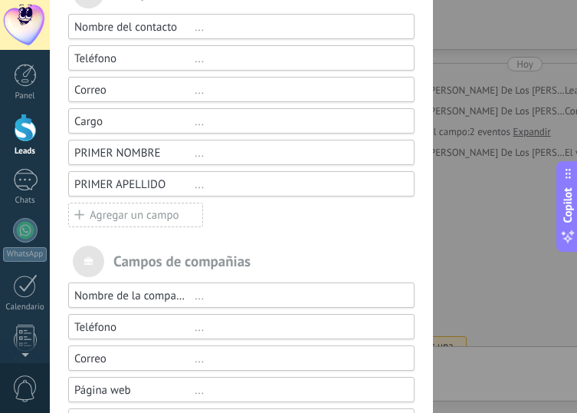
click at [175, 217] on div "Agregar un campo" at bounding box center [135, 214] width 135 height 25
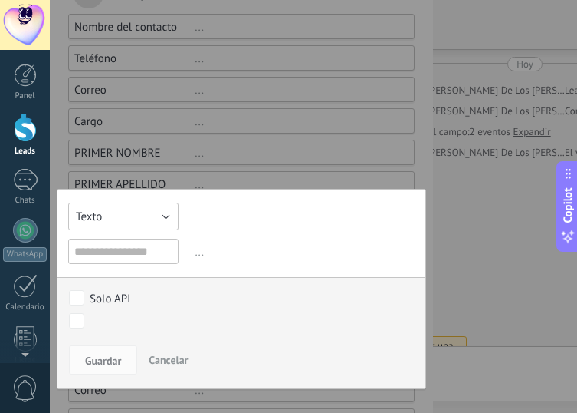
click at [168, 217] on button "Texto" at bounding box center [123, 216] width 110 height 28
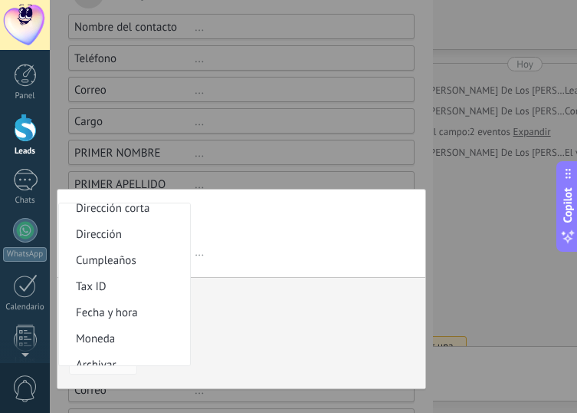
scroll to position [244, 0]
click at [156, 318] on span "Fecha y hora" at bounding box center [122, 311] width 127 height 15
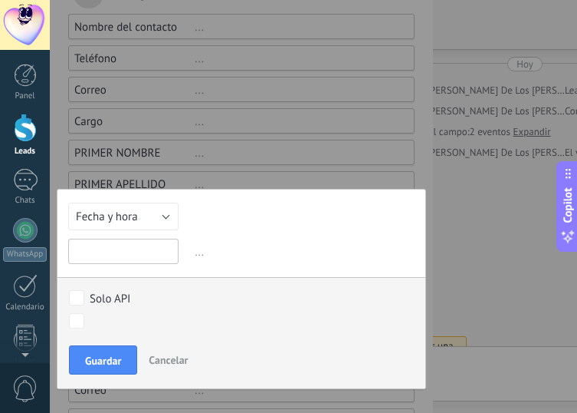
click at [155, 254] on input "text" at bounding box center [123, 251] width 110 height 25
type input "**********"
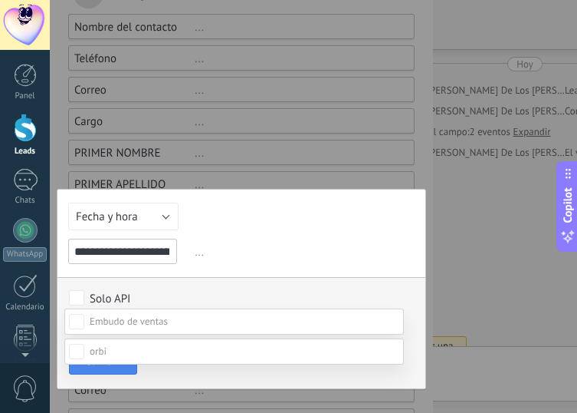
click at [74, 324] on body ".abecls-1,.abecls-2{fill-rule:evenodd}.abecls-2{fill:#fff} .abhcls-1{fill:none}…" at bounding box center [294, 206] width 589 height 413
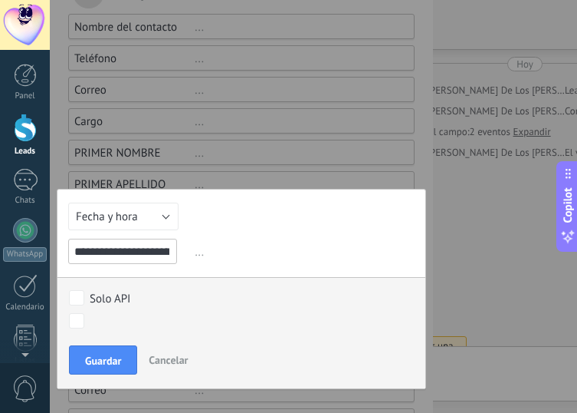
click at [74, 324] on body ".abecls-1,.abecls-2{fill-rule:evenodd}.abecls-2{fill:#fff} .abhcls-1{fill:none}…" at bounding box center [294, 206] width 589 height 413
click at [194, 254] on span "..." at bounding box center [303, 251] width 223 height 25
click at [196, 254] on span "..." at bounding box center [303, 251] width 223 height 25
click at [201, 257] on span "..." at bounding box center [303, 251] width 223 height 25
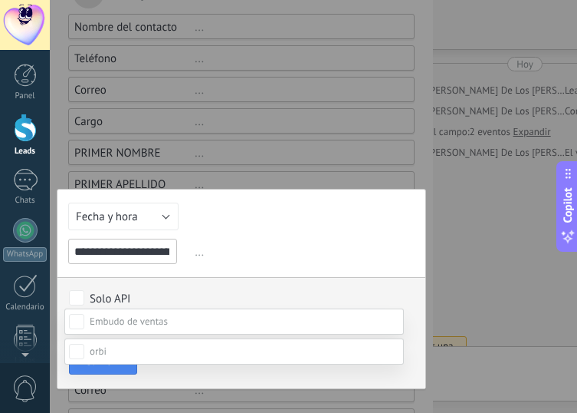
click at [83, 324] on body ".abecls-1,.abecls-2{fill-rule:evenodd}.abecls-2{fill:#fff} .abhcls-1{fill:none}…" at bounding box center [294, 206] width 589 height 413
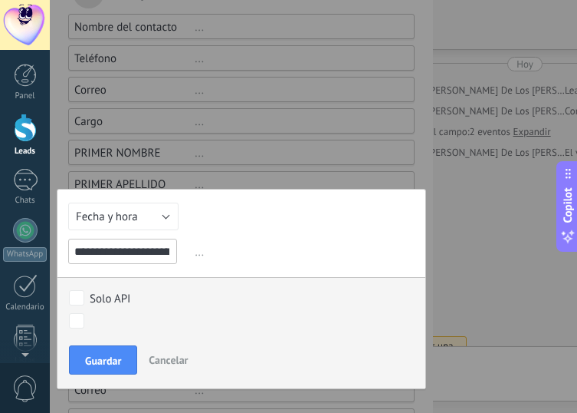
click at [83, 324] on body ".abecls-1,.abecls-2{fill-rule:evenodd}.abecls-2{fill:#fff} .abhcls-1{fill:none}…" at bounding box center [294, 206] width 589 height 413
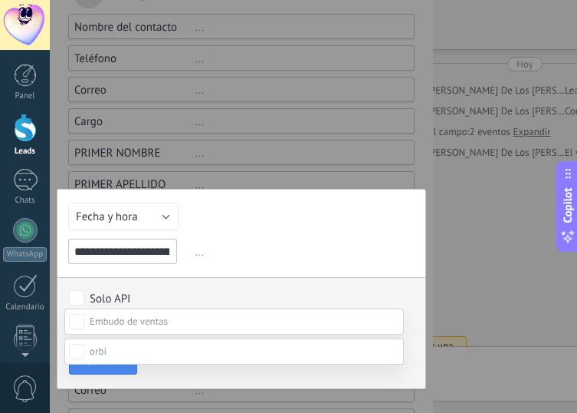
click at [83, 324] on body ".abecls-1,.abecls-2{fill-rule:evenodd}.abecls-2{fill:#fff} .abhcls-1{fill:none}…" at bounding box center [294, 206] width 589 height 413
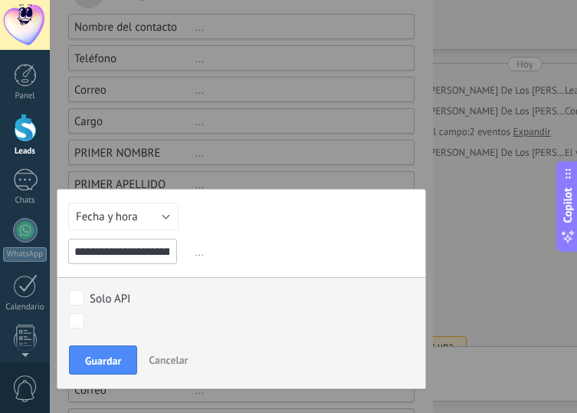
click at [81, 321] on body ".abecls-1,.abecls-2{fill-rule:evenodd}.abecls-2{fill:#fff} .abhcls-1{fill:none}…" at bounding box center [294, 206] width 589 height 413
click at [113, 362] on span "Guardar" at bounding box center [103, 360] width 36 height 11
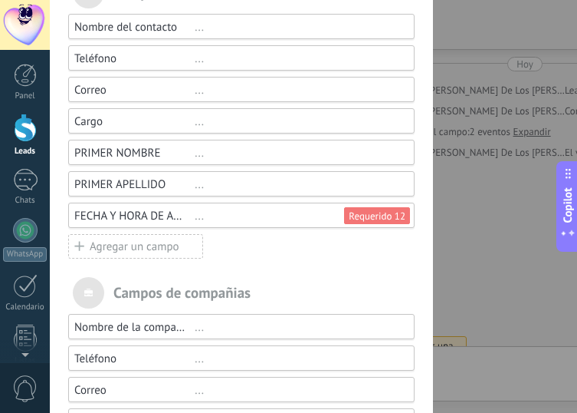
click at [177, 221] on div "FECHA Y HORA DE AGENDA" at bounding box center [134, 216] width 120 height 15
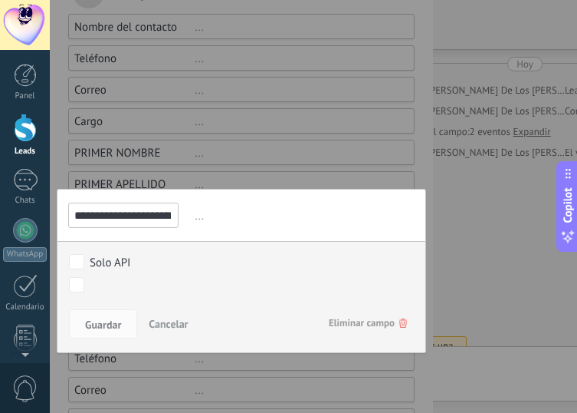
click at [0, 0] on div "Nueva consulta Intento 1 Intento 2 Intento 3 Agendar Asiste Cotizacion\ Negocia…" at bounding box center [0, 0] width 0 height 0
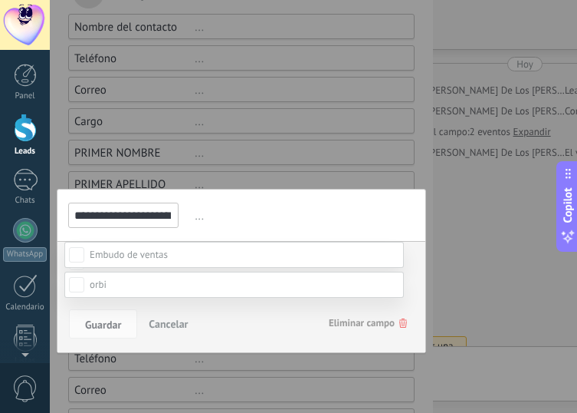
scroll to position [150, 0]
click at [418, 366] on div "Nueva consulta Intento 1 Intento 2 Intento 3 Agendar Asiste Cotizacion\ Negocia…" at bounding box center [314, 206] width 528 height 413
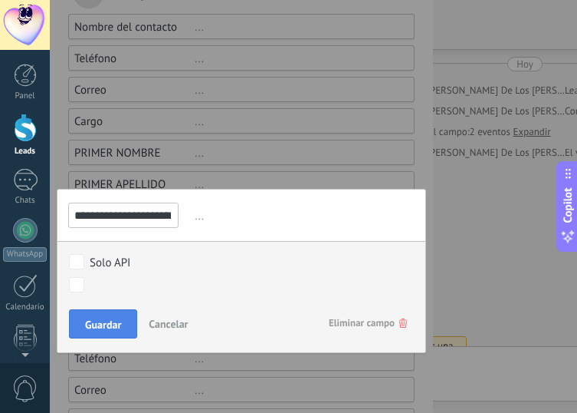
click at [118, 327] on span "Guardar" at bounding box center [103, 324] width 36 height 11
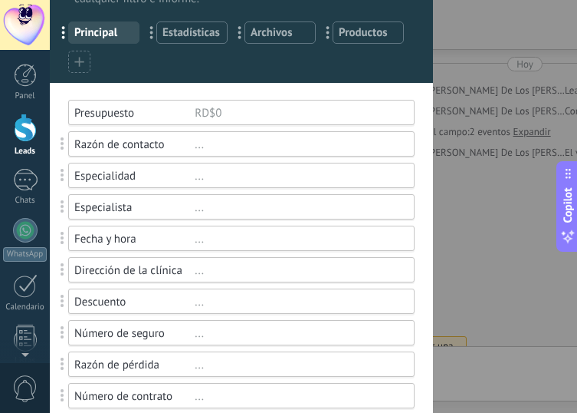
scroll to position [0, 0]
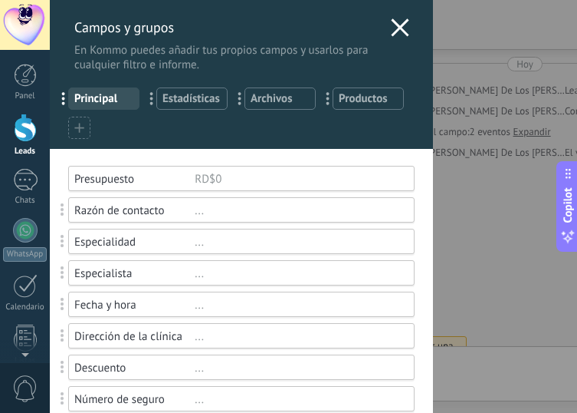
click at [50, 140] on div "Campos y grupos En Kommo puedes añadir tus propios campos y usarlos para cualqu…" at bounding box center [319, 206] width 539 height 413
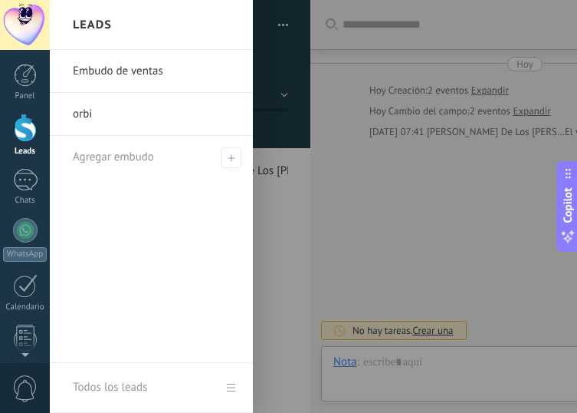
scroll to position [23, 0]
click at [112, 118] on link "orbi" at bounding box center [155, 114] width 165 height 43
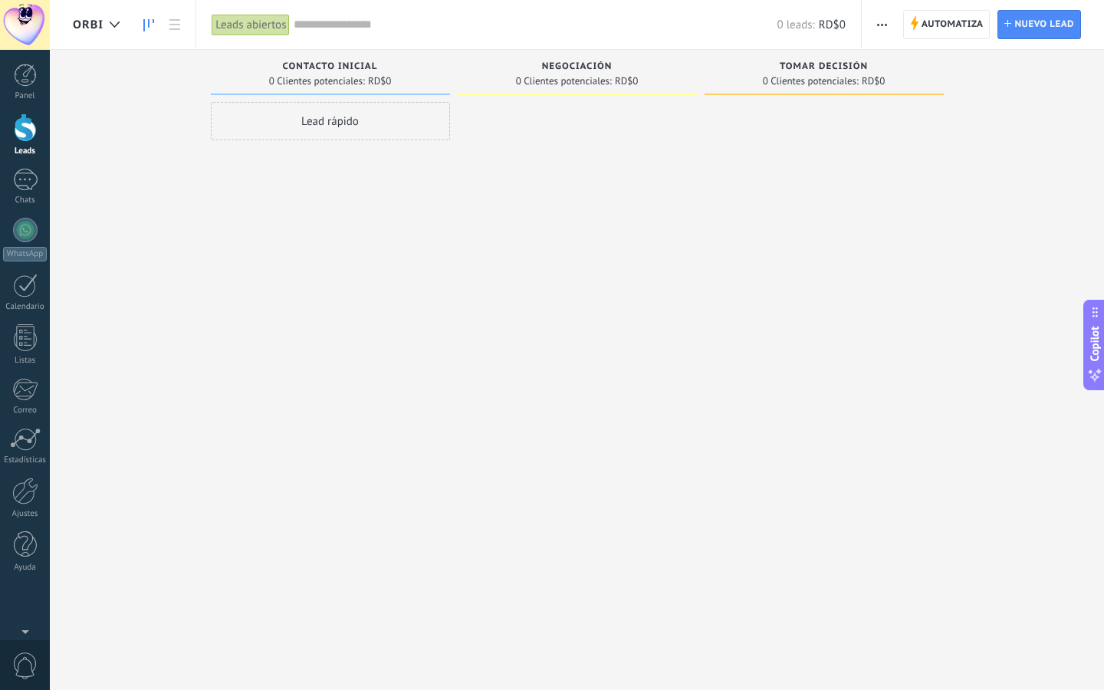
type textarea "**********"
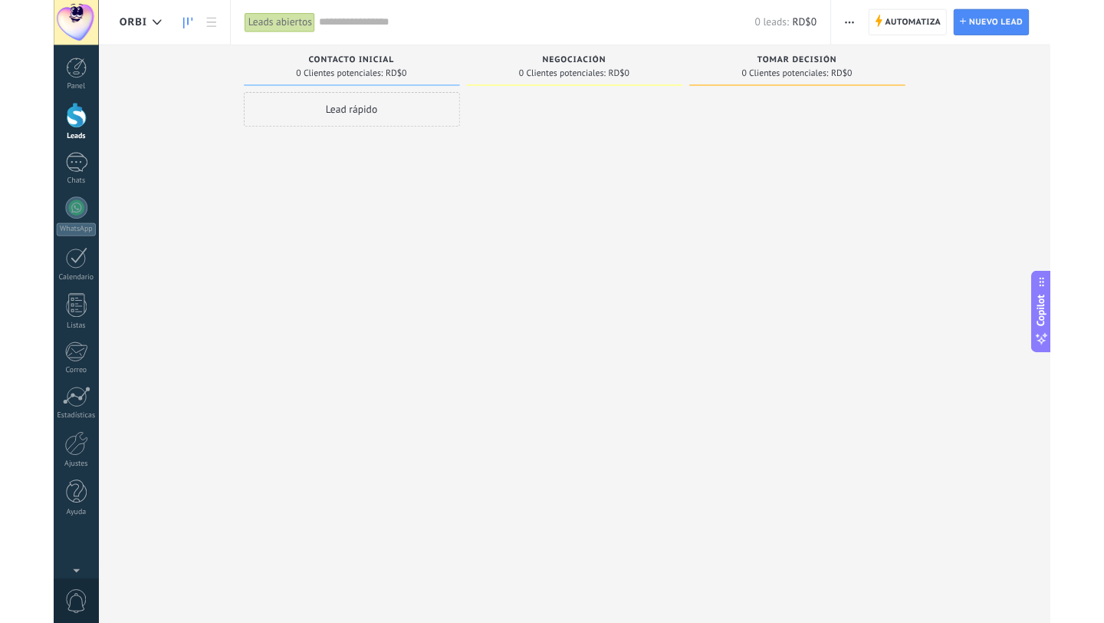
scroll to position [15, 0]
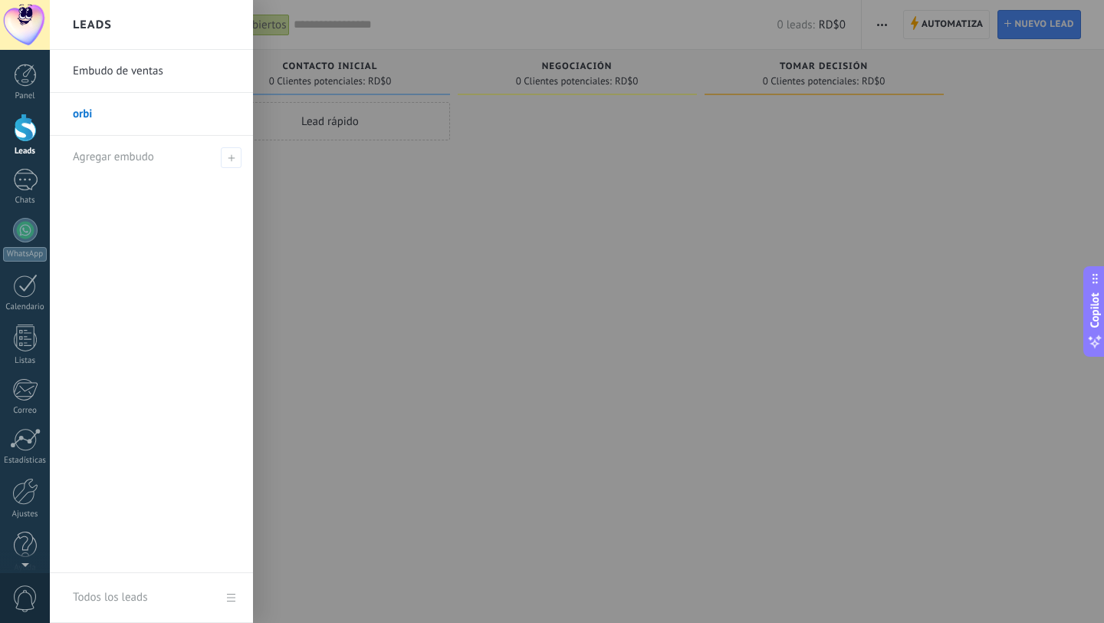
click at [22, 144] on link "Leads" at bounding box center [25, 135] width 50 height 43
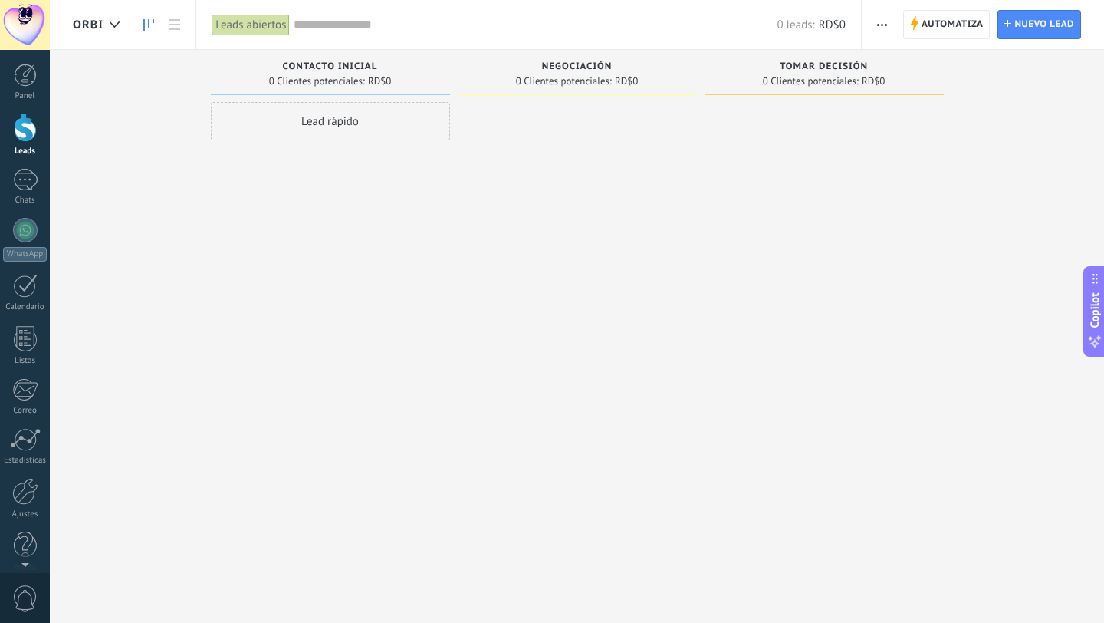
click at [364, 120] on div "Lead rápido" at bounding box center [330, 121] width 239 height 38
click at [547, 186] on div at bounding box center [577, 313] width 239 height 423
click at [630, 175] on div at bounding box center [577, 313] width 239 height 423
click at [556, 140] on div at bounding box center [577, 313] width 239 height 423
click at [555, 139] on div at bounding box center [577, 313] width 239 height 423
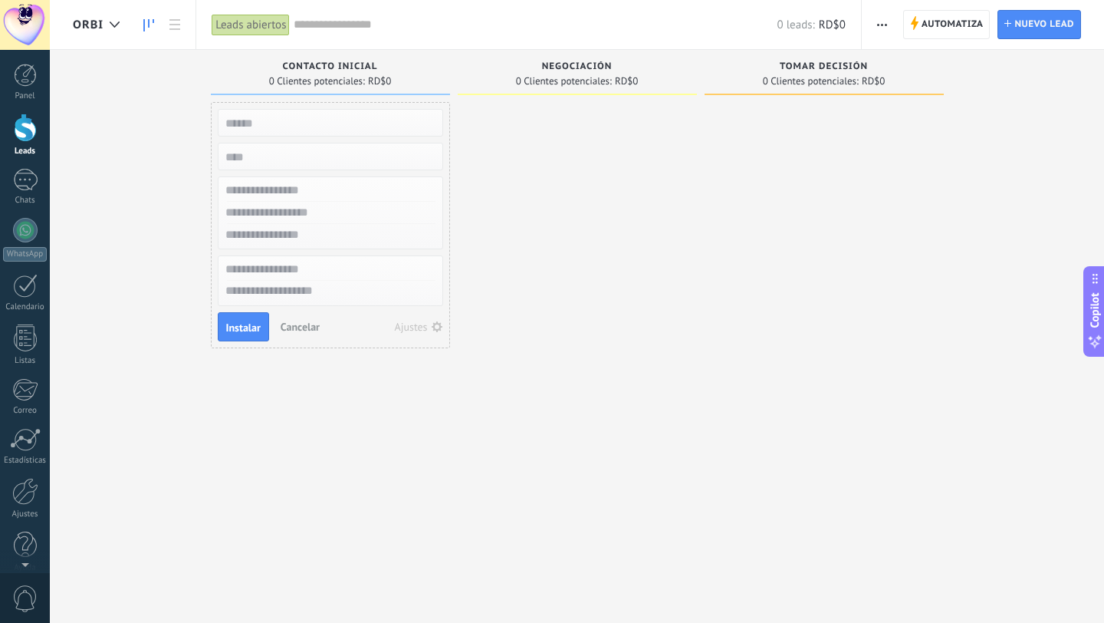
click at [423, 74] on div "0 Clientes potenciales: RD$0" at bounding box center [331, 80] width 224 height 13
click at [31, 81] on div at bounding box center [25, 75] width 23 height 23
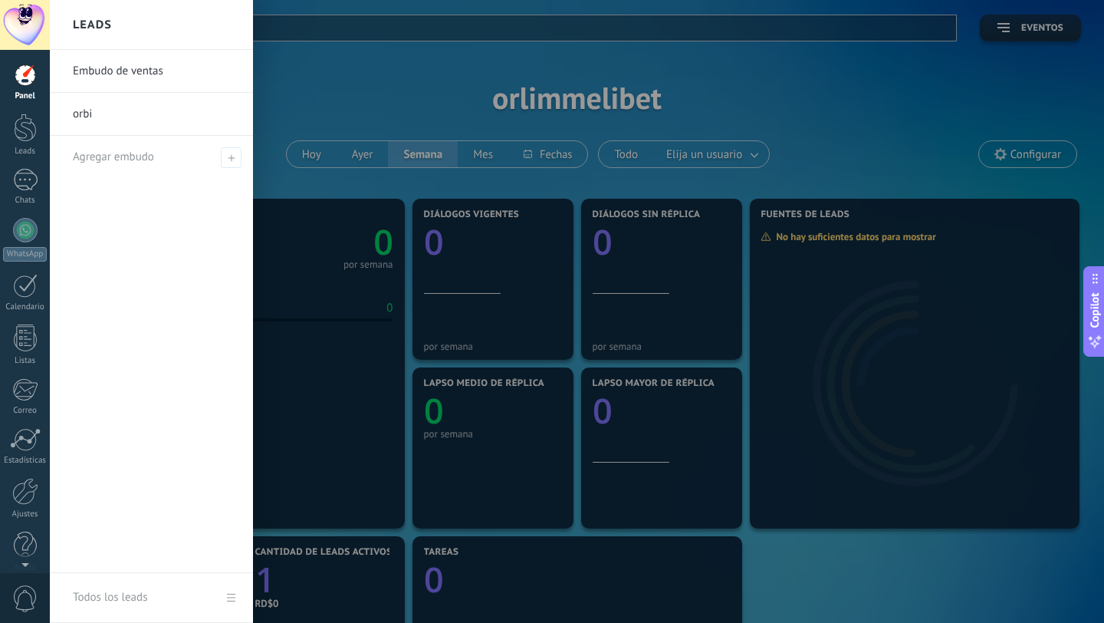
click at [89, 116] on link "orbi" at bounding box center [155, 114] width 165 height 43
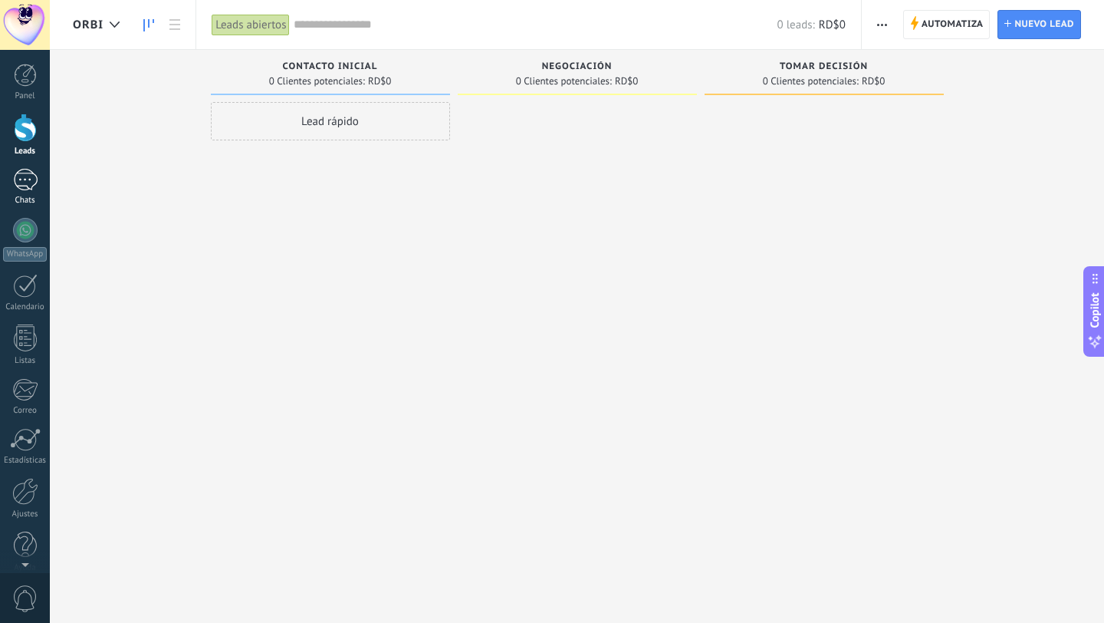
click at [23, 182] on div at bounding box center [25, 180] width 25 height 22
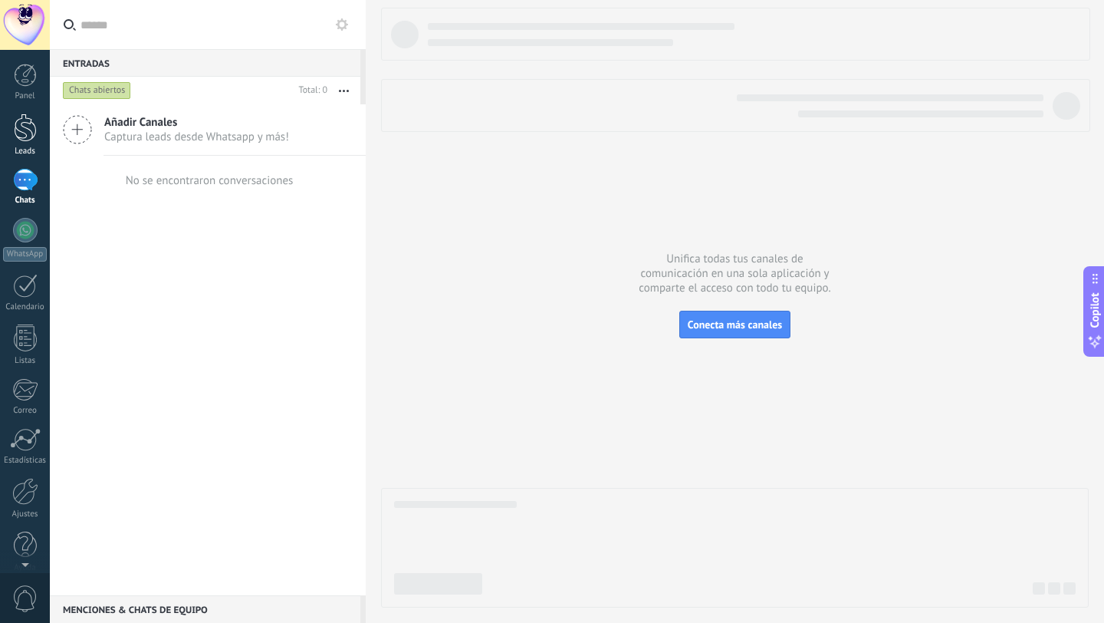
click at [25, 126] on div at bounding box center [25, 128] width 23 height 28
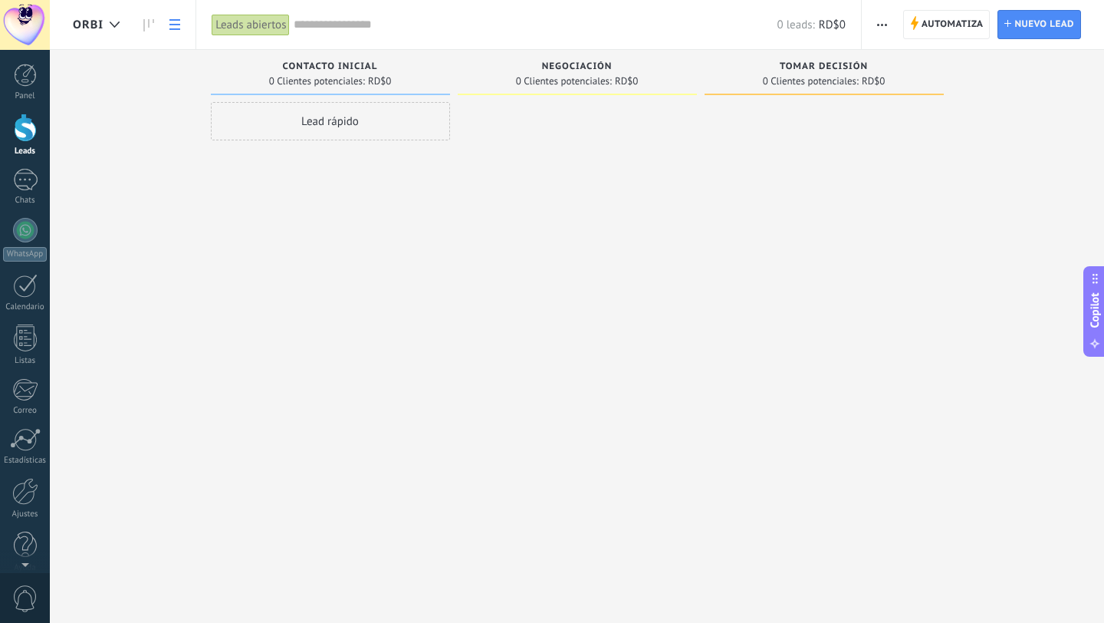
click at [171, 28] on use at bounding box center [174, 24] width 11 height 11
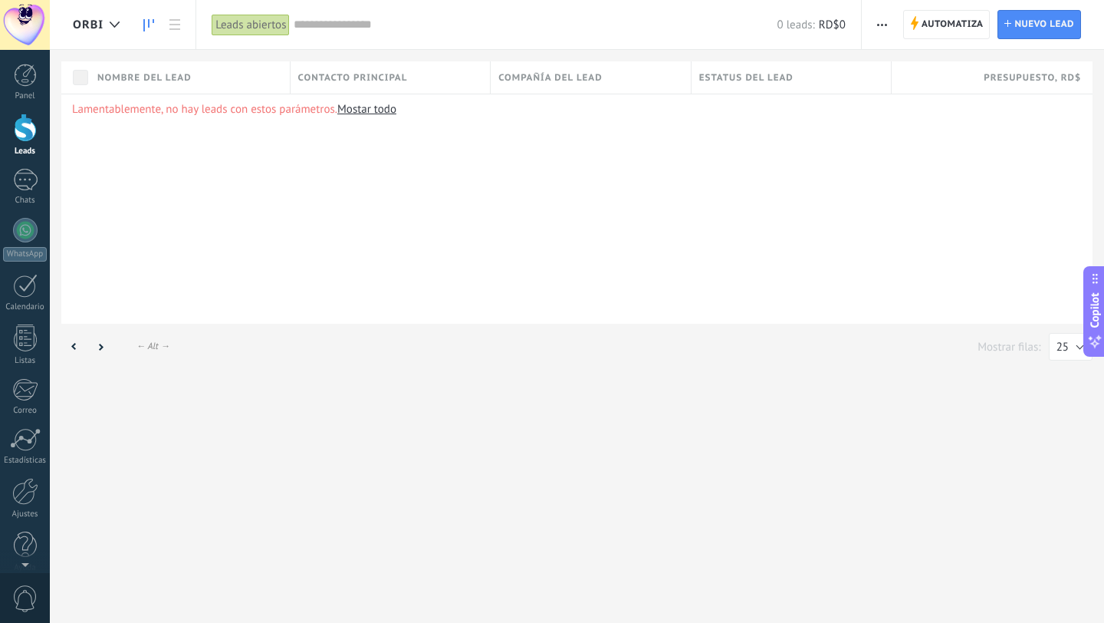
click at [147, 25] on icon at bounding box center [148, 25] width 11 height 12
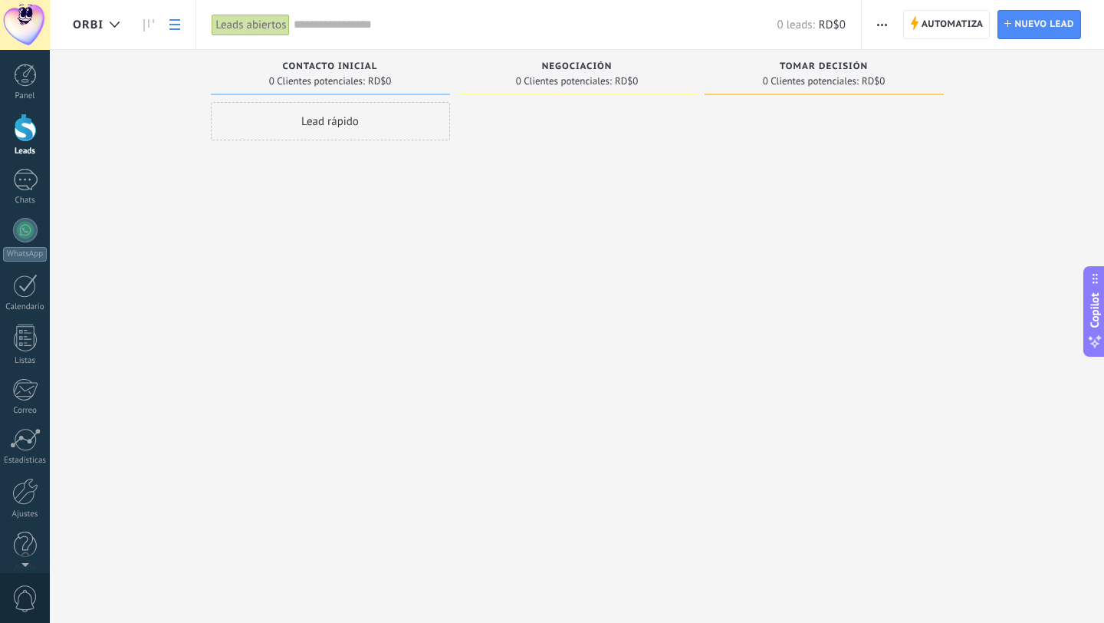
click at [177, 25] on icon at bounding box center [174, 24] width 11 height 11
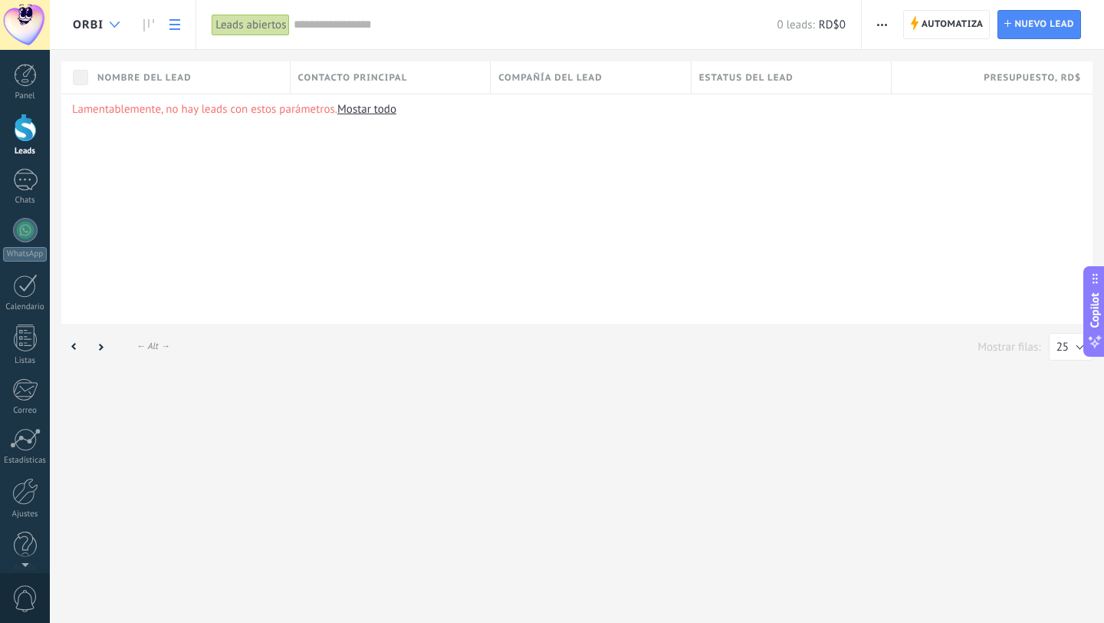
click at [108, 28] on div at bounding box center [114, 25] width 25 height 30
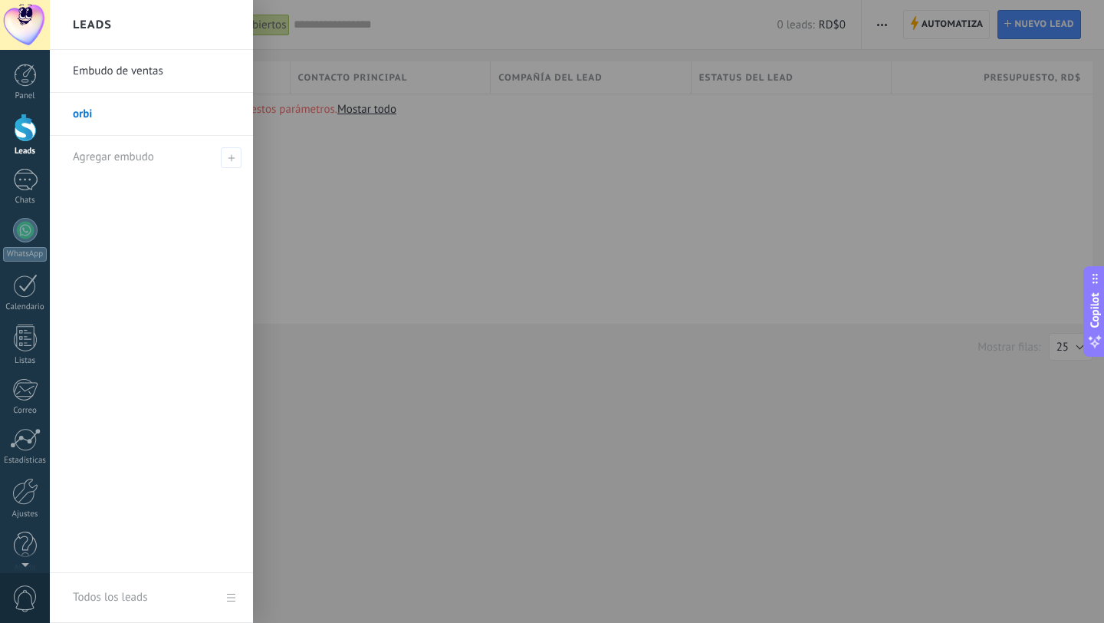
click at [94, 112] on link "orbi" at bounding box center [155, 114] width 165 height 43
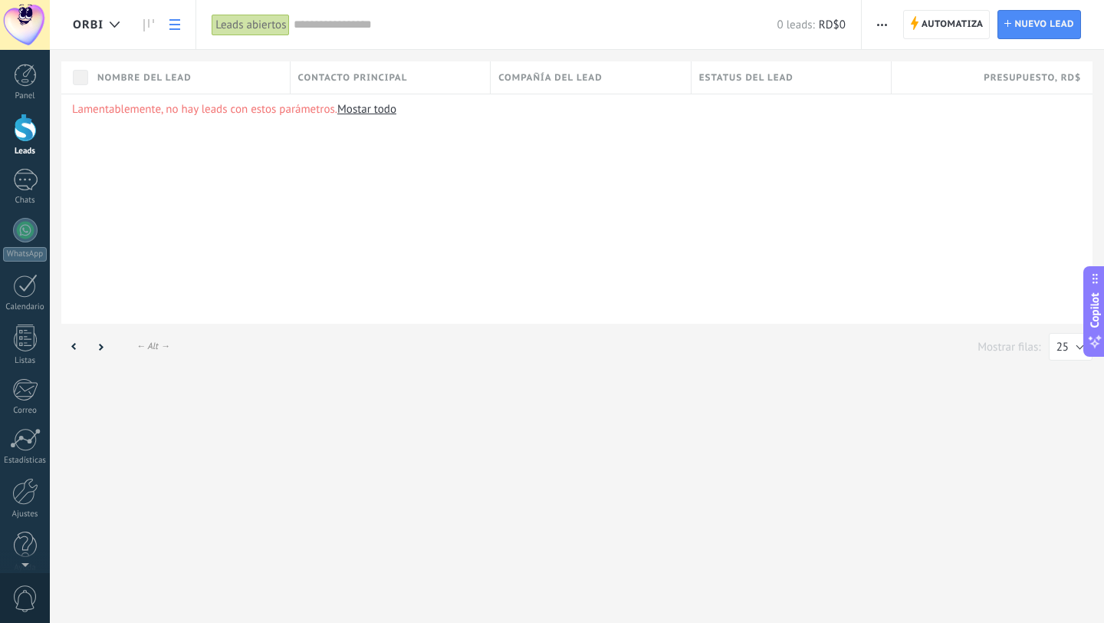
click at [880, 29] on span "button" at bounding box center [882, 24] width 10 height 29
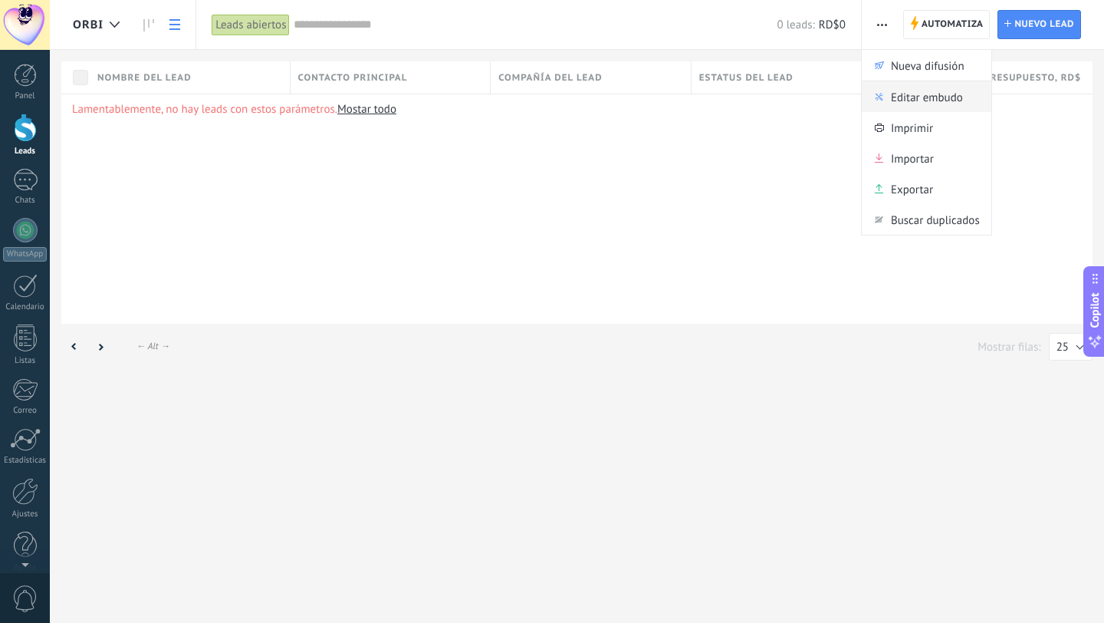
click at [928, 97] on span "Editar embudo" at bounding box center [927, 96] width 72 height 31
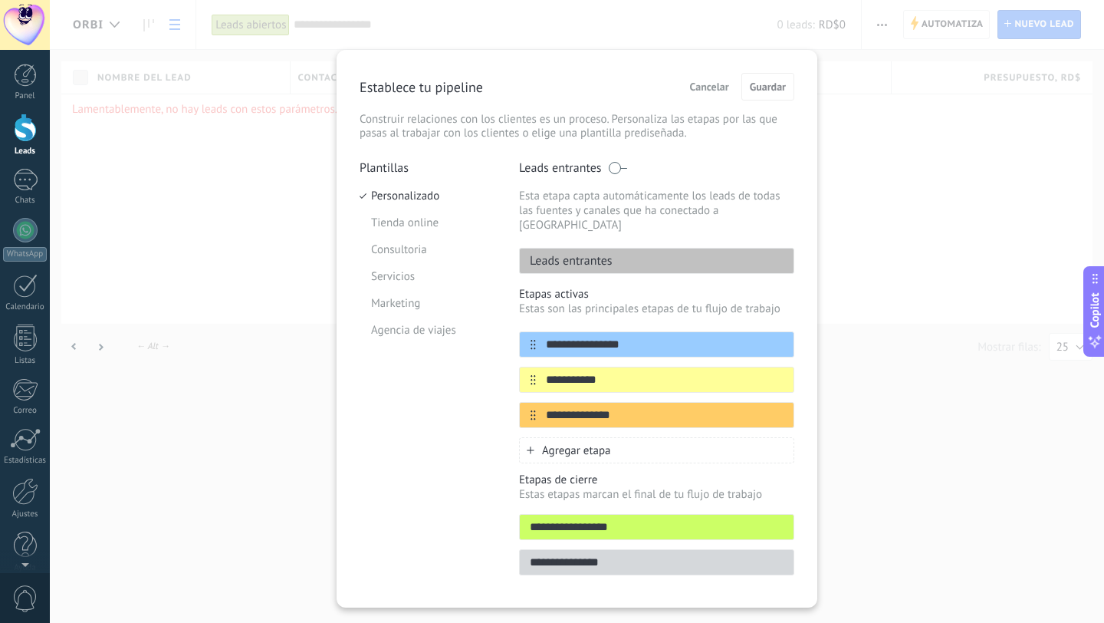
scroll to position [22, 0]
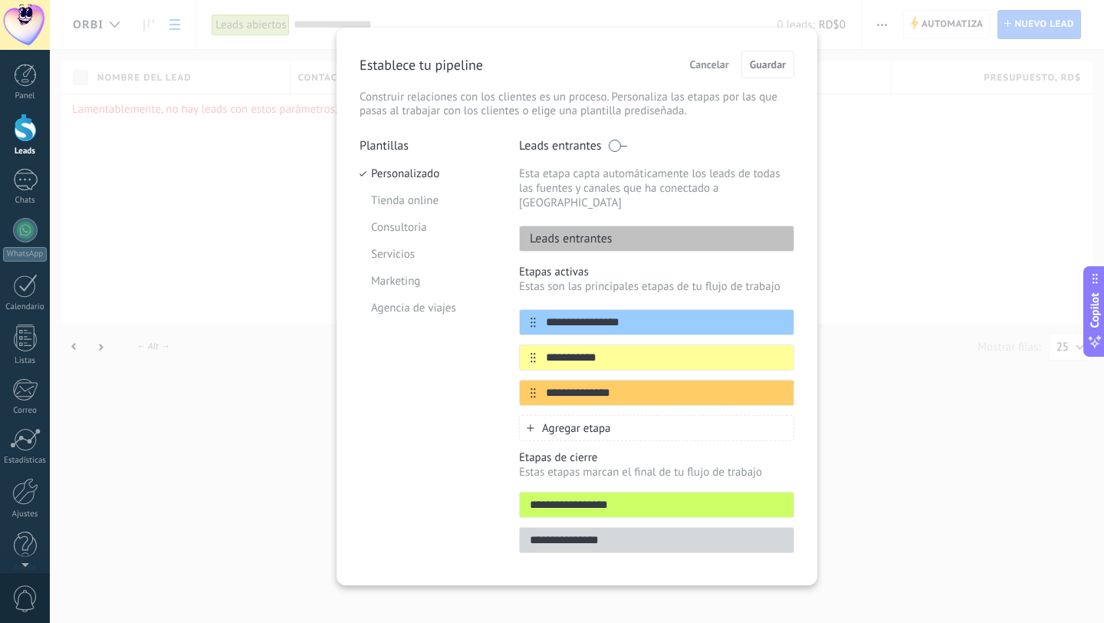
click at [252, 279] on div "**********" at bounding box center [577, 311] width 1055 height 623
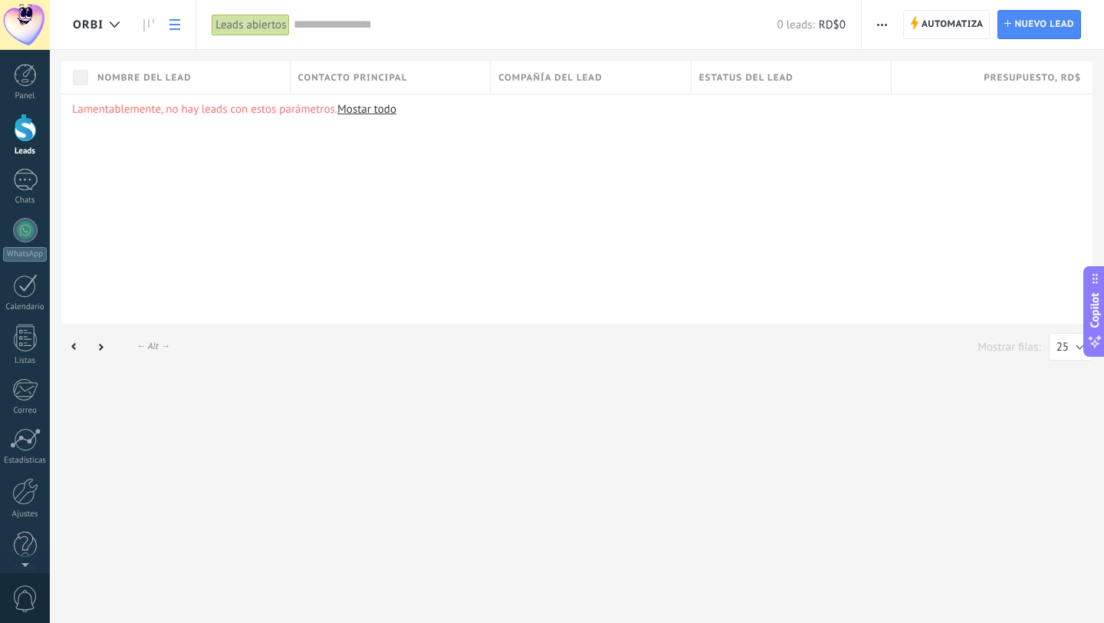
scroll to position [0, 0]
click at [120, 30] on div at bounding box center [114, 25] width 25 height 30
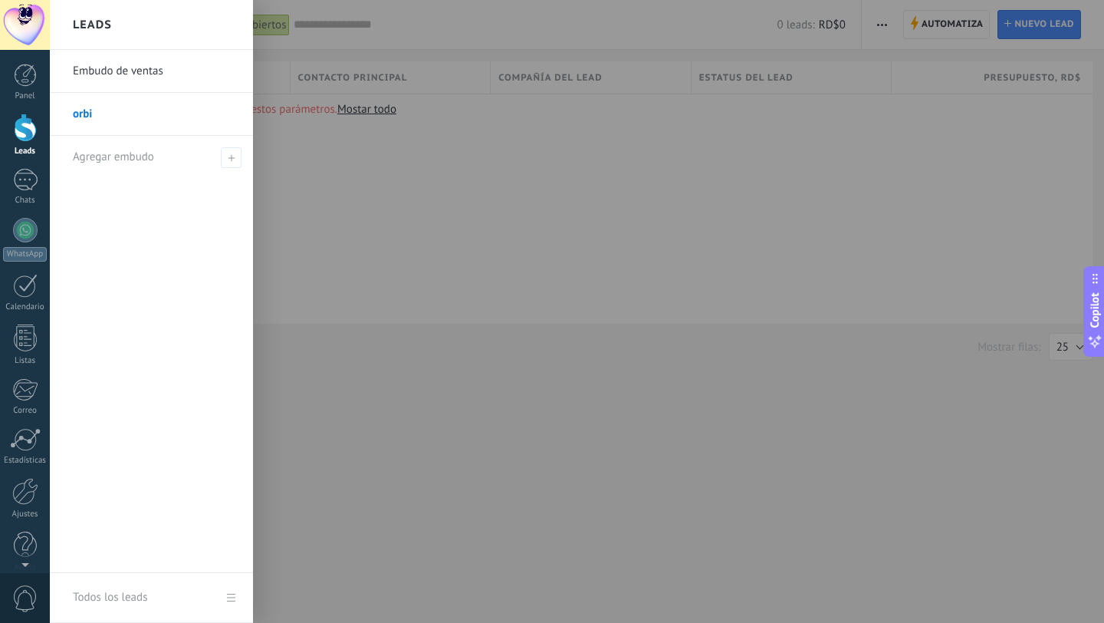
click at [117, 67] on link "Embudo de ventas" at bounding box center [155, 71] width 165 height 43
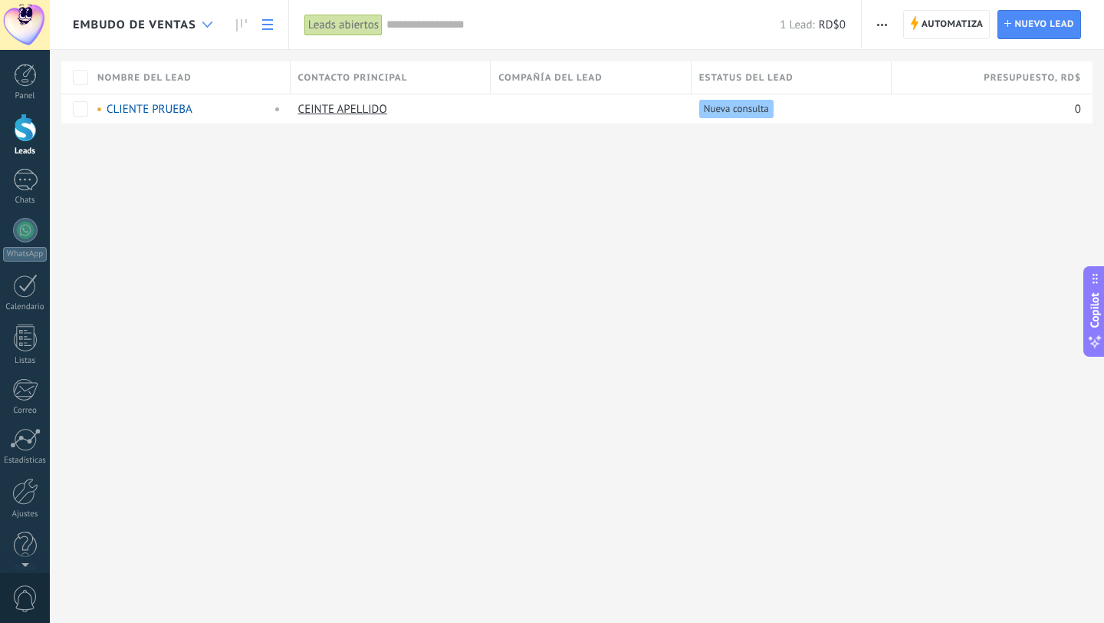
click at [204, 16] on div at bounding box center [207, 25] width 25 height 30
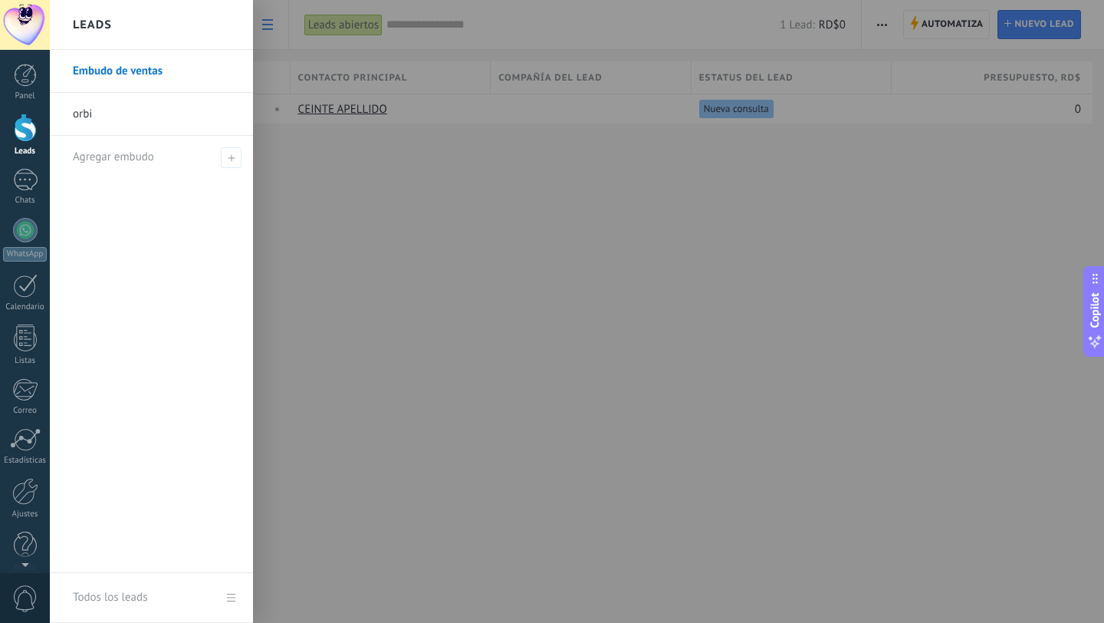
click at [185, 118] on link "orbi" at bounding box center [155, 114] width 165 height 43
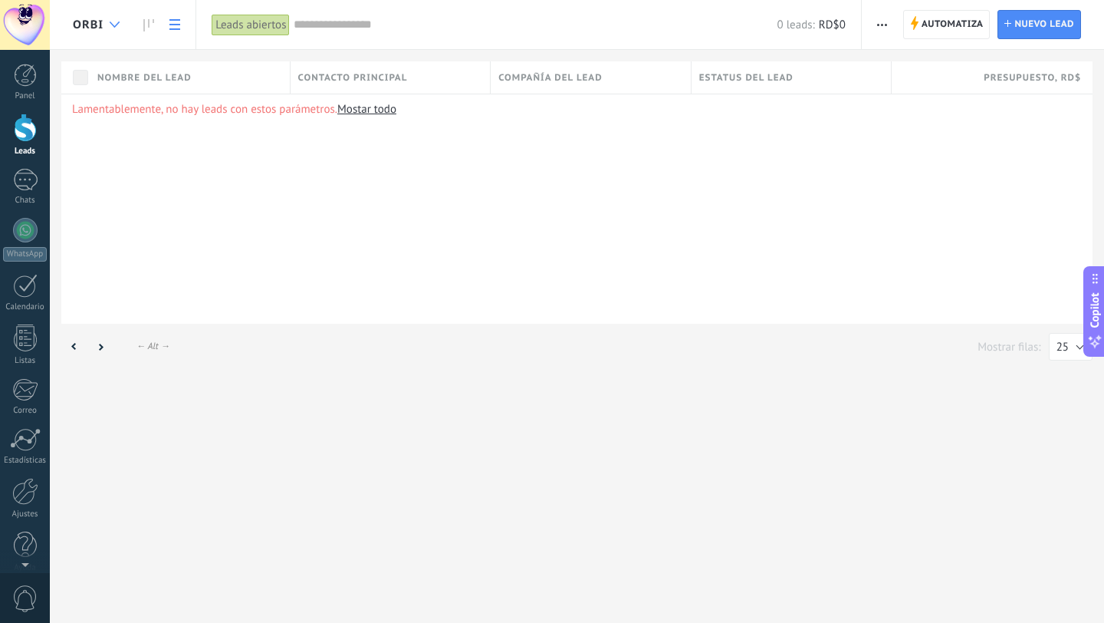
click at [119, 25] on icon at bounding box center [115, 24] width 10 height 6
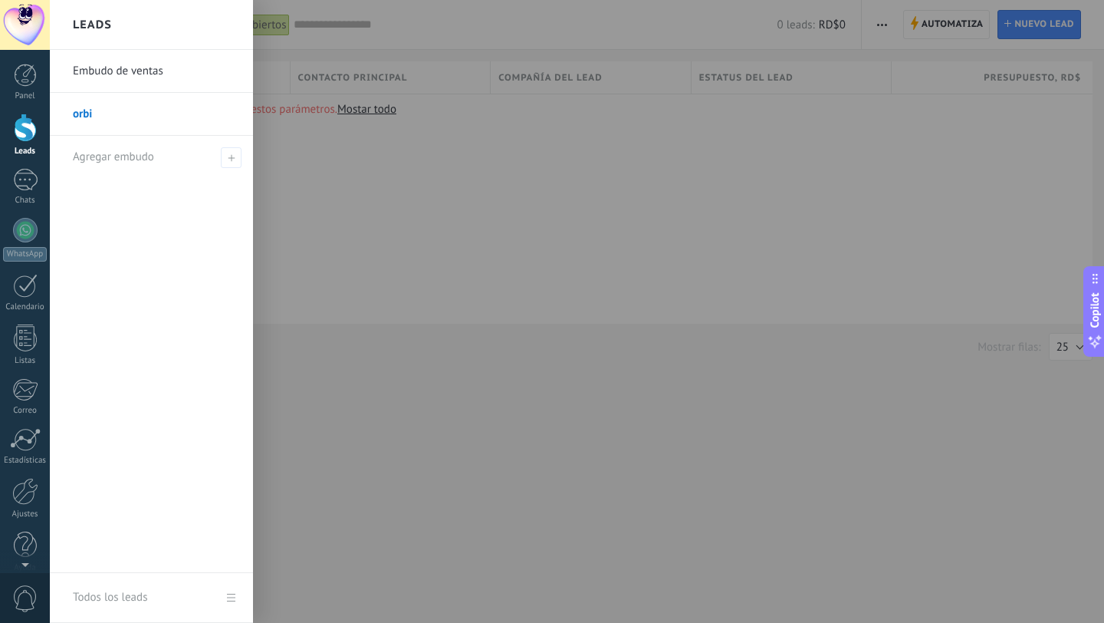
click at [136, 73] on link "Embudo de ventas" at bounding box center [155, 71] width 165 height 43
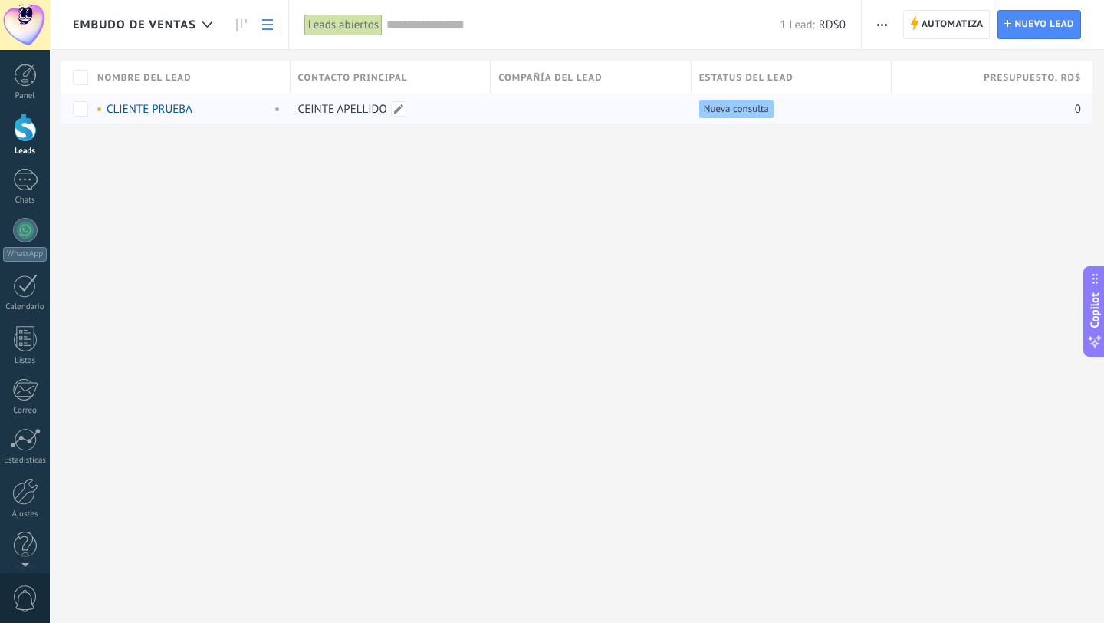
click at [341, 105] on link "CEINTE APELLIDO" at bounding box center [342, 109] width 89 height 15
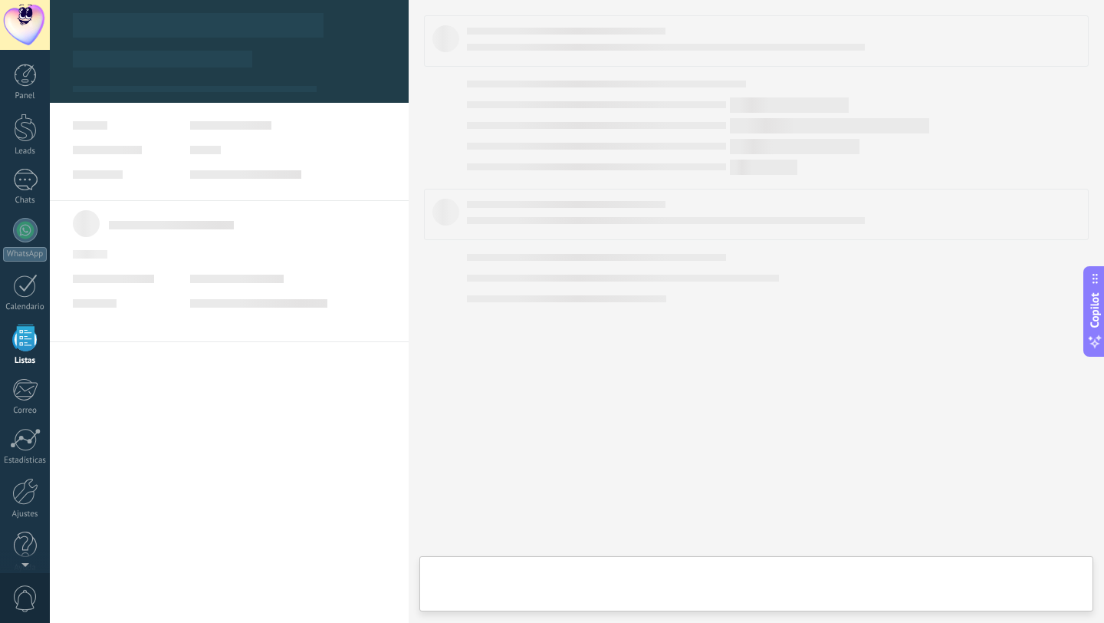
scroll to position [15, 0]
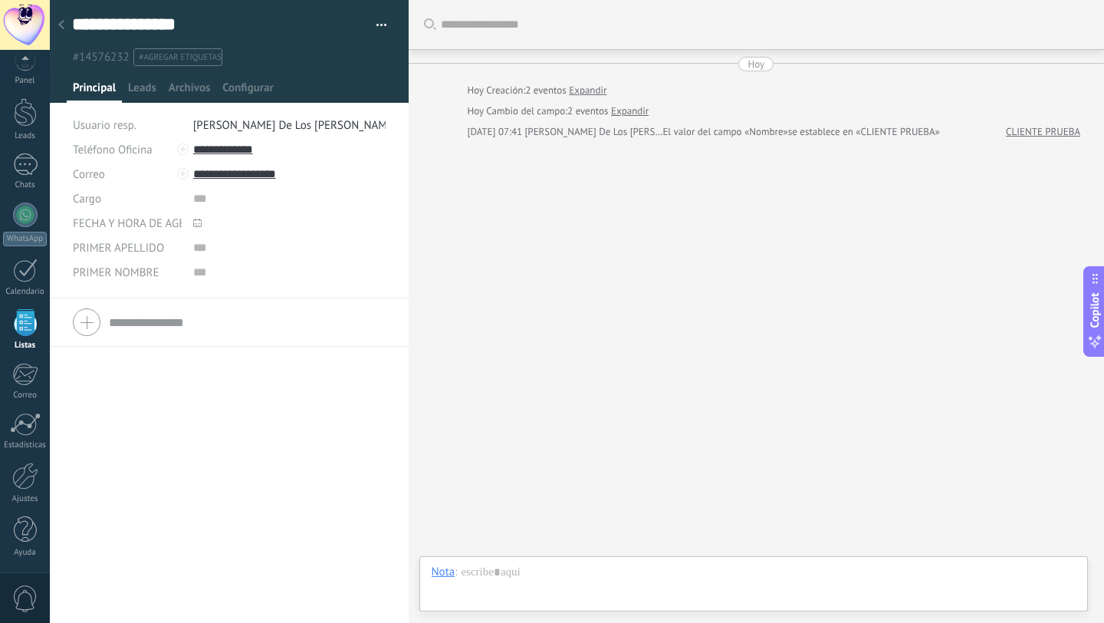
click at [664, 233] on div "Buscar Carga más [DATE] [DATE] Creación: 2 eventos Expandir [DATE] Cambio del c…" at bounding box center [757, 311] width 696 height 623
click at [88, 317] on div at bounding box center [229, 322] width 313 height 38
click at [143, 83] on span "Leads" at bounding box center [142, 92] width 28 height 22
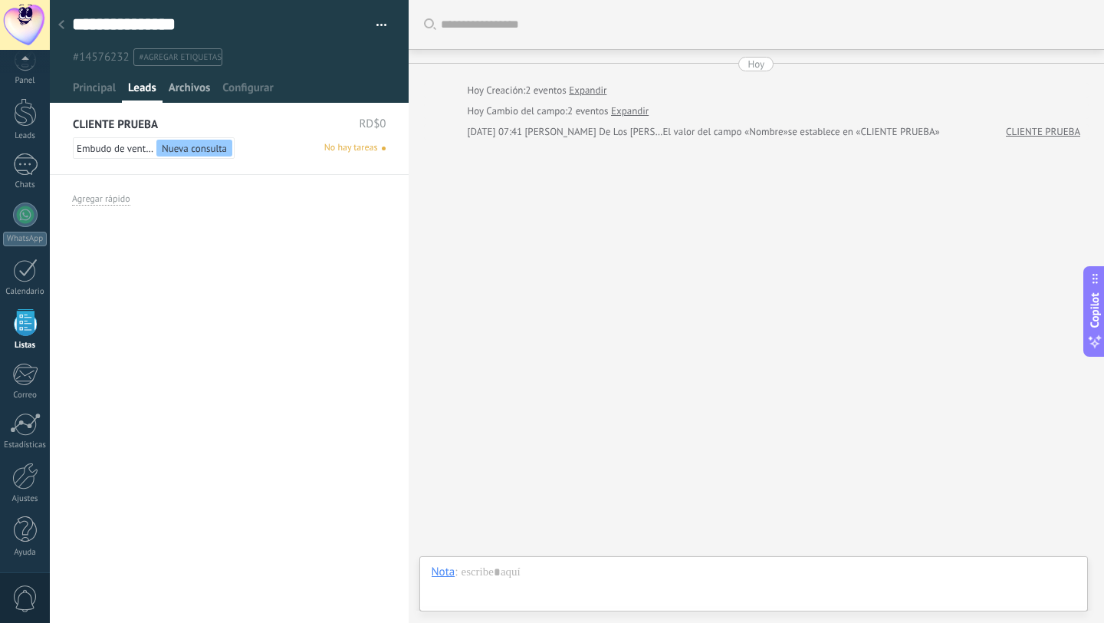
click at [193, 87] on span "Archivos" at bounding box center [189, 92] width 41 height 22
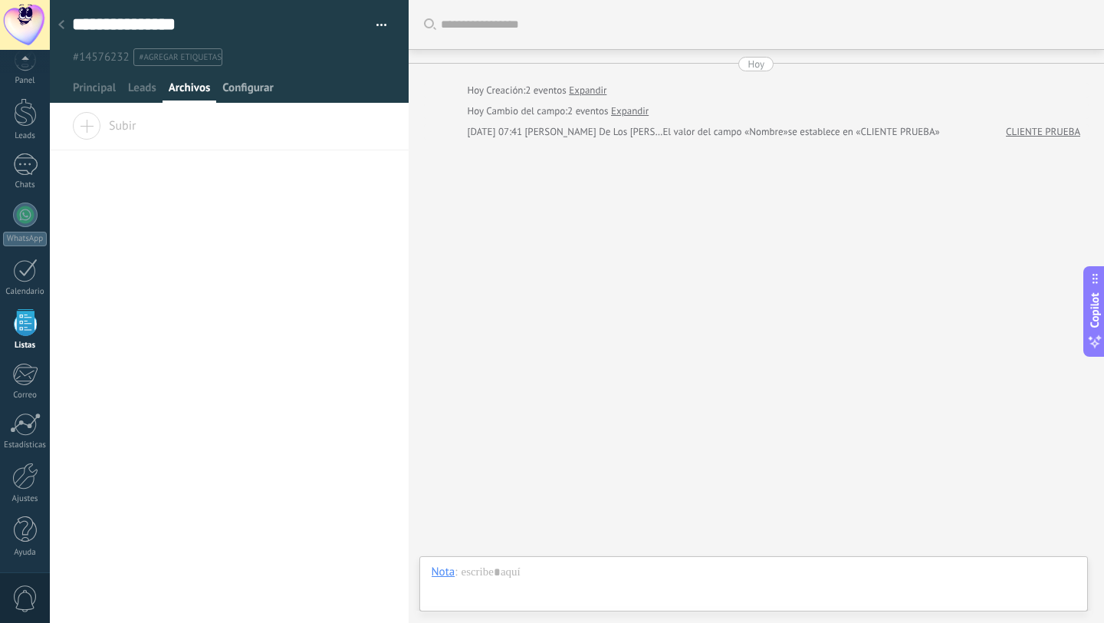
click at [258, 87] on span "Configurar" at bounding box center [247, 92] width 51 height 22
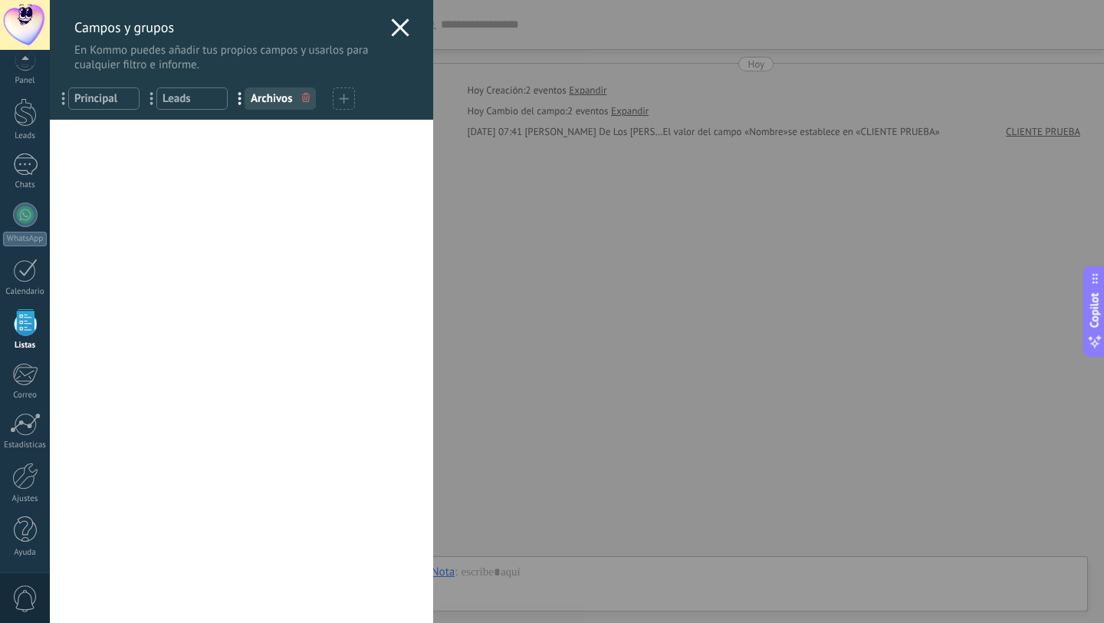
click at [107, 96] on span "Principal" at bounding box center [103, 98] width 59 height 15
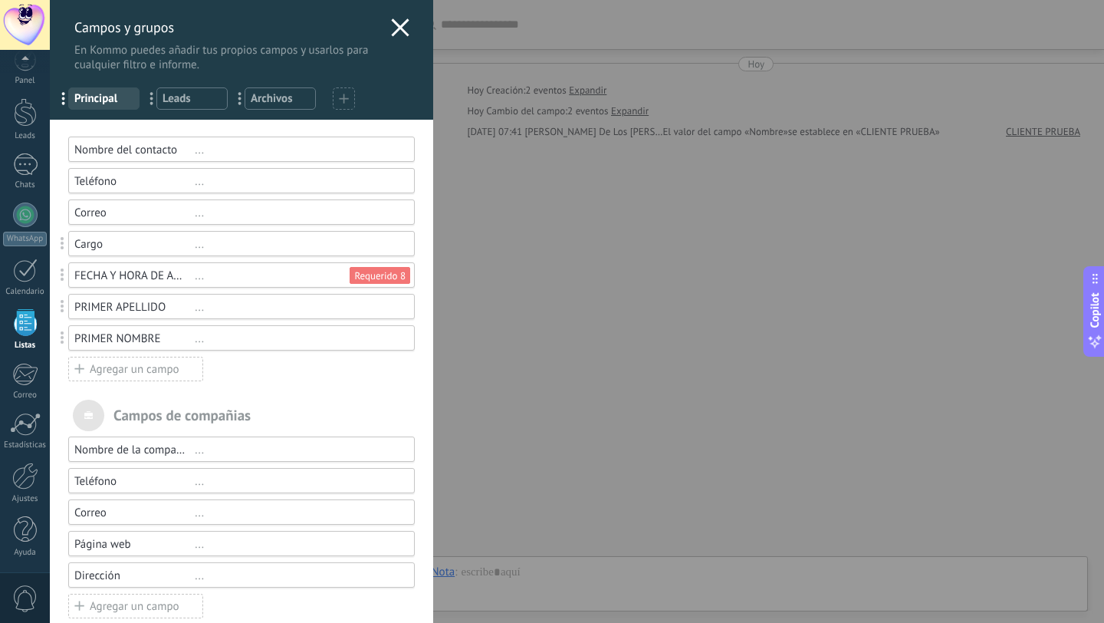
scroll to position [23, 0]
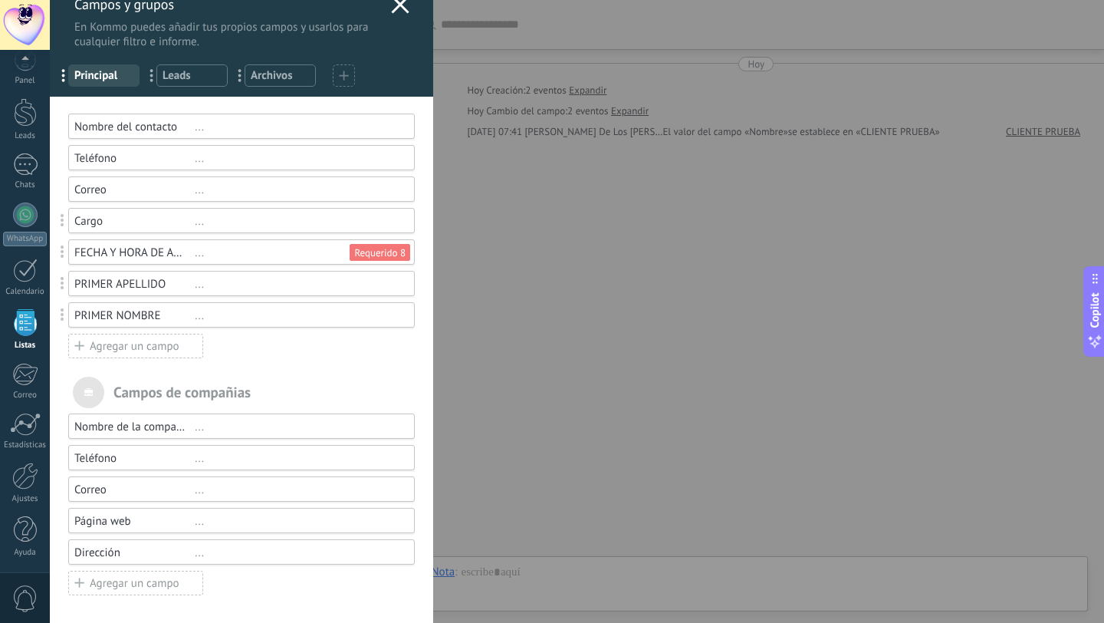
click at [588, 310] on div "Campos y grupos En Kommo puedes añadir tus propios campos y usarlos para cualqu…" at bounding box center [577, 311] width 1055 height 623
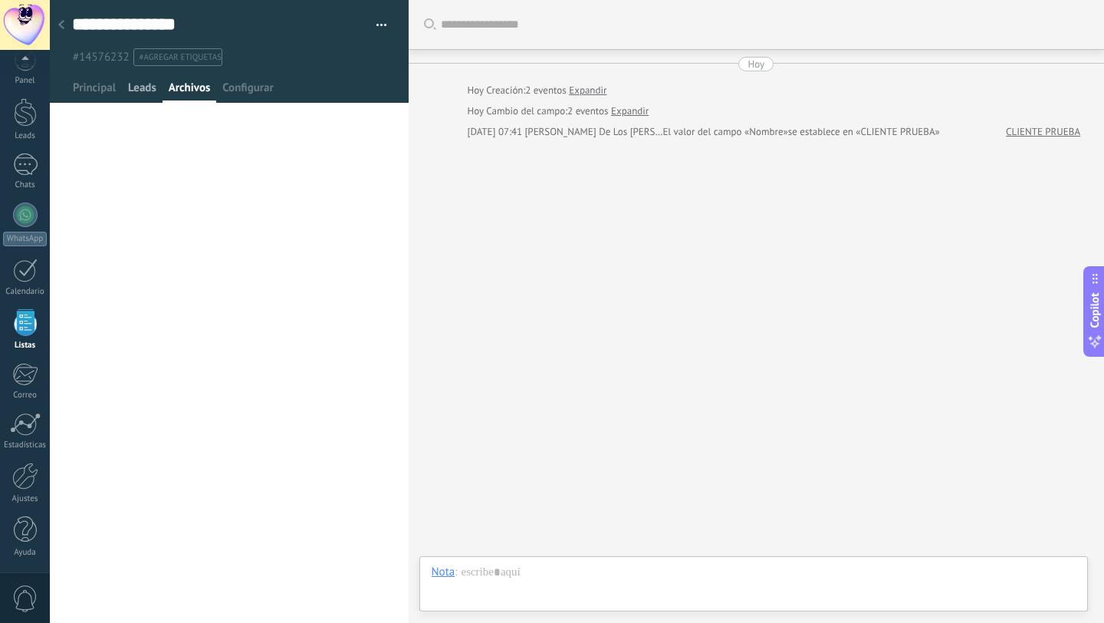
click at [141, 85] on span "Leads" at bounding box center [142, 92] width 28 height 22
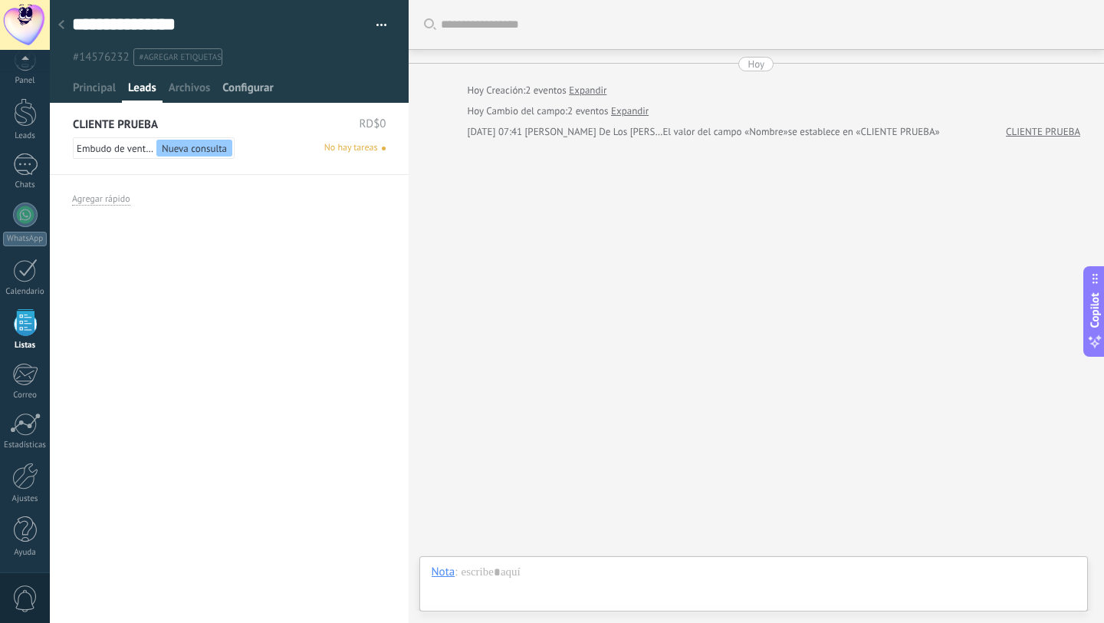
click at [242, 86] on span "Configurar" at bounding box center [247, 92] width 51 height 22
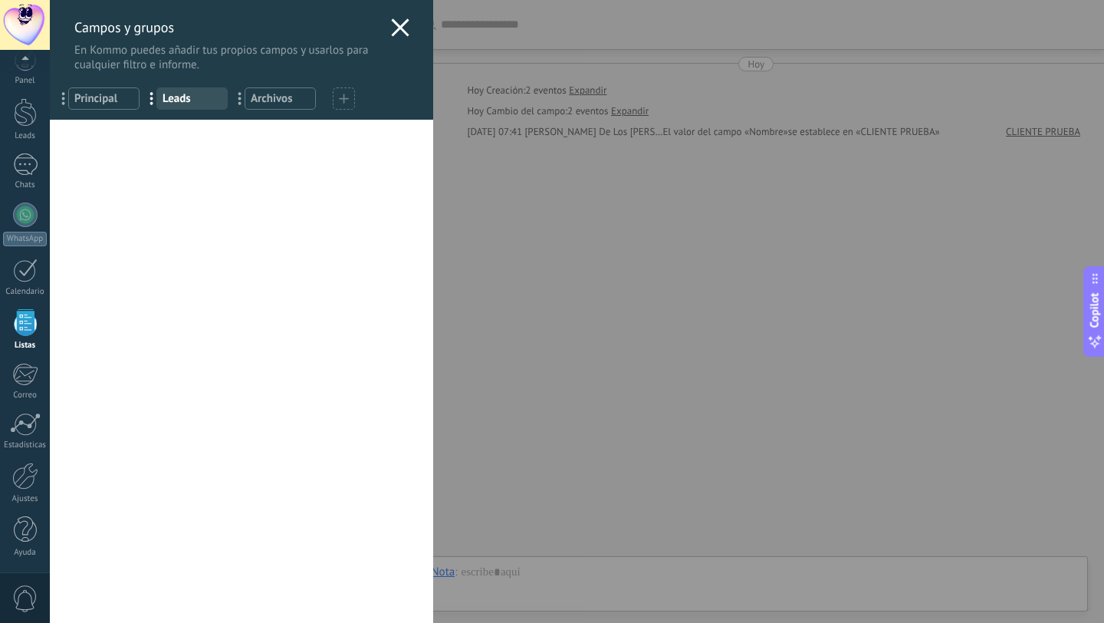
click at [113, 101] on span "Principal" at bounding box center [103, 98] width 59 height 15
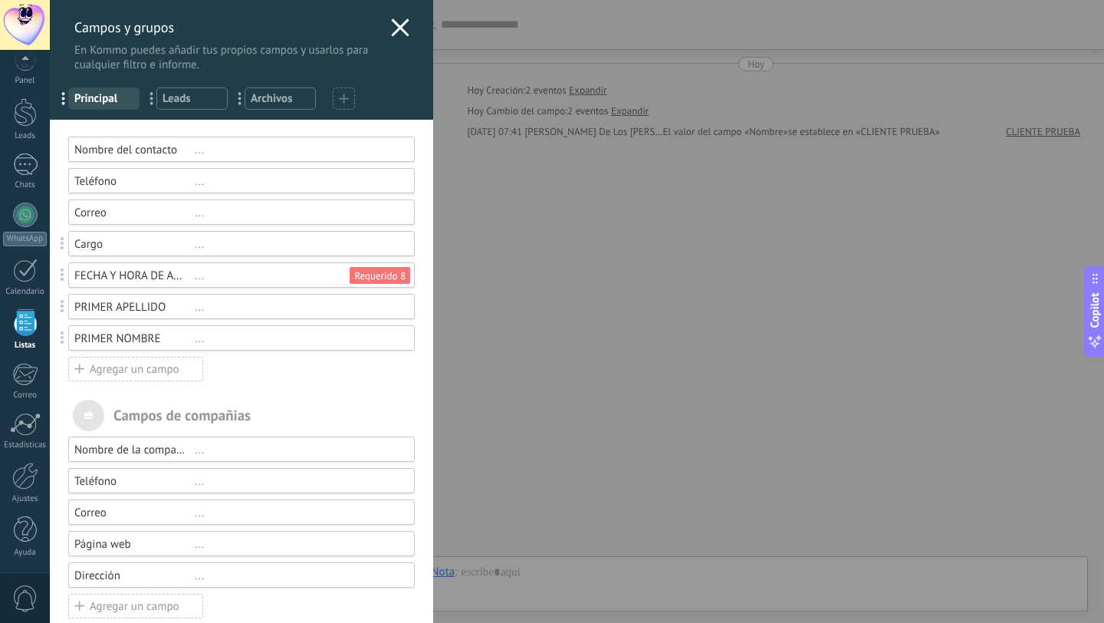
scroll to position [23, 0]
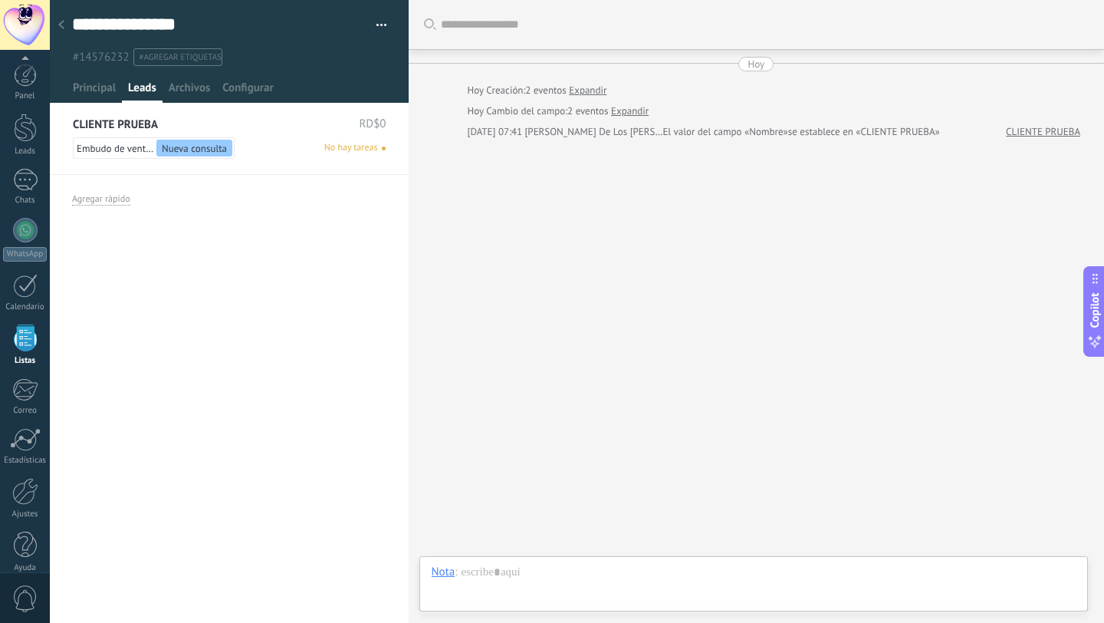
scroll to position [15, 0]
click at [191, 31] on input "**********" at bounding box center [135, 24] width 126 height 23
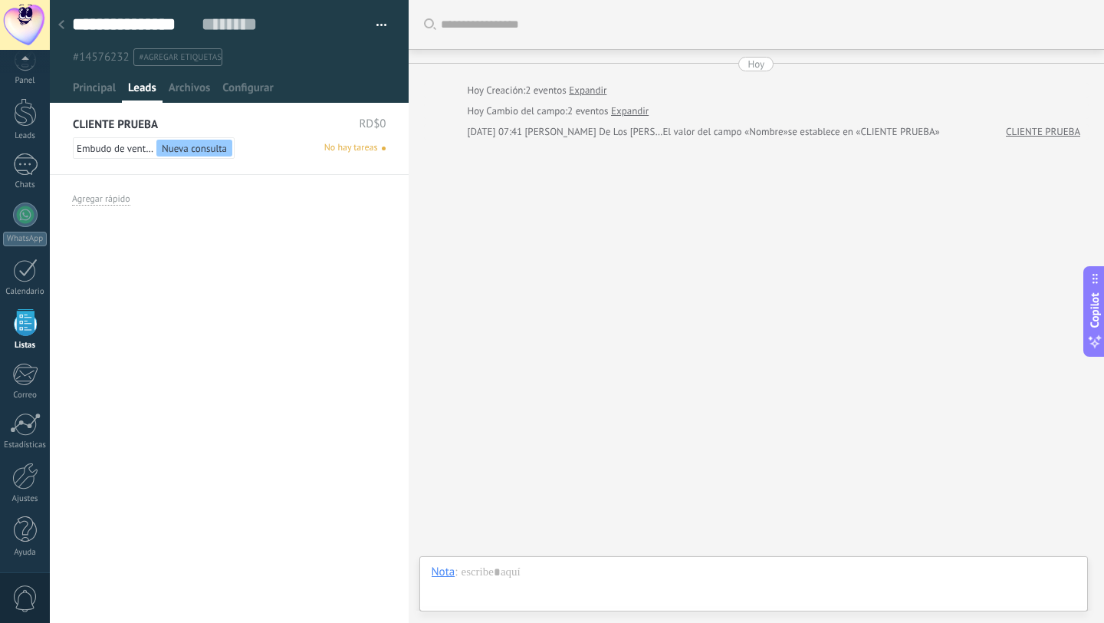
click at [465, 170] on div "Buscar Carga más [DATE] [DATE] Creación: 2 eventos Expandir [DATE] Cambio del c…" at bounding box center [757, 311] width 696 height 623
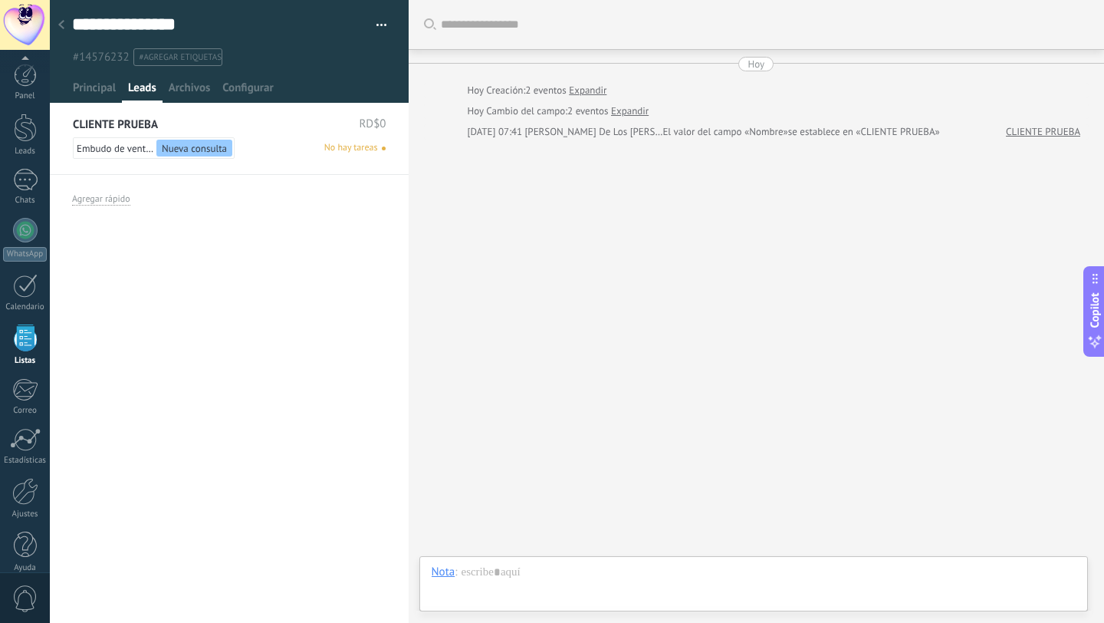
scroll to position [15, 0]
click at [280, 303] on div "Teléfono Oficina Ofic. directo Celular Fax Casa Otro Teléfono Oficina Llamar Co…" at bounding box center [229, 368] width 359 height 510
click at [247, 87] on span "Configurar" at bounding box center [247, 92] width 51 height 22
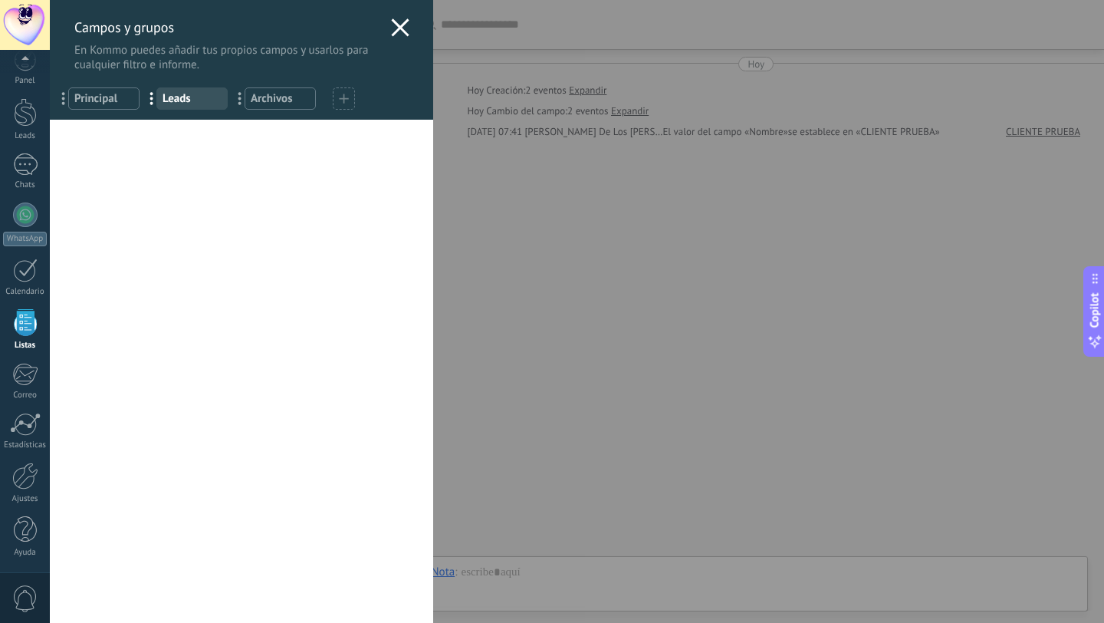
click at [400, 28] on icon at bounding box center [400, 27] width 18 height 18
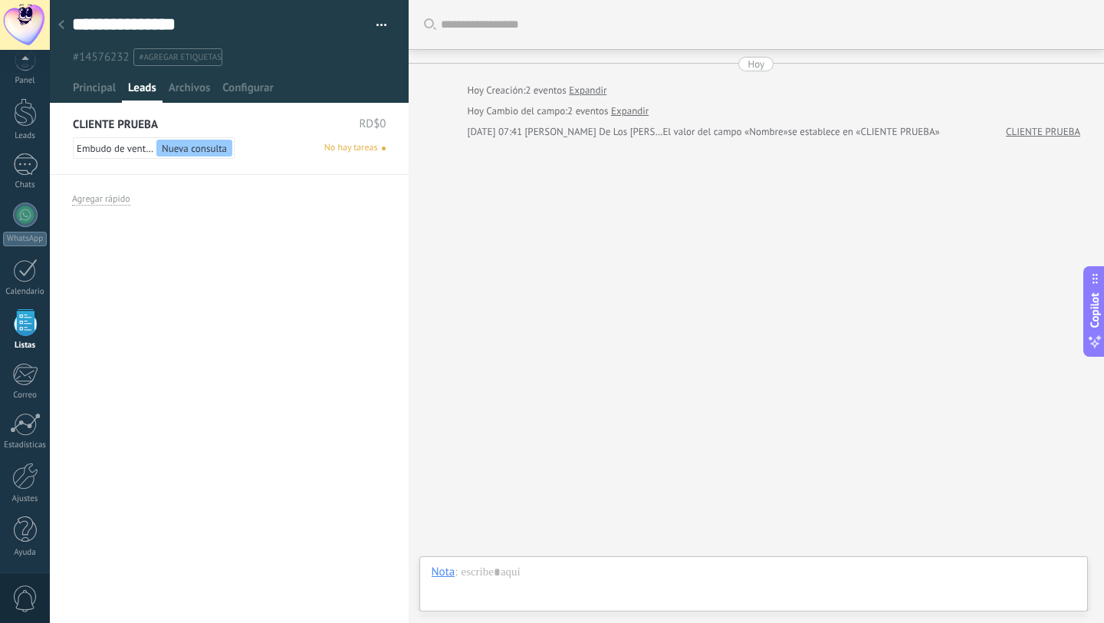
click at [61, 26] on use at bounding box center [61, 24] width 6 height 9
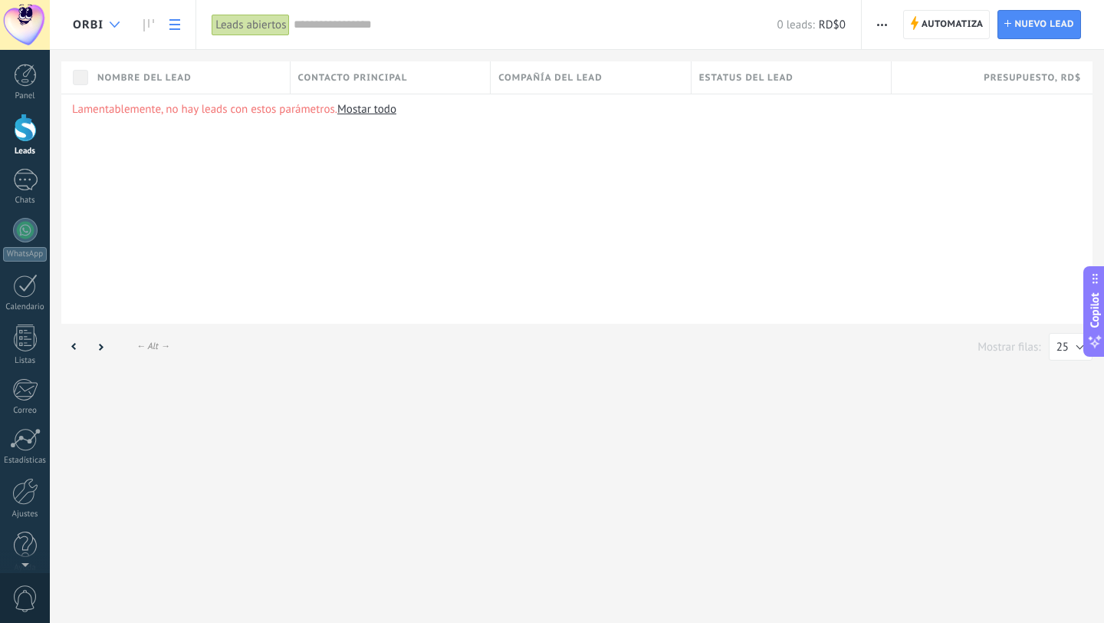
click at [102, 26] on div at bounding box center [114, 25] width 25 height 30
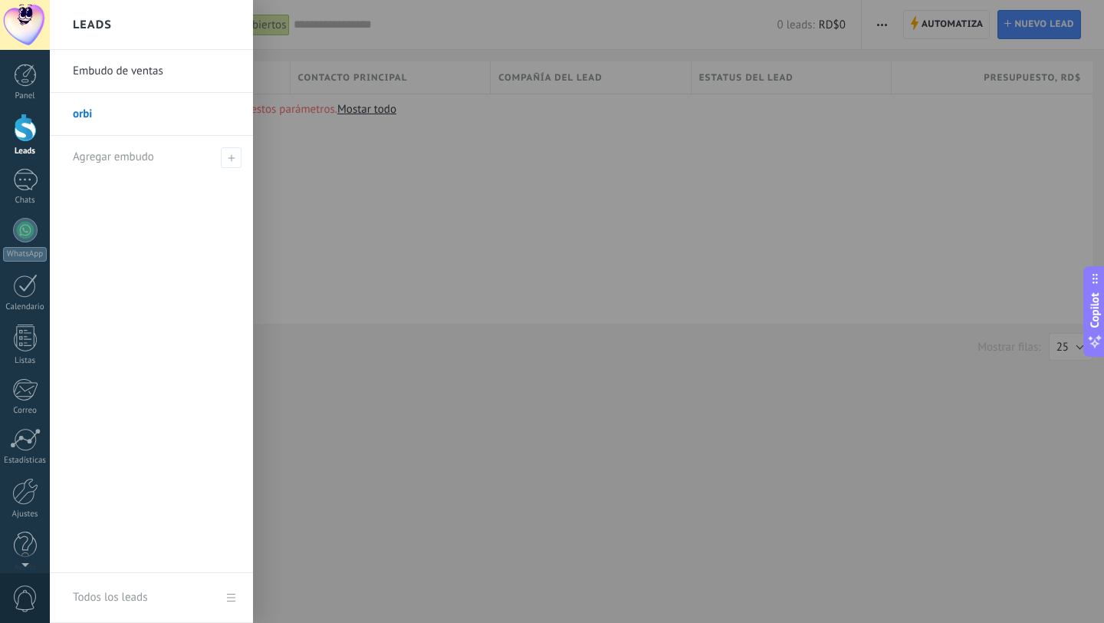
click at [120, 69] on link "Embudo de ventas" at bounding box center [155, 71] width 165 height 43
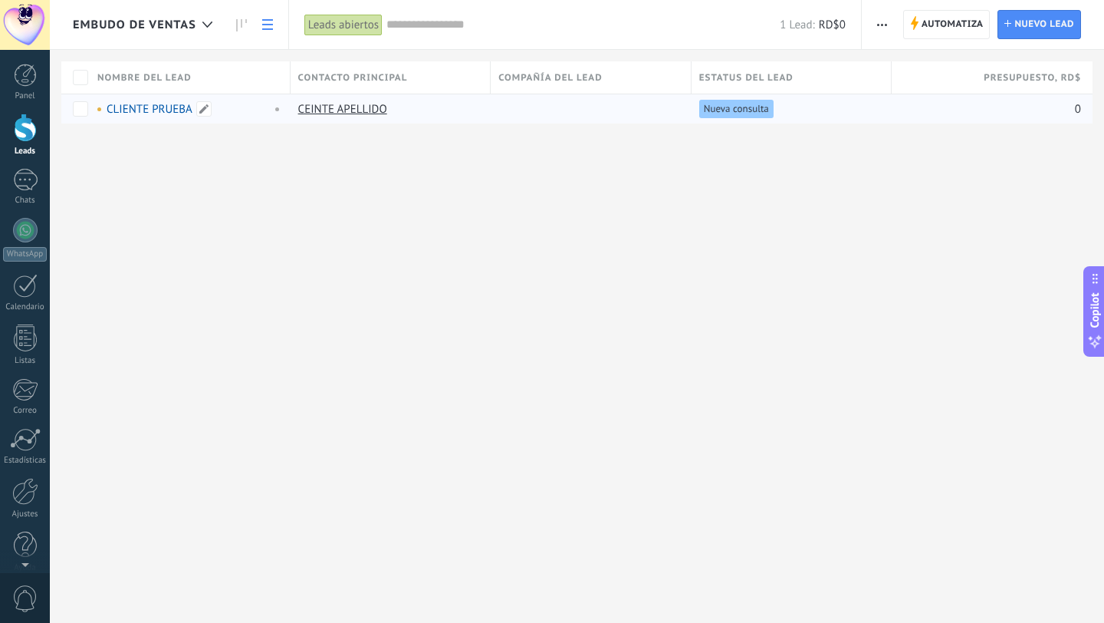
click at [152, 108] on link "CLIENTE PRUEBA" at bounding box center [150, 109] width 86 height 15
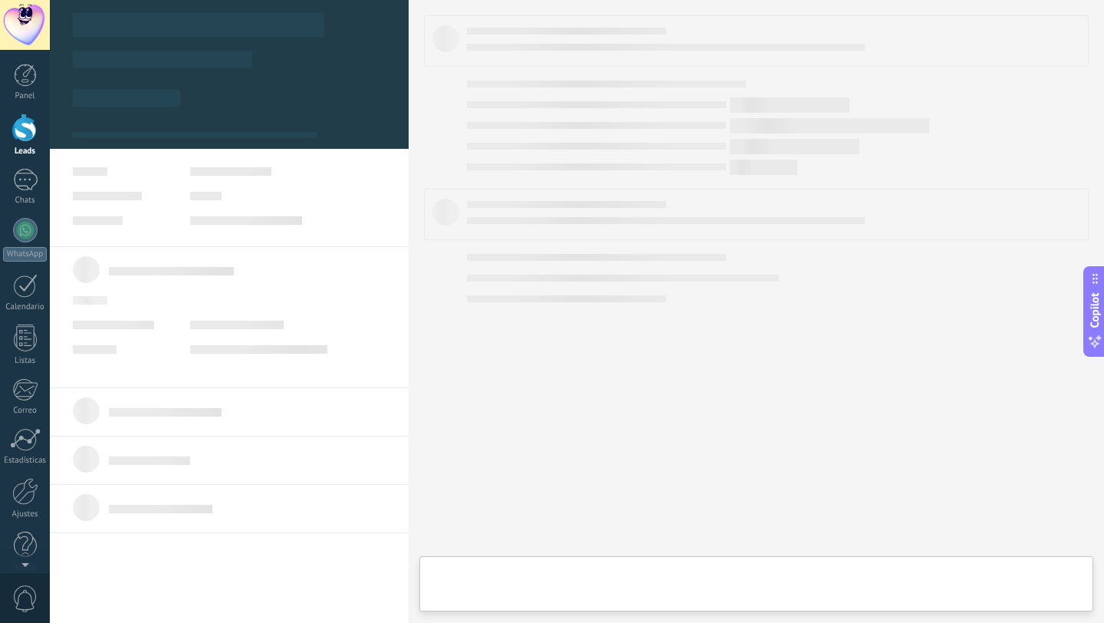
scroll to position [23, 0]
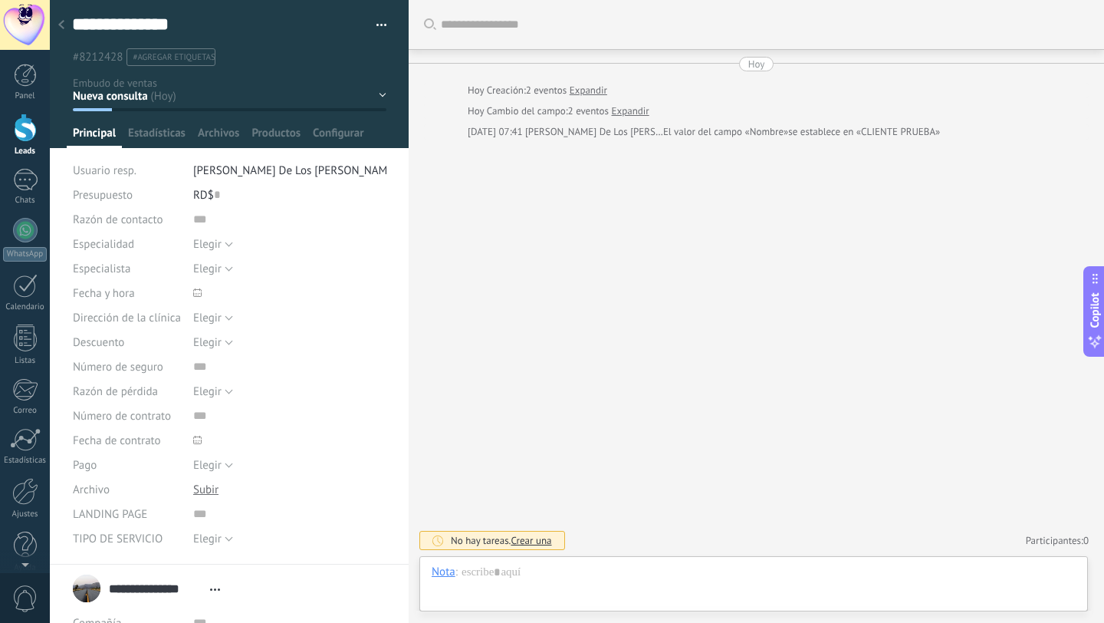
click at [826, 310] on div "Buscar Carga más Hoy Hoy Creación: 2 eventos Expandir Hoy Cambio del campo: 2 e…" at bounding box center [757, 311] width 696 height 623
click at [166, 127] on span "Estadísticas" at bounding box center [157, 137] width 58 height 22
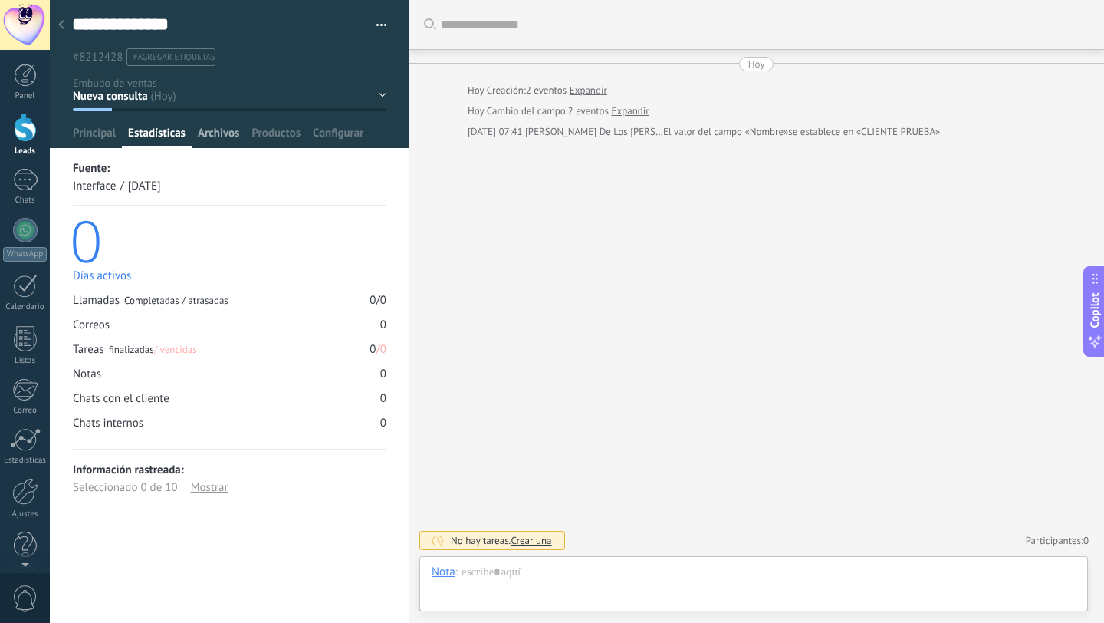
click at [214, 134] on span "Archivos" at bounding box center [218, 137] width 41 height 22
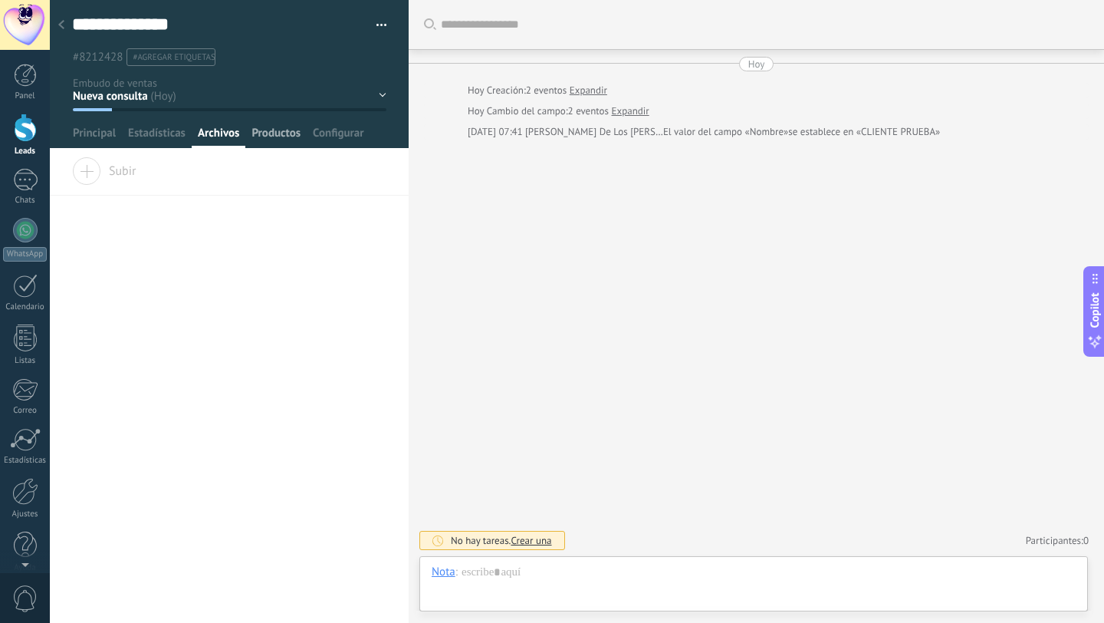
click at [271, 134] on span "Productos" at bounding box center [276, 137] width 49 height 22
click at [375, 24] on button "button" at bounding box center [376, 25] width 22 height 23
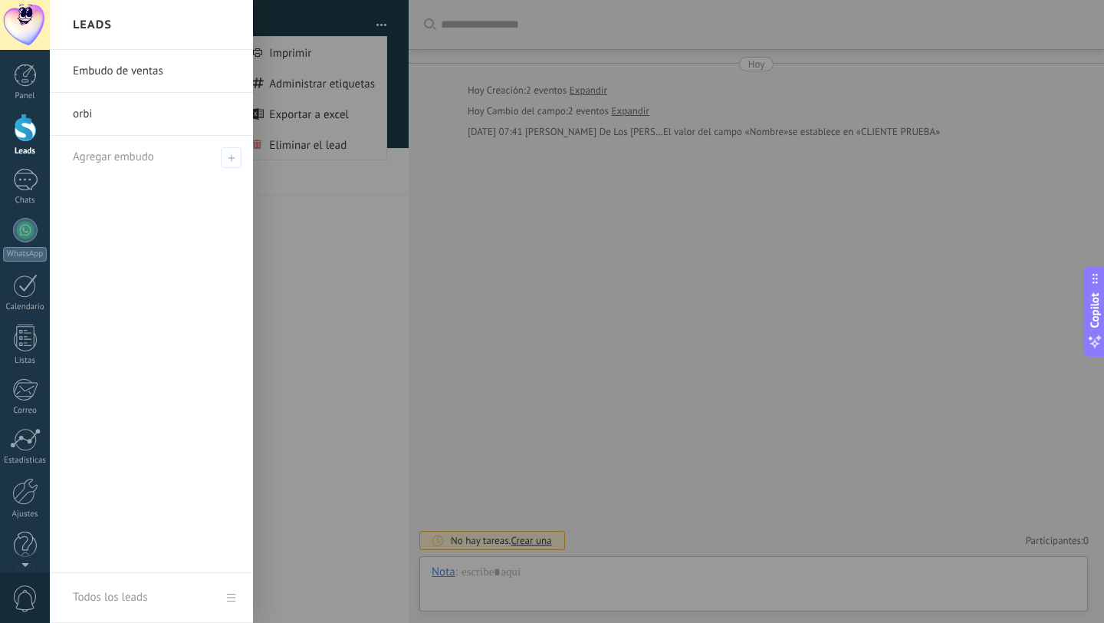
click at [28, 126] on div at bounding box center [25, 128] width 23 height 28
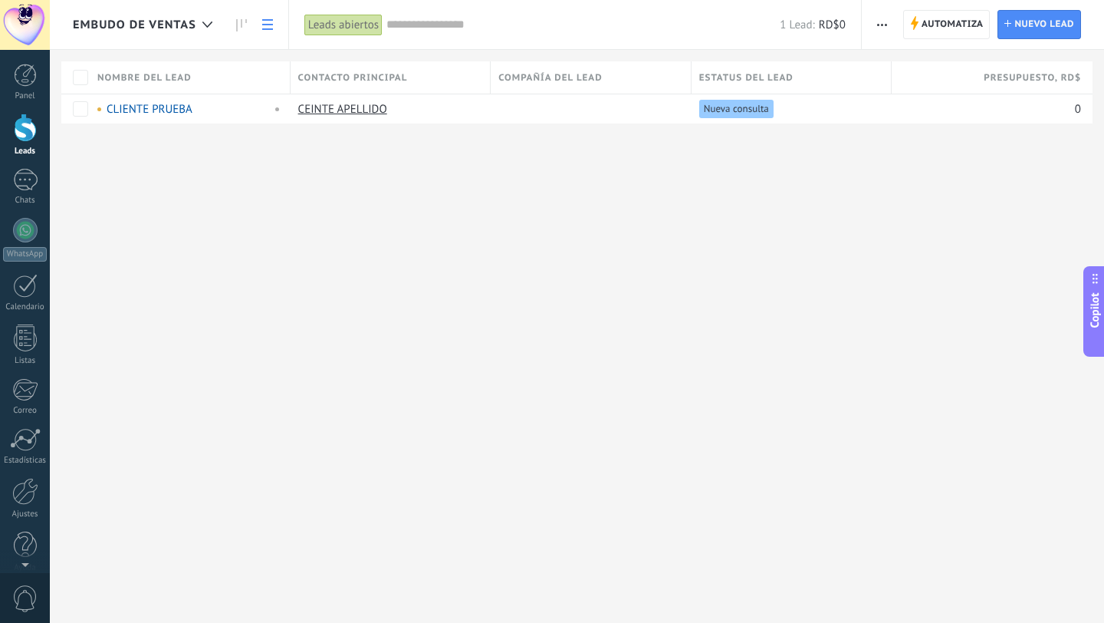
click at [28, 126] on div at bounding box center [25, 128] width 23 height 28
click at [340, 22] on div "Leads abiertos" at bounding box center [343, 25] width 78 height 22
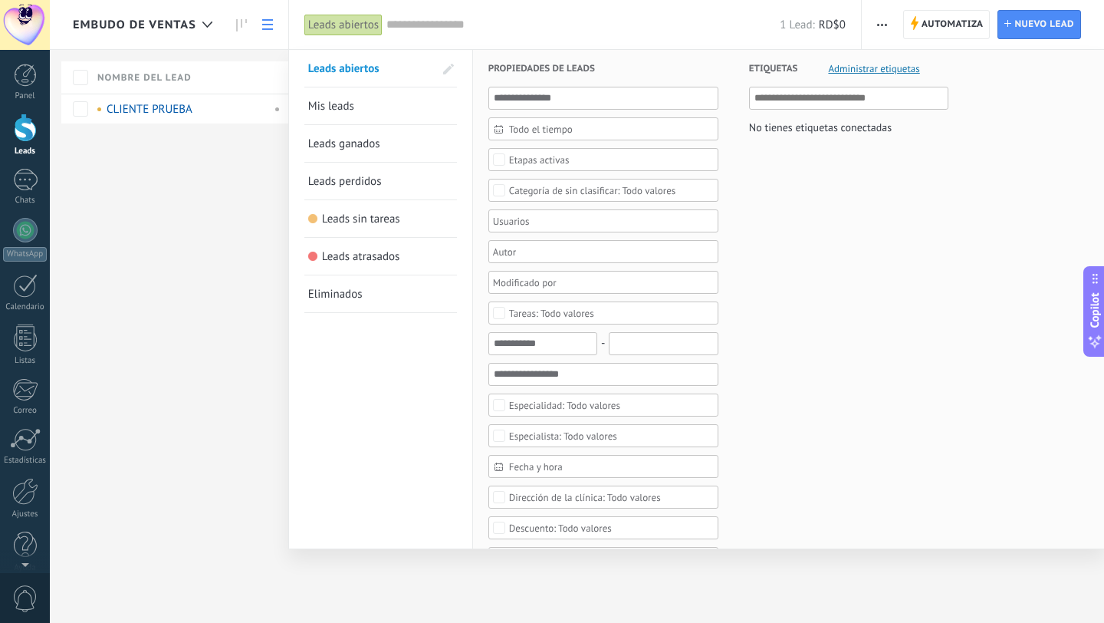
click at [183, 198] on div at bounding box center [552, 311] width 1104 height 623
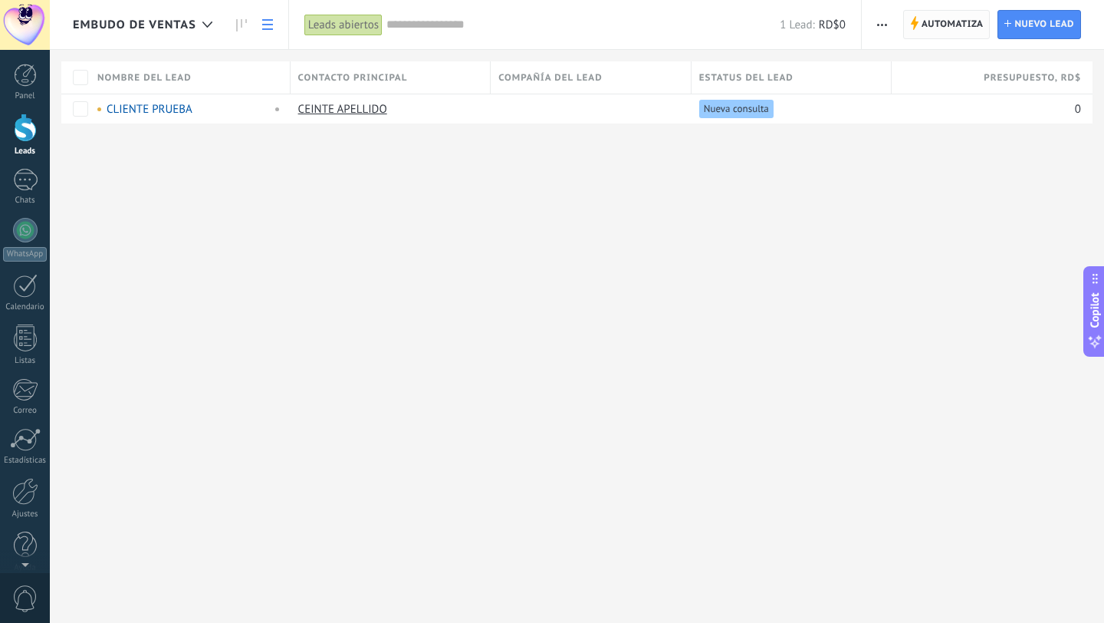
click at [966, 28] on span "Automatiza" at bounding box center [953, 25] width 62 height 28
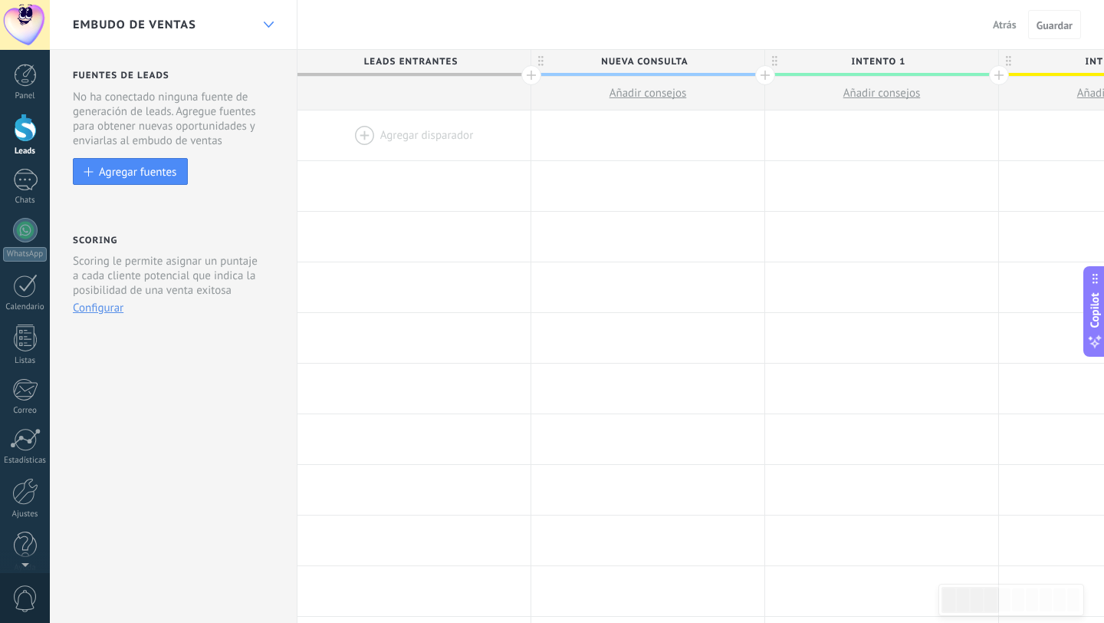
click at [272, 29] on div at bounding box center [268, 25] width 26 height 30
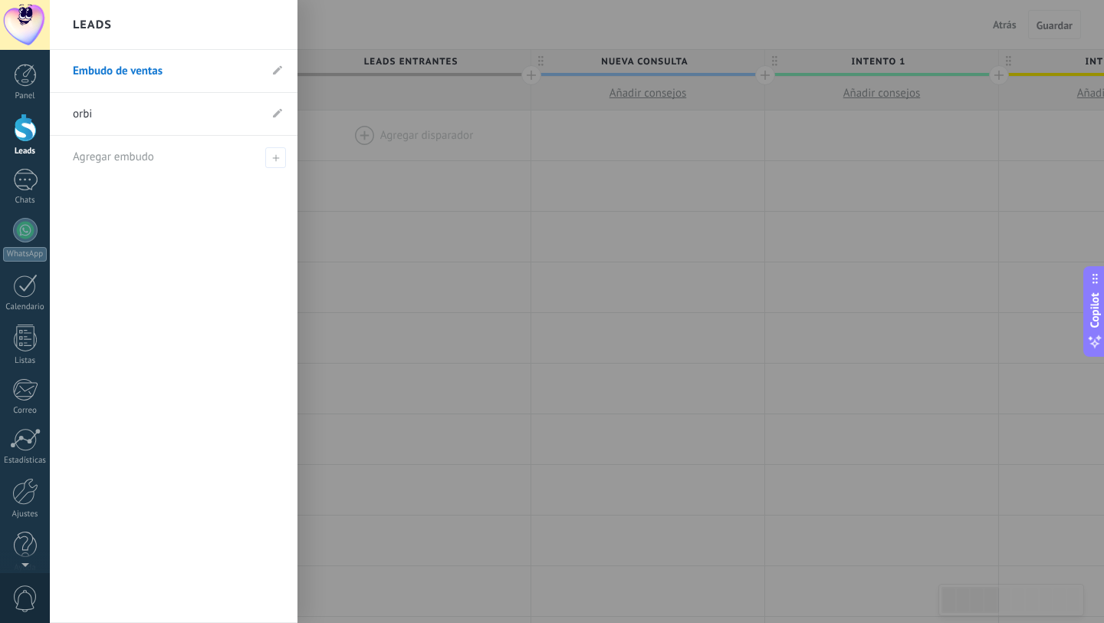
click at [209, 74] on link "Embudo de ventas" at bounding box center [166, 71] width 186 height 43
click at [25, 126] on div at bounding box center [25, 128] width 23 height 28
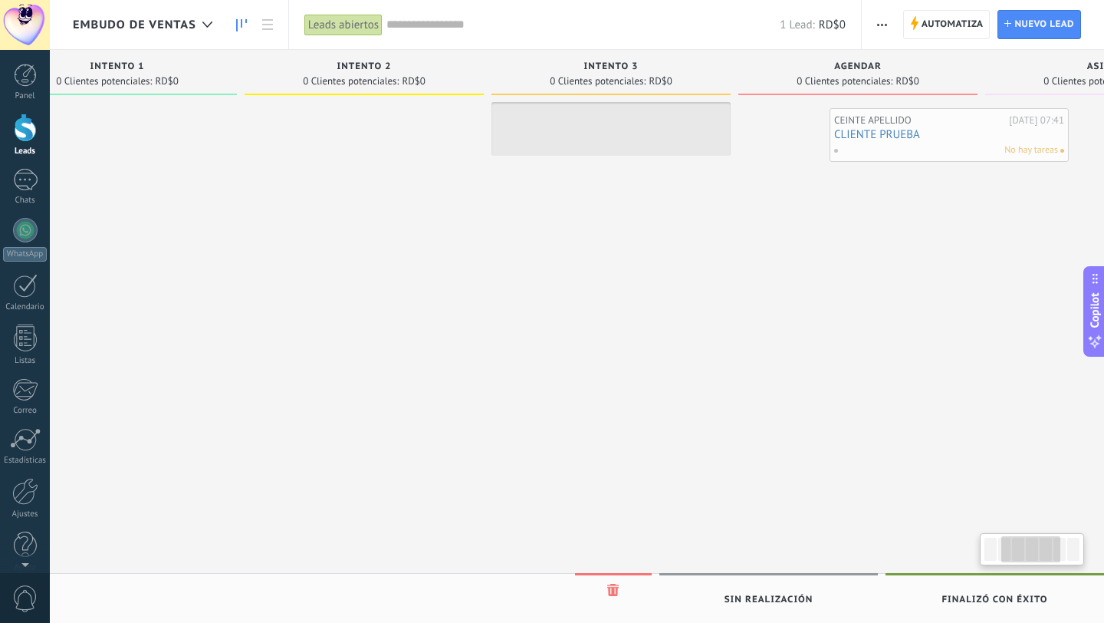
scroll to position [0, 384]
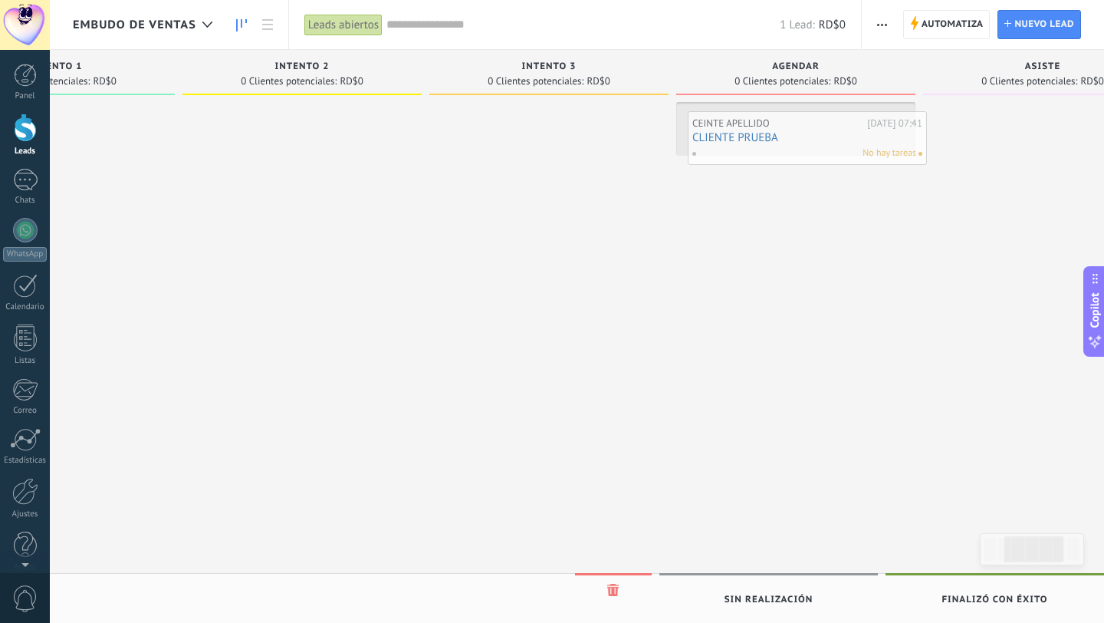
drag, startPoint x: 219, startPoint y: 178, endPoint x: 835, endPoint y: 142, distance: 616.9
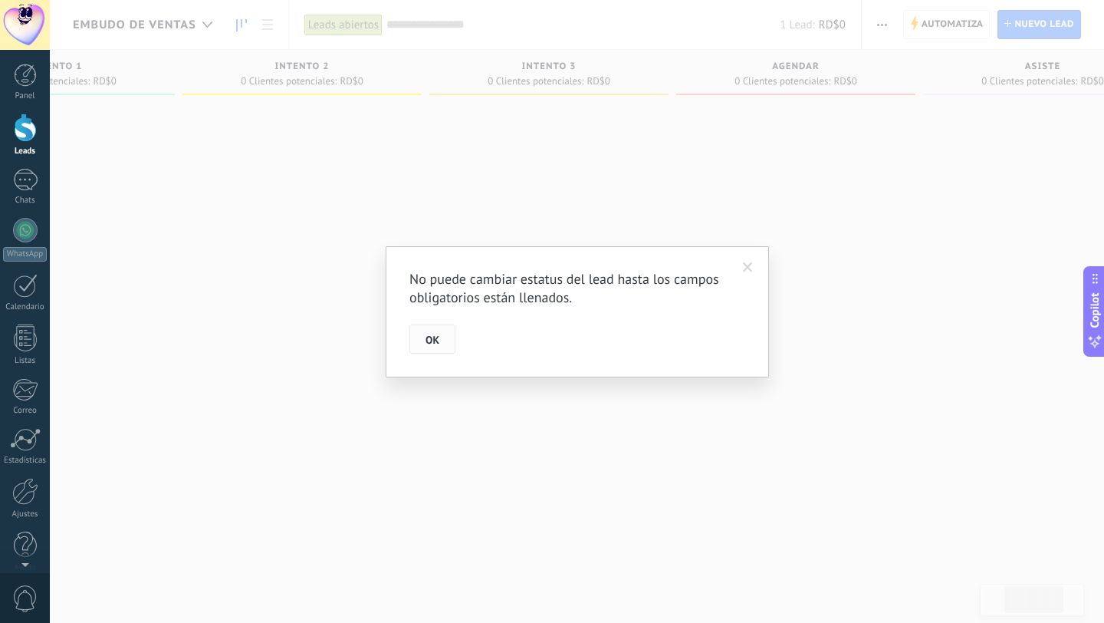
click at [439, 340] on span "OK" at bounding box center [433, 339] width 14 height 11
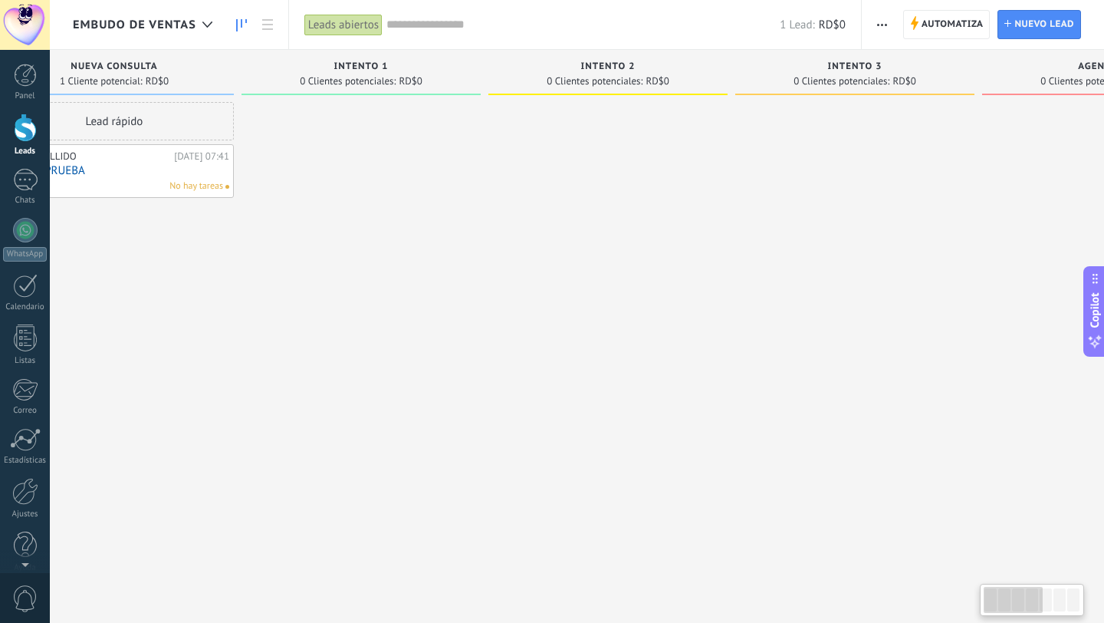
scroll to position [0, 0]
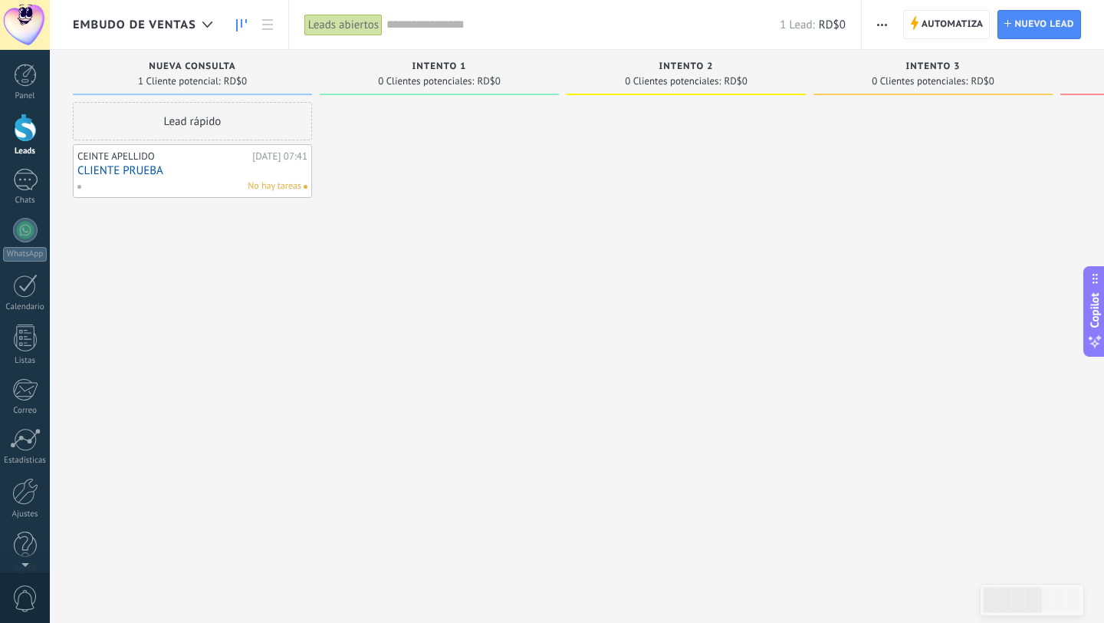
click at [185, 169] on link "CLIENTE PRUEBA" at bounding box center [192, 170] width 230 height 13
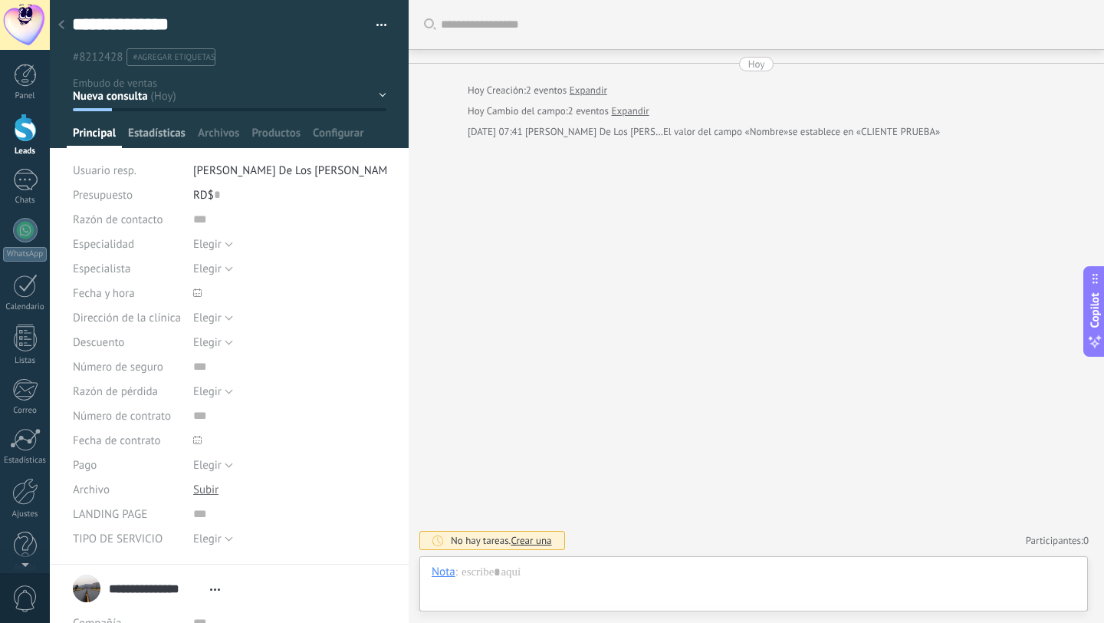
click at [169, 134] on span "Estadísticas" at bounding box center [157, 137] width 58 height 22
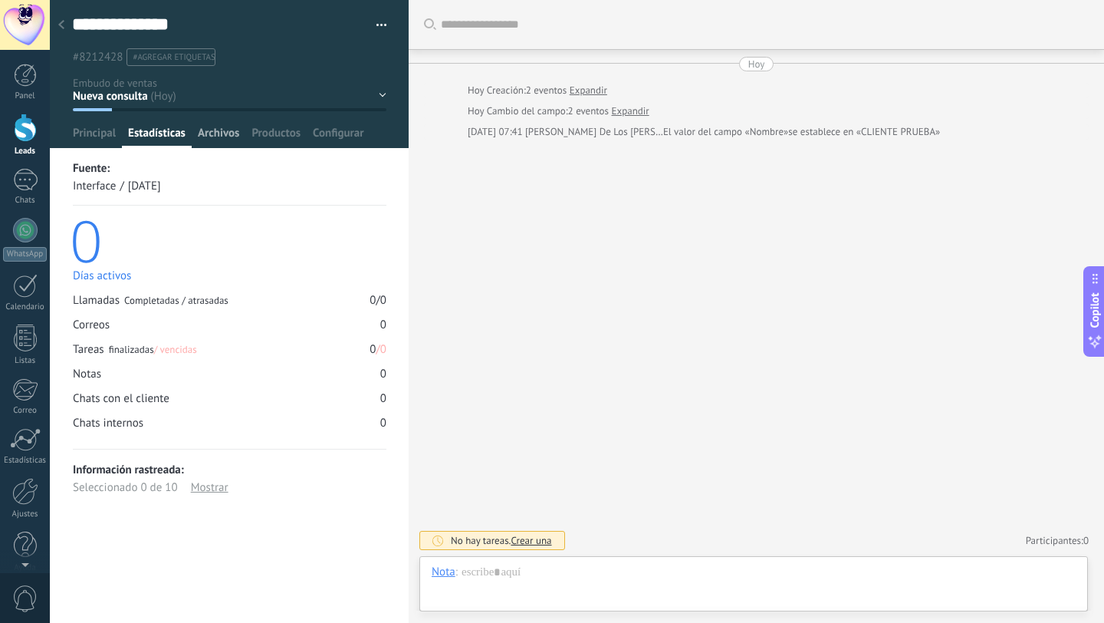
click at [207, 133] on span "Archivos" at bounding box center [218, 137] width 41 height 22
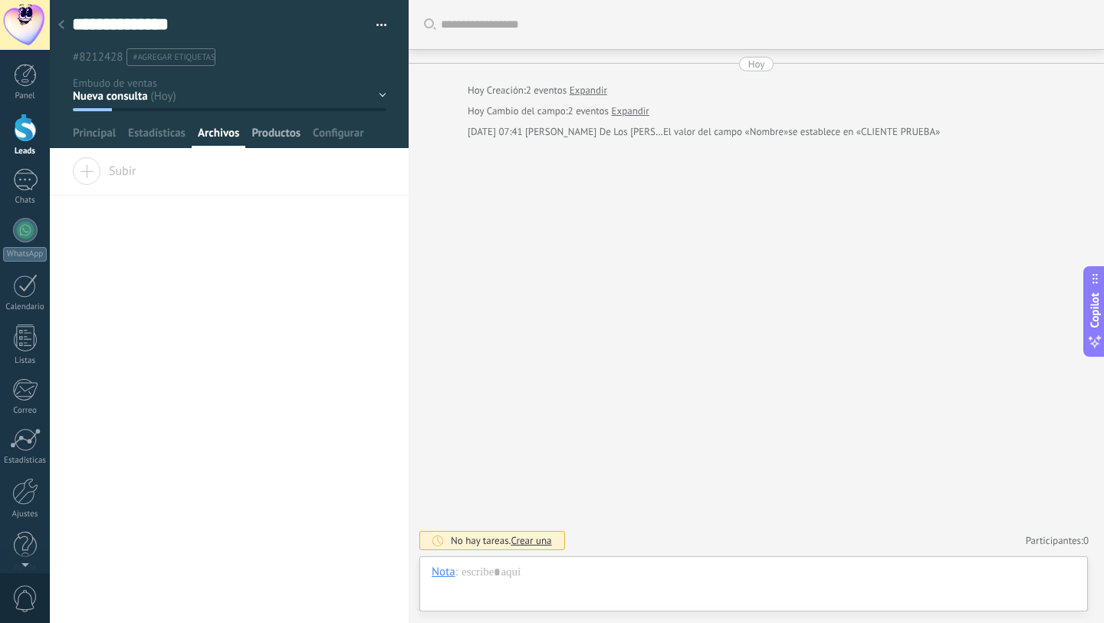
click at [271, 135] on span "Productos" at bounding box center [276, 137] width 49 height 22
click at [337, 137] on span "Configurar" at bounding box center [338, 137] width 51 height 22
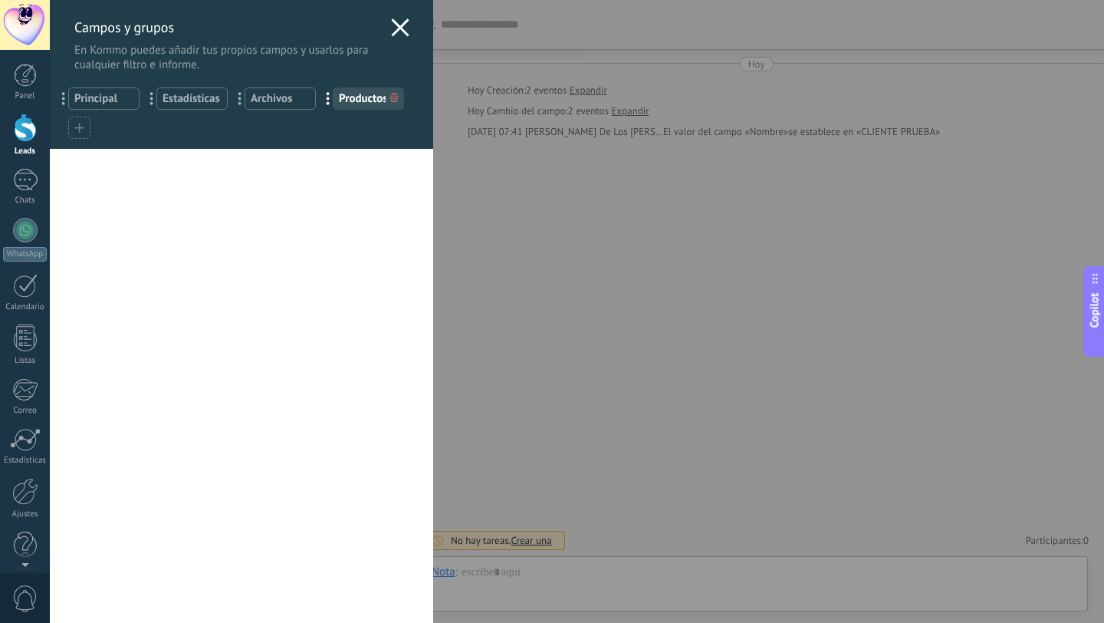
click at [393, 32] on icon at bounding box center [400, 27] width 18 height 18
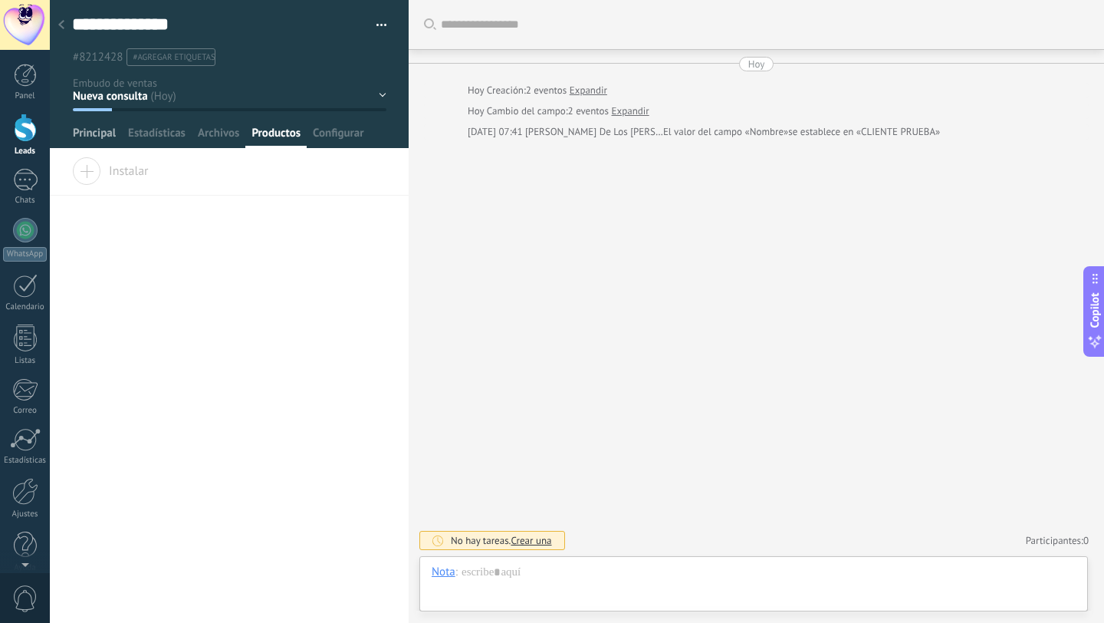
click at [87, 133] on span "Principal" at bounding box center [94, 137] width 43 height 22
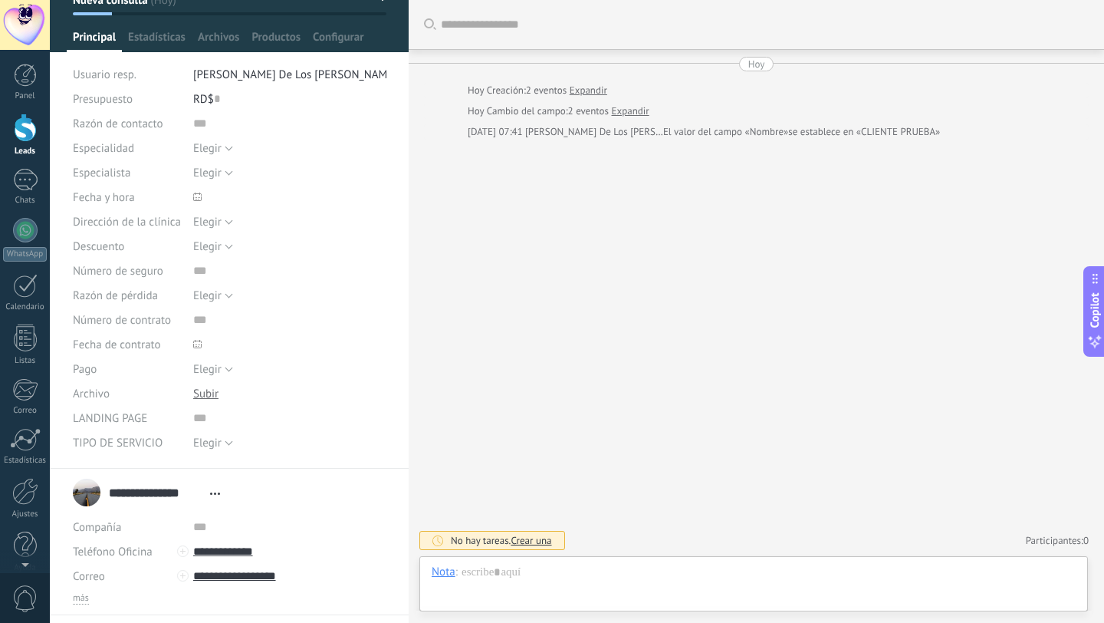
scroll to position [97, 0]
click at [201, 436] on span "Elegir" at bounding box center [207, 442] width 28 height 15
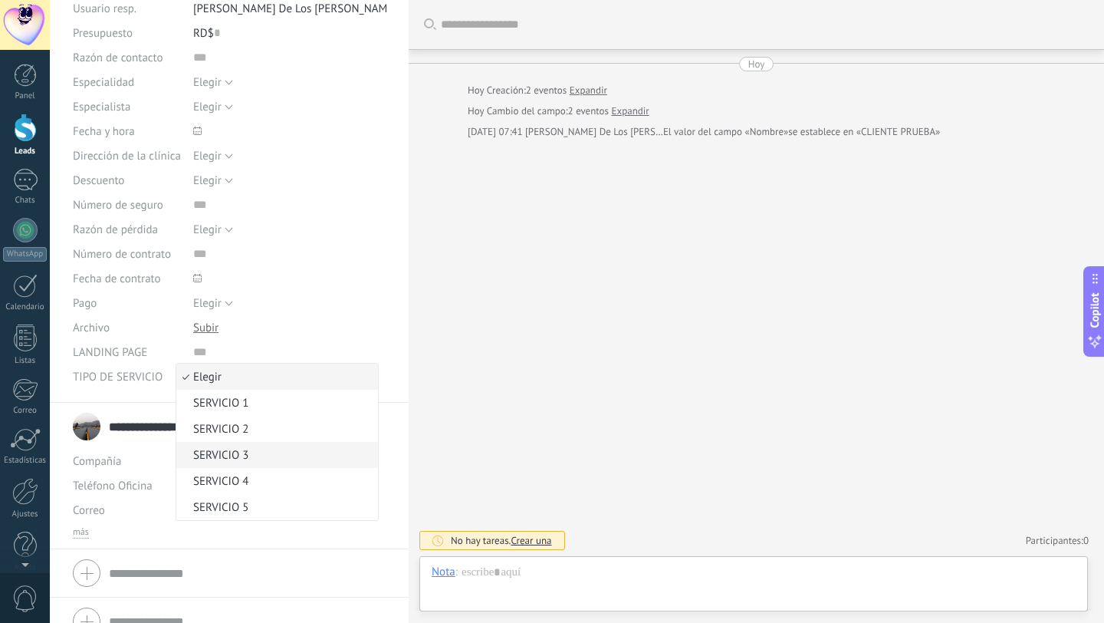
scroll to position [186, 0]
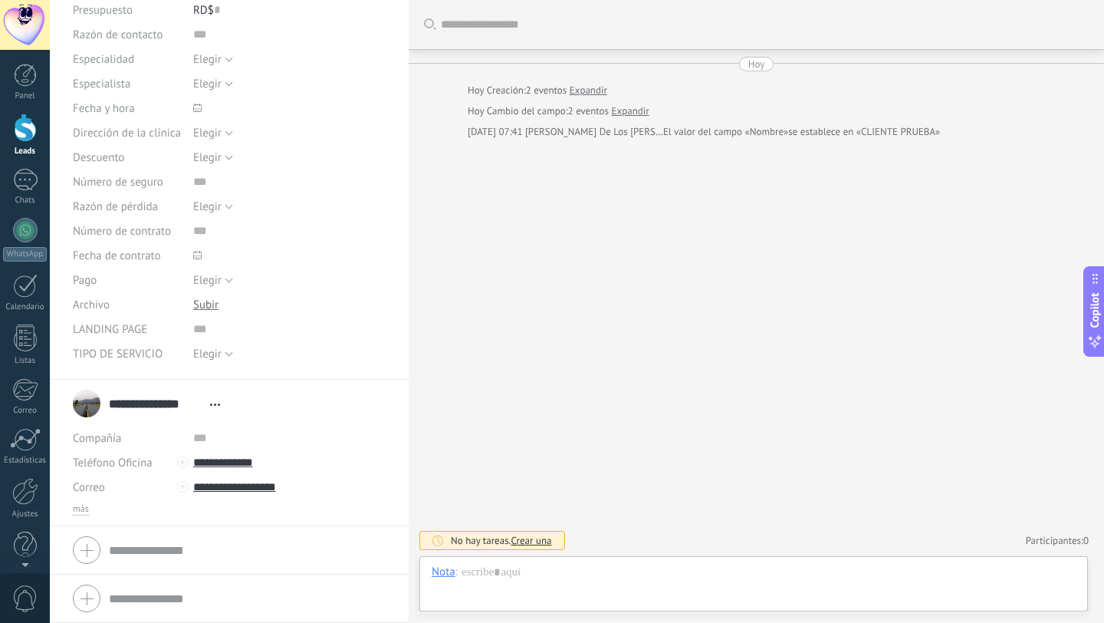
click at [271, 286] on div "Elegir Completo Depósito Elegir" at bounding box center [289, 280] width 193 height 25
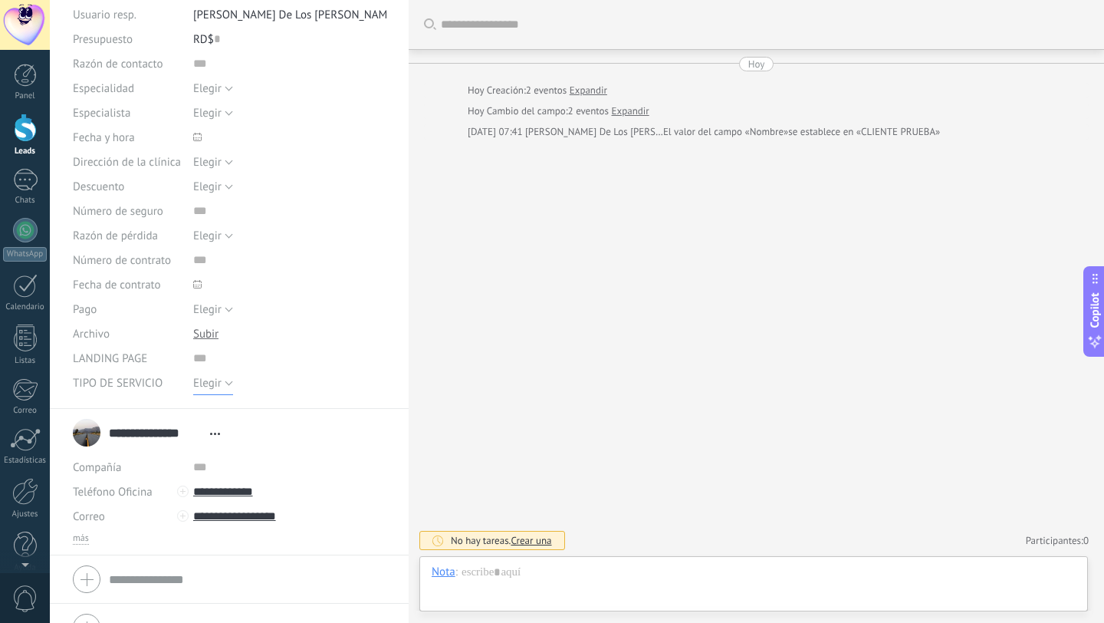
click at [212, 379] on span "Elegir" at bounding box center [207, 383] width 28 height 15
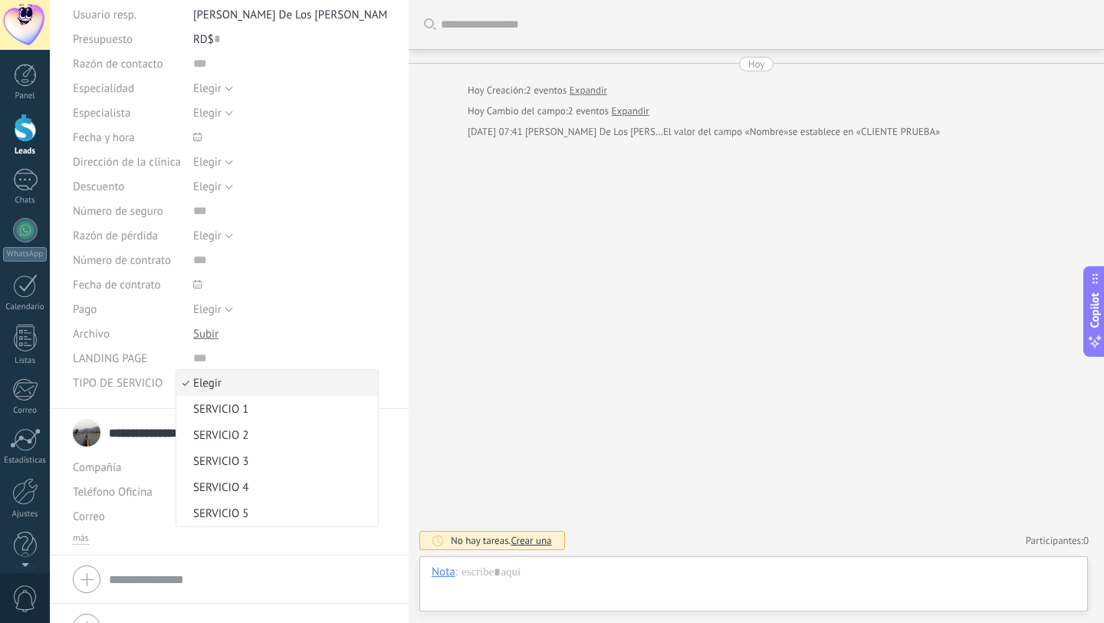
click at [294, 237] on div "Elegir Precio Calidad Cambio de opinión Sin respuesta Spam Elegir" at bounding box center [289, 235] width 193 height 25
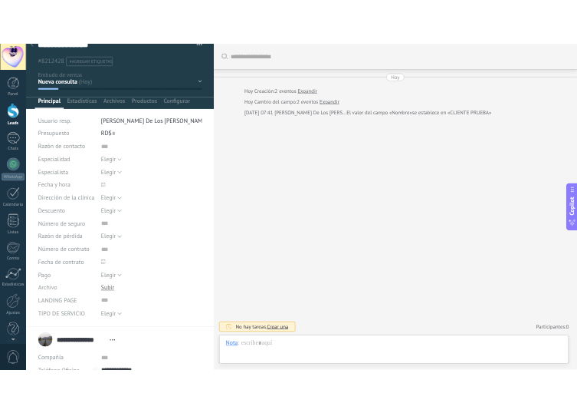
scroll to position [0, 0]
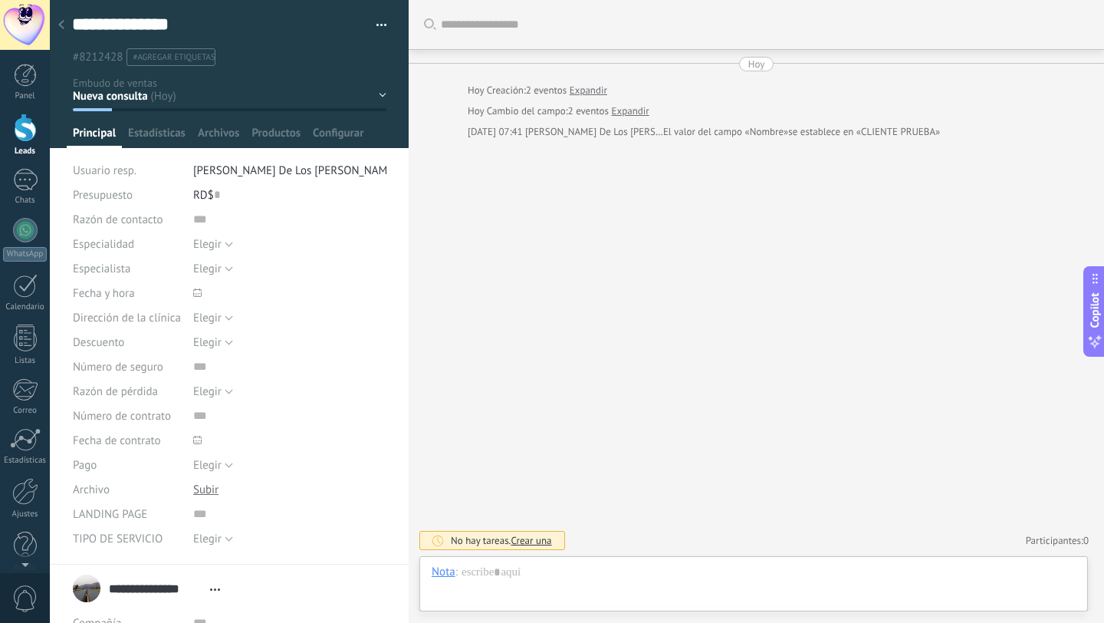
type textarea "**********"
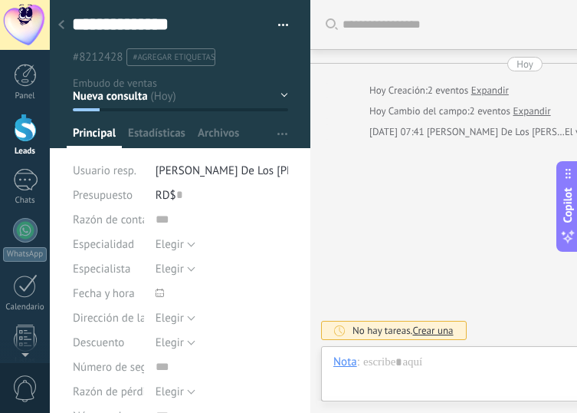
scroll to position [23, 0]
click at [0, 0] on div "Nueva consulta Intento 1 Intento 2 Intento 3 Agendar Asiste Cotizacion\ Negocia…" at bounding box center [0, 0] width 0 height 0
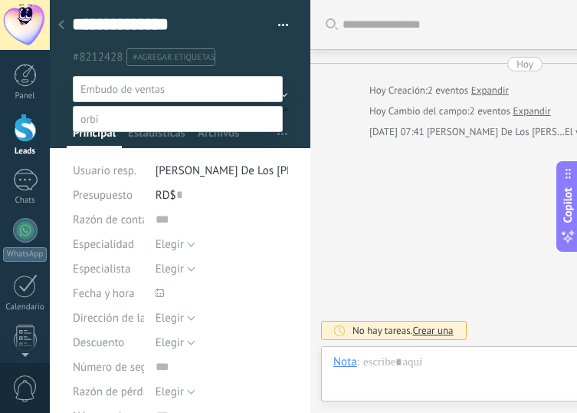
click at [0, 0] on label "Agendar" at bounding box center [0, 0] width 0 height 0
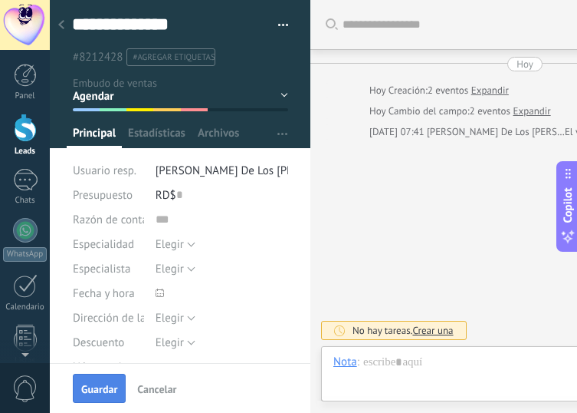
click at [97, 388] on span "Guardar" at bounding box center [99, 388] width 36 height 11
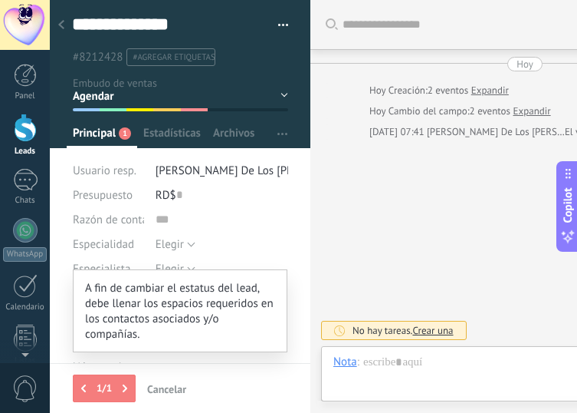
scroll to position [528, 0]
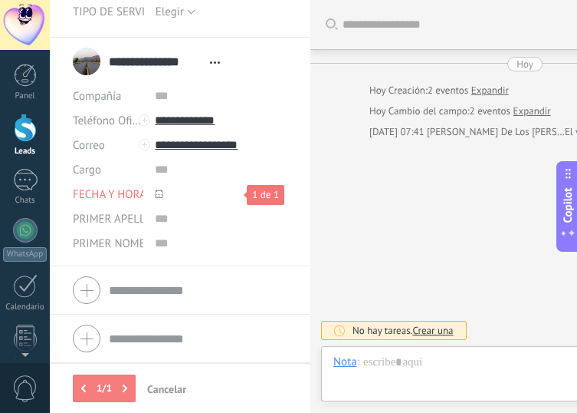
click at [157, 196] on icon at bounding box center [159, 193] width 8 height 8
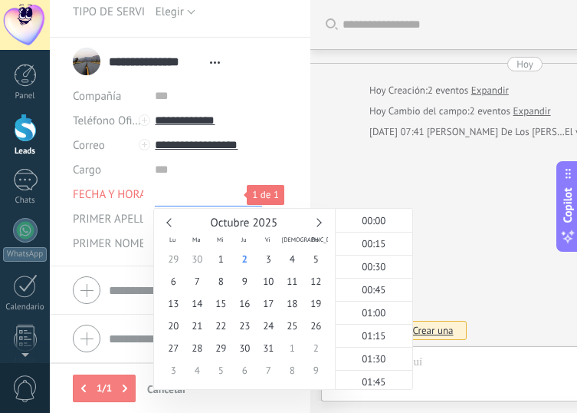
scroll to position [661, 0]
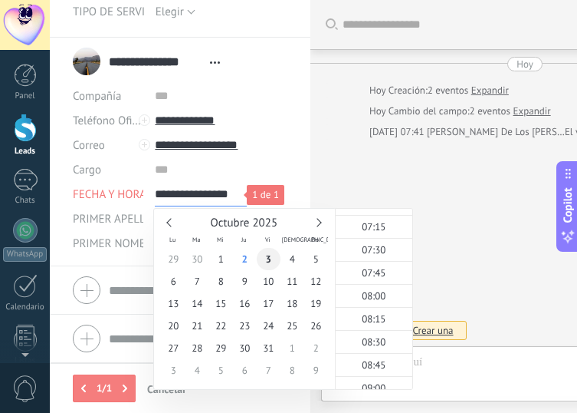
click at [271, 254] on span "3" at bounding box center [269, 259] width 24 height 22
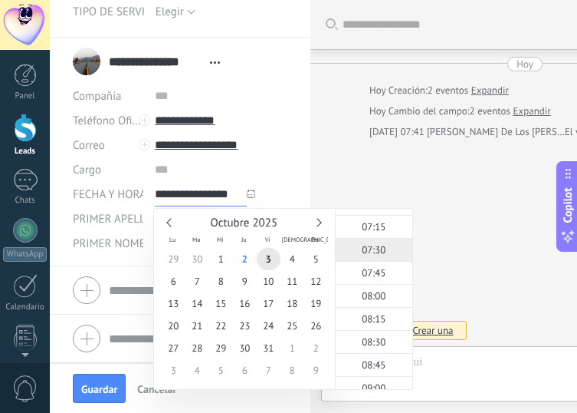
click at [374, 252] on span "07:30" at bounding box center [374, 249] width 24 height 13
type input "**********"
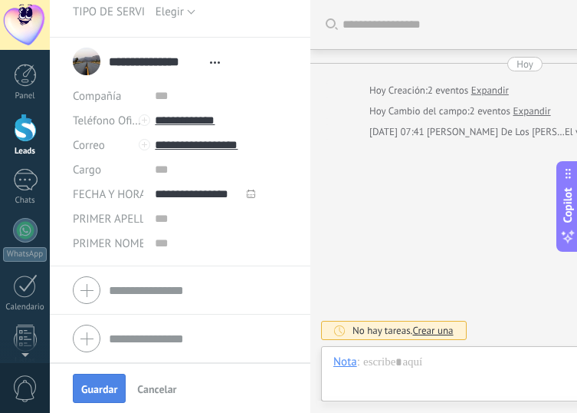
click at [97, 394] on span "Guardar" at bounding box center [99, 388] width 36 height 11
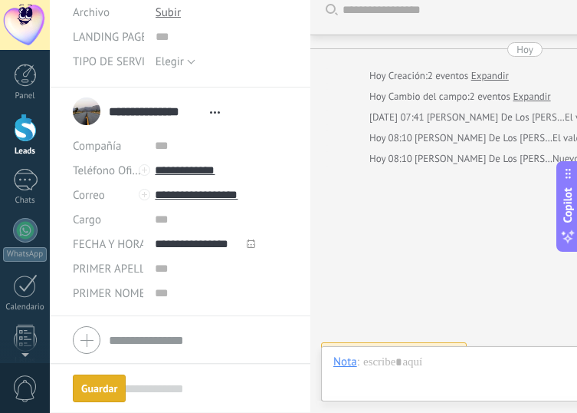
scroll to position [35, 0]
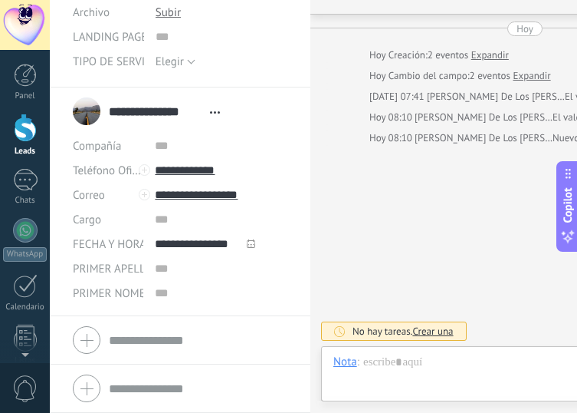
click at [389, 209] on div "Buscar Carga más Hoy Hoy Creación: 2 eventos Expandir Hoy Cambio del campo: 2 e…" at bounding box center [525, 189] width 429 height 449
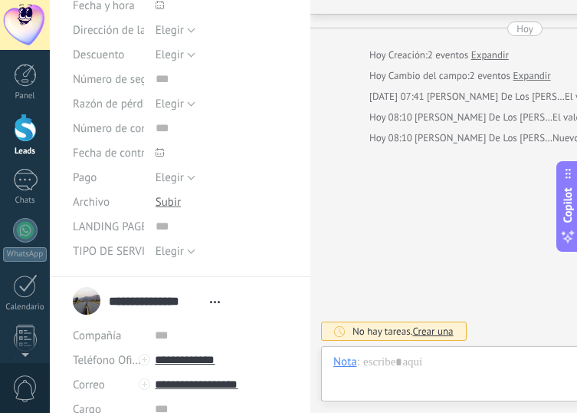
scroll to position [0, 0]
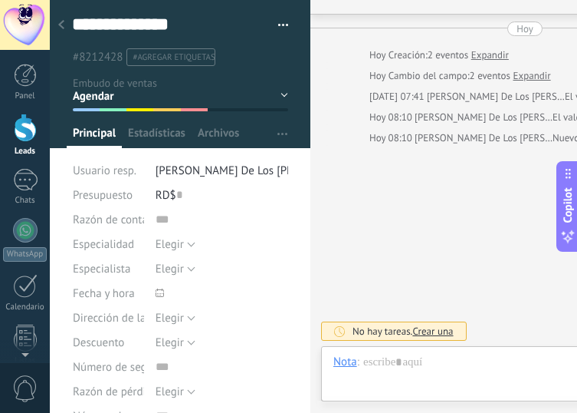
click at [61, 24] on use at bounding box center [61, 24] width 6 height 9
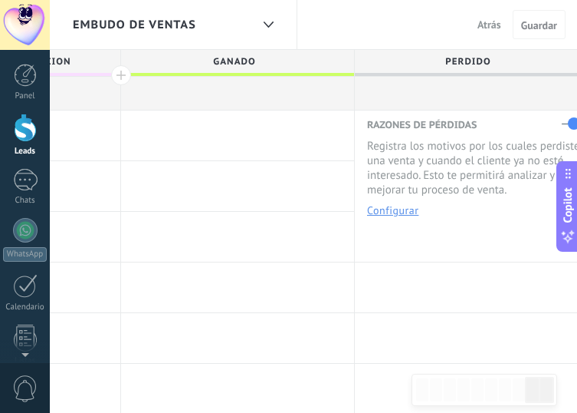
scroll to position [0, 12]
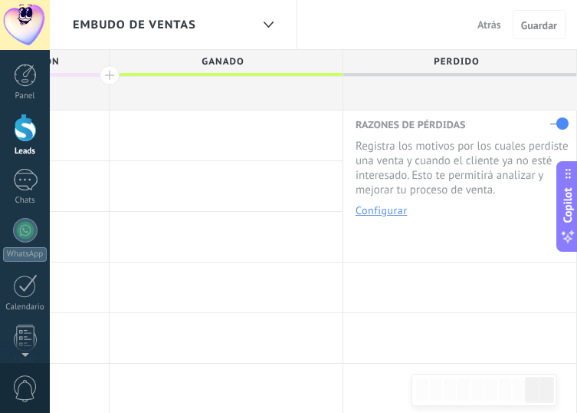
click at [387, 212] on button "Configurar" at bounding box center [381, 210] width 51 height 11
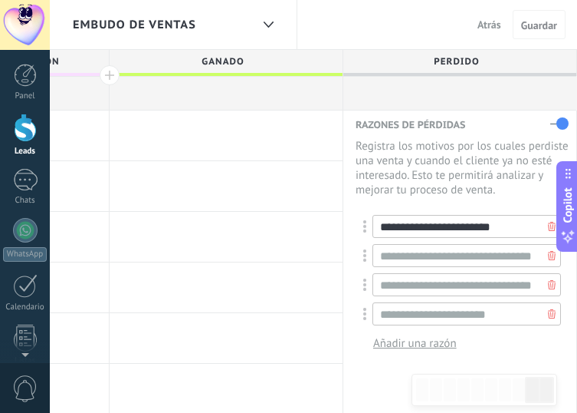
click at [433, 227] on input "**********" at bounding box center [467, 226] width 189 height 23
drag, startPoint x: 501, startPoint y: 226, endPoint x: 443, endPoint y: 233, distance: 57.9
click at [443, 233] on input "**********" at bounding box center [467, 226] width 189 height 23
drag, startPoint x: 525, startPoint y: 321, endPoint x: 348, endPoint y: 321, distance: 176.4
click at [347, 321] on div "**********" at bounding box center [460, 238] width 233 height 256
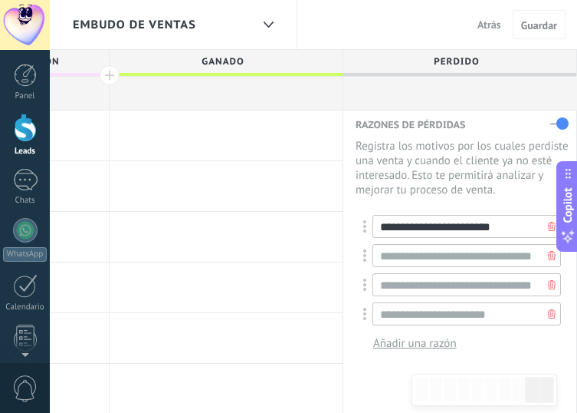
click at [524, 229] on input "**********" at bounding box center [467, 226] width 189 height 23
type input "**********"
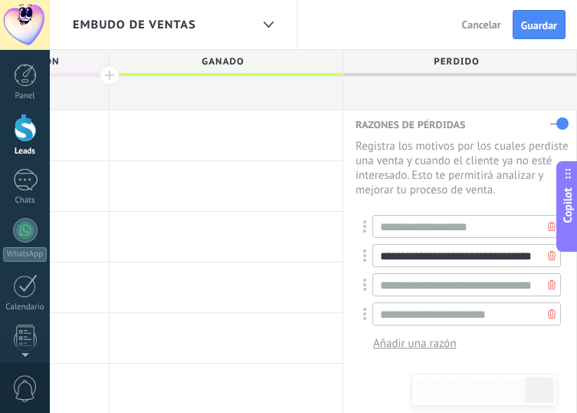
click at [523, 257] on input "**********" at bounding box center [467, 255] width 189 height 23
drag, startPoint x: 384, startPoint y: 256, endPoint x: 538, endPoint y: 262, distance: 154.3
click at [538, 262] on div "**********" at bounding box center [463, 255] width 198 height 23
click at [543, 256] on div at bounding box center [552, 255] width 18 height 23
click at [528, 256] on input "**********" at bounding box center [467, 255] width 189 height 23
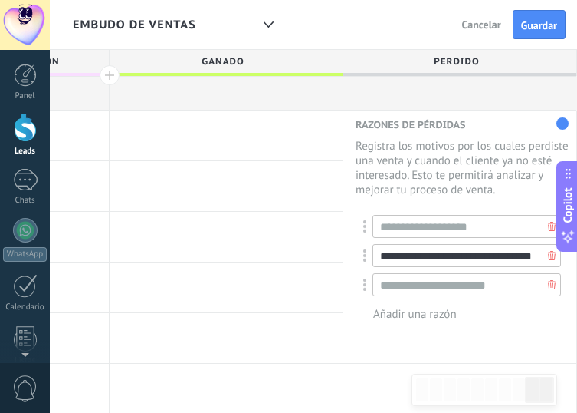
scroll to position [0, 8]
drag, startPoint x: 383, startPoint y: 258, endPoint x: 541, endPoint y: 263, distance: 158.1
click at [541, 263] on div "**********" at bounding box center [463, 255] width 198 height 23
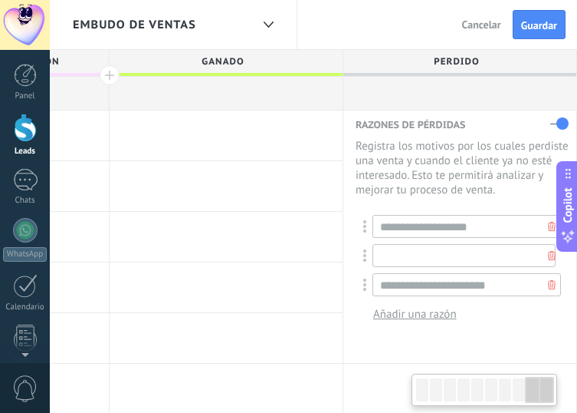
scroll to position [0, 0]
type input "*"
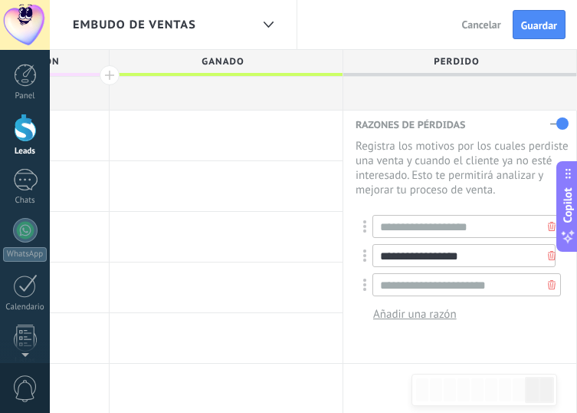
type input "**********"
click at [502, 323] on div "**********" at bounding box center [462, 268] width 213 height 122
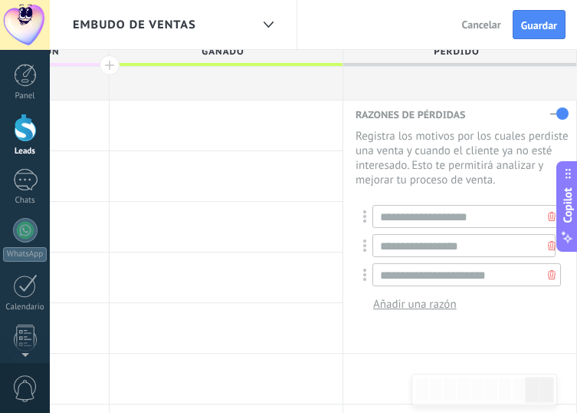
scroll to position [0, 12]
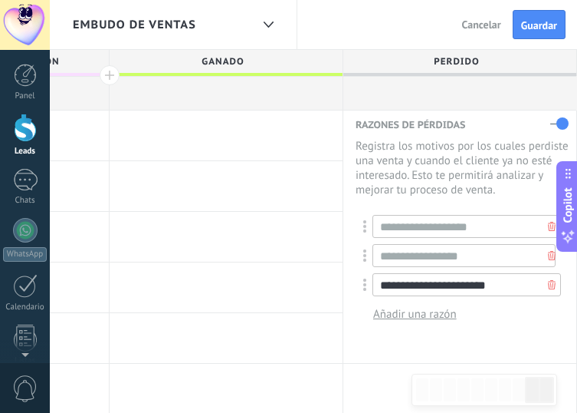
click at [515, 288] on input "**********" at bounding box center [467, 284] width 189 height 23
drag, startPoint x: 515, startPoint y: 288, endPoint x: 370, endPoint y: 284, distance: 144.3
click at [370, 284] on div "**********" at bounding box center [463, 284] width 198 height 23
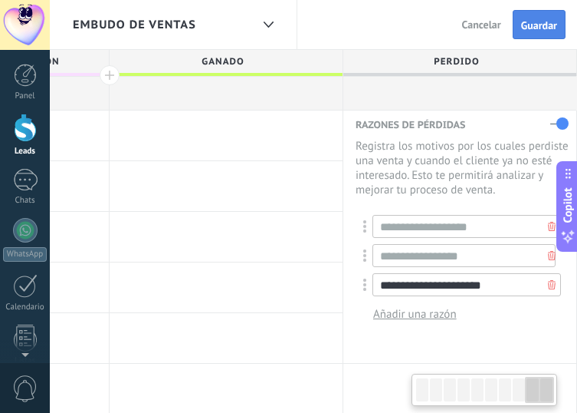
type input "**********"
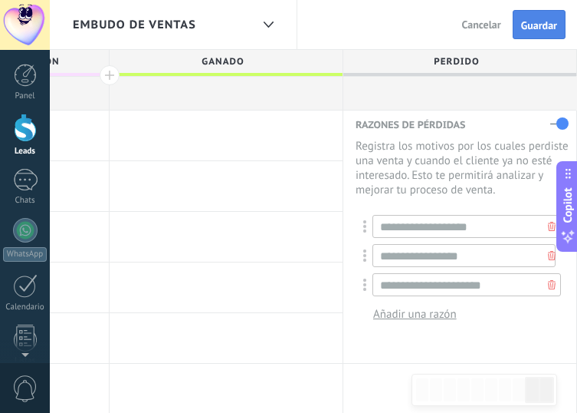
click at [538, 35] on button "Guardar" at bounding box center [539, 24] width 53 height 29
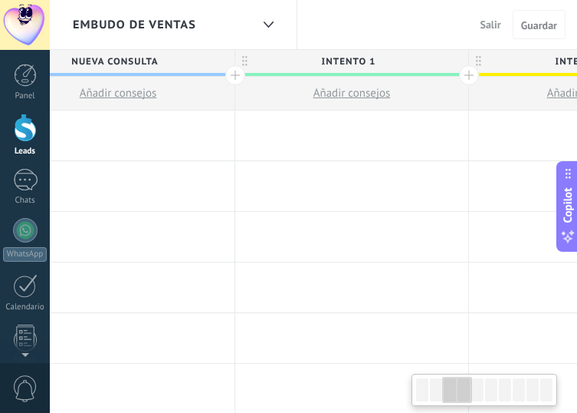
scroll to position [0, 504]
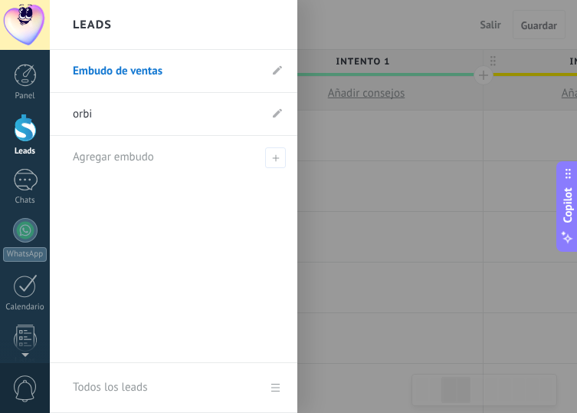
click at [35, 138] on div at bounding box center [25, 128] width 23 height 28
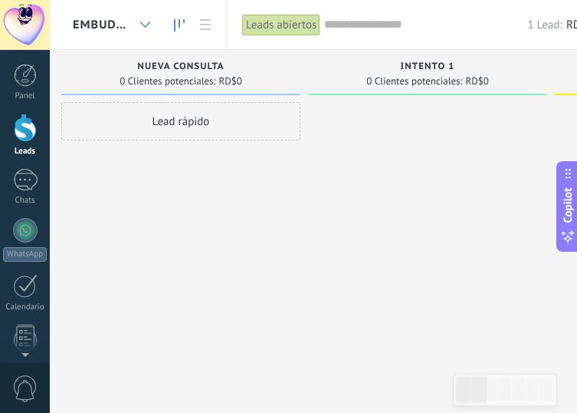
click at [143, 22] on icon at bounding box center [145, 24] width 10 height 6
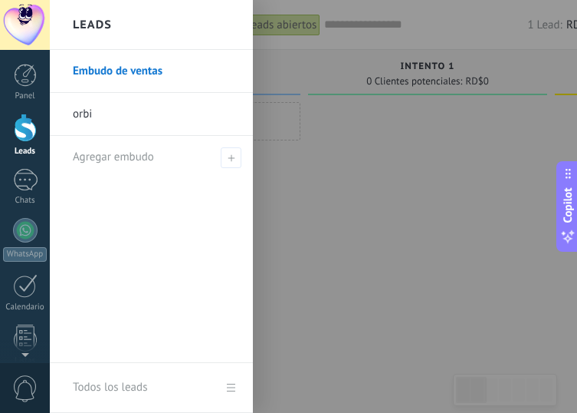
click at [131, 77] on link "Embudo de ventas" at bounding box center [155, 71] width 165 height 43
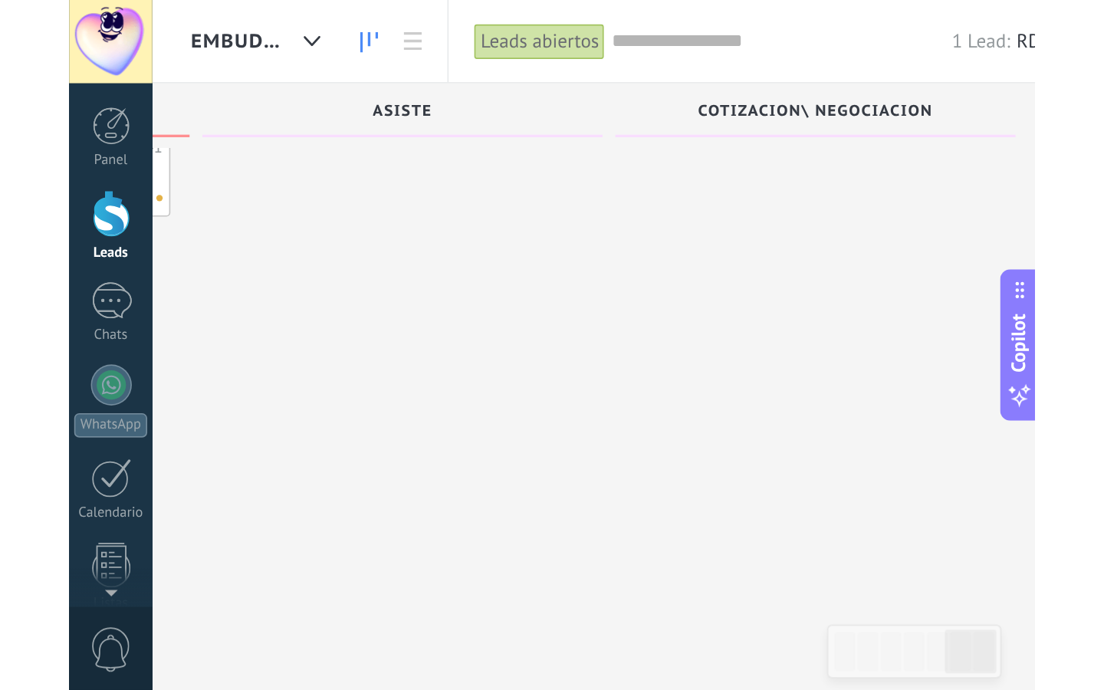
scroll to position [26, 0]
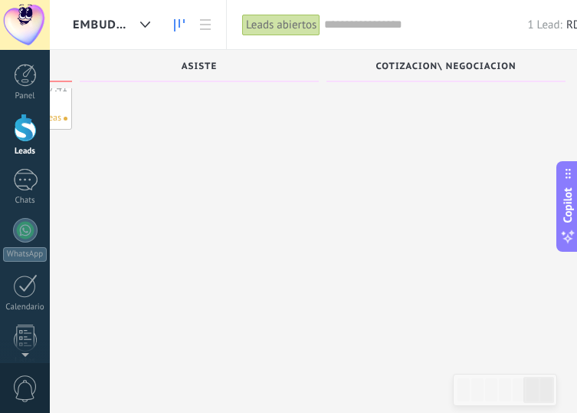
type textarea "**********"
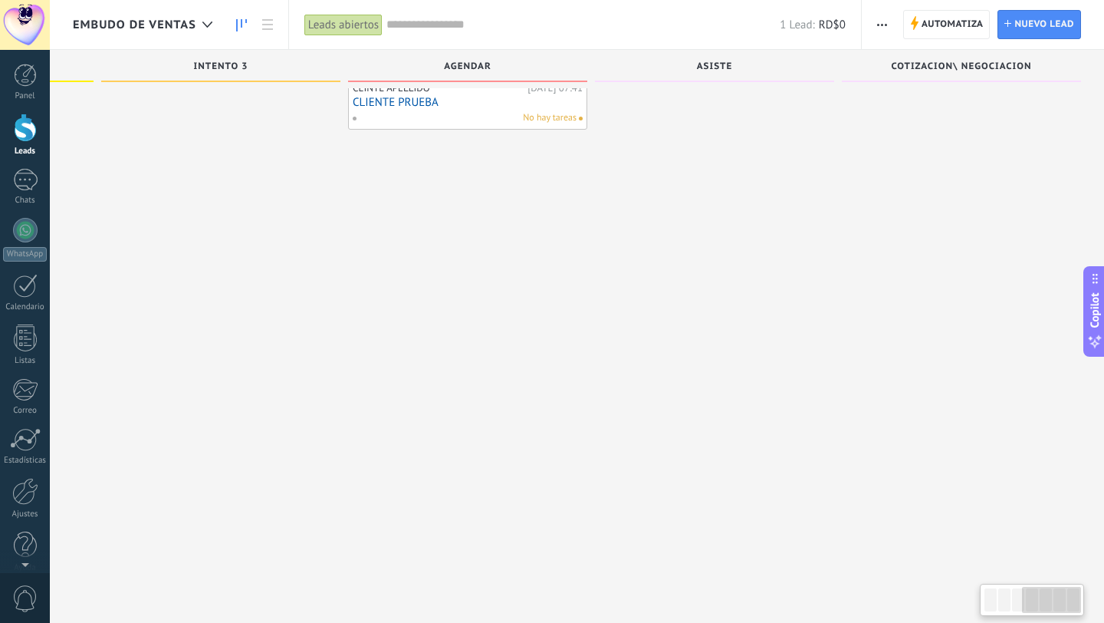
scroll to position [0, 0]
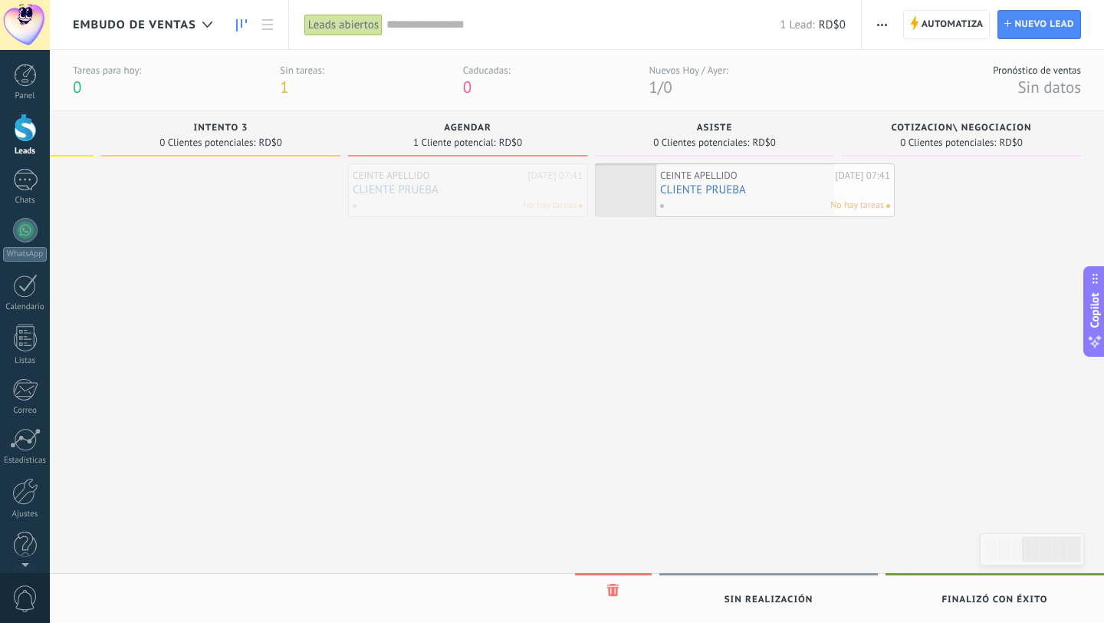
drag, startPoint x: 441, startPoint y: 179, endPoint x: 769, endPoint y: 179, distance: 328.2
drag, startPoint x: 721, startPoint y: 194, endPoint x: 967, endPoint y: 196, distance: 246.2
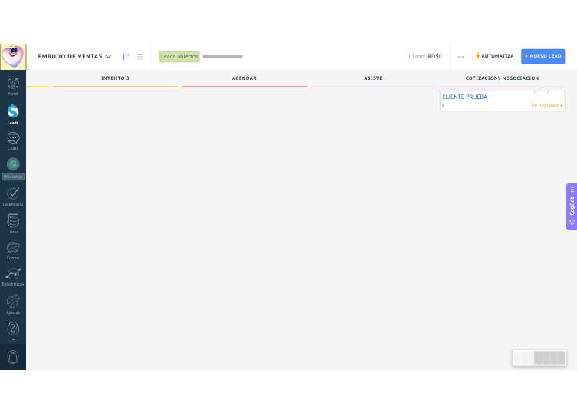
scroll to position [26, 0]
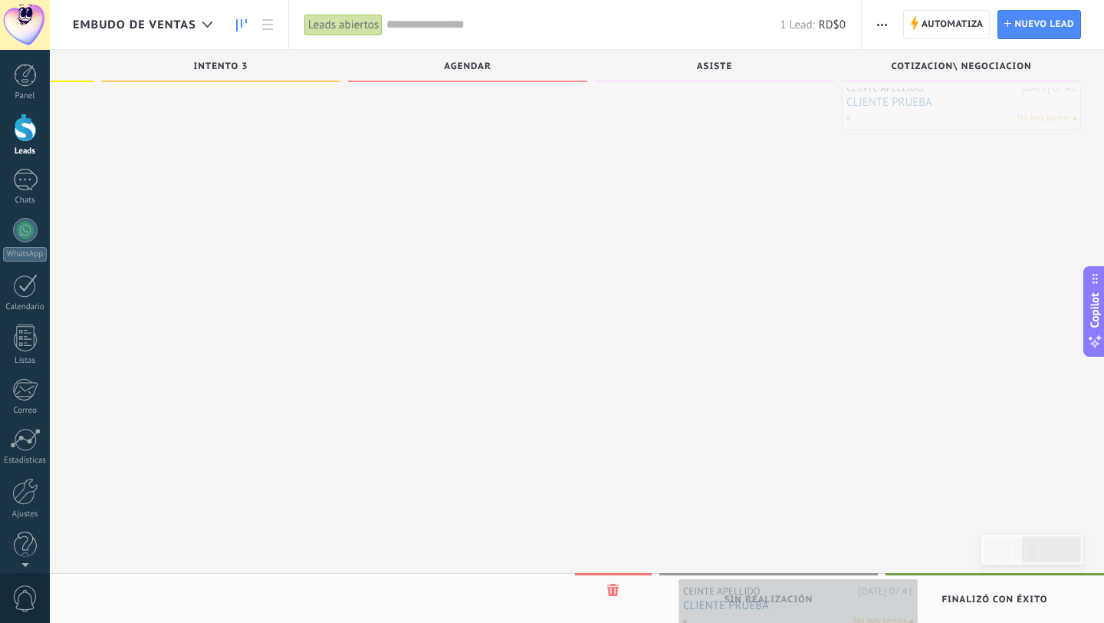
drag, startPoint x: 939, startPoint y: 110, endPoint x: 774, endPoint y: 612, distance: 528.7
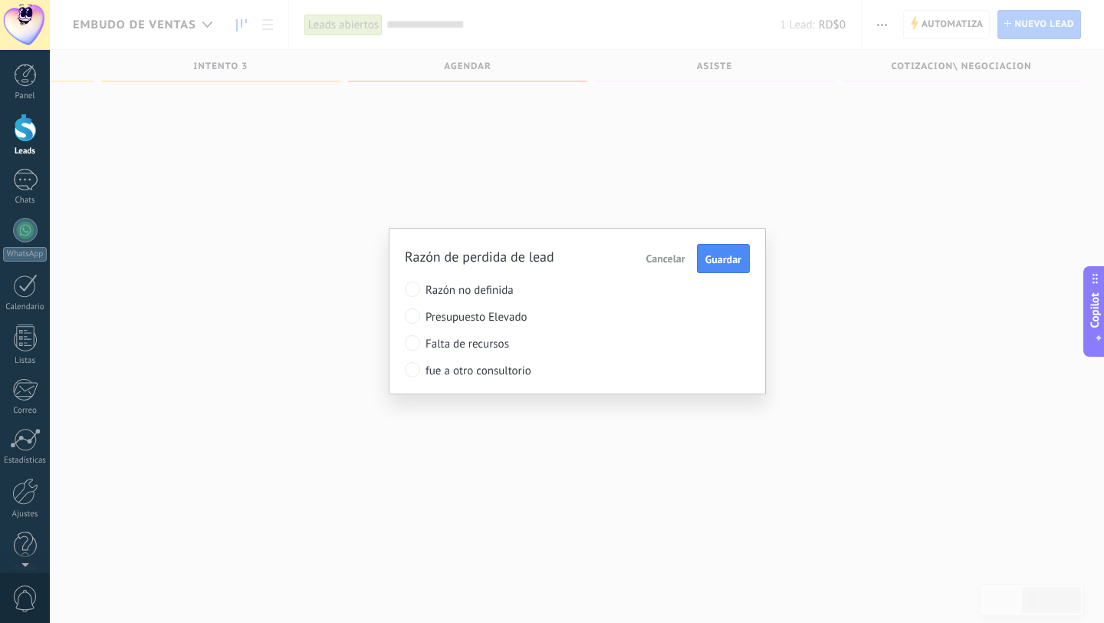
click at [670, 258] on span "Cancelar" at bounding box center [666, 259] width 39 height 14
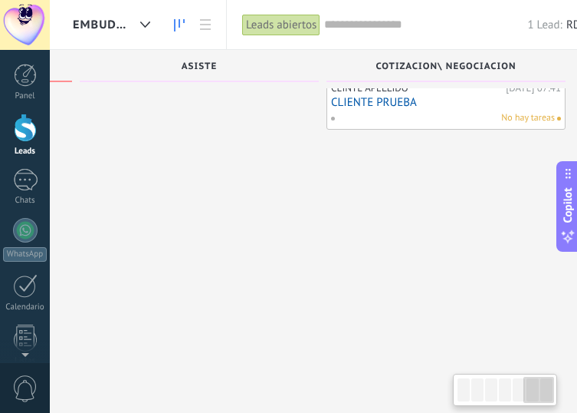
scroll to position [26, 12]
